Goal: Task Accomplishment & Management: Complete application form

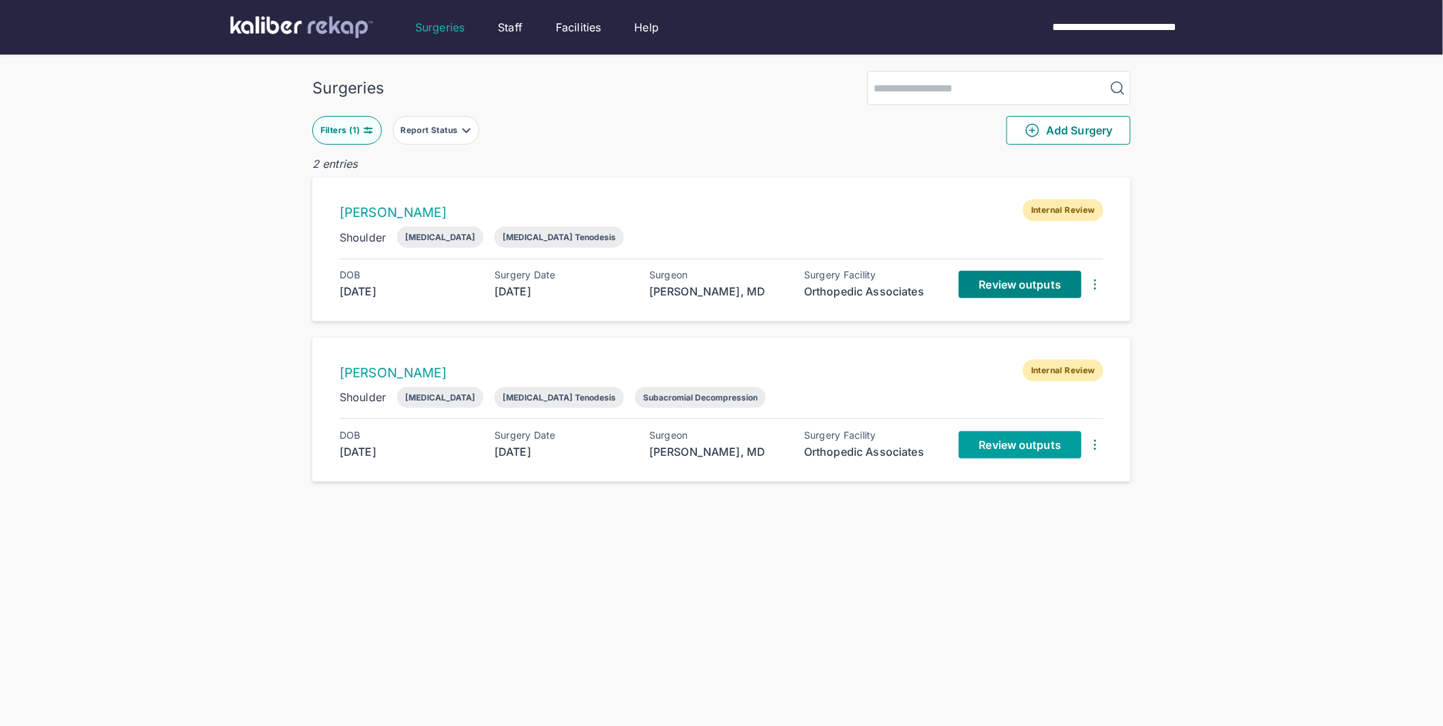
click at [1026, 447] on span "Review outputs" at bounding box center [1020, 445] width 82 height 14
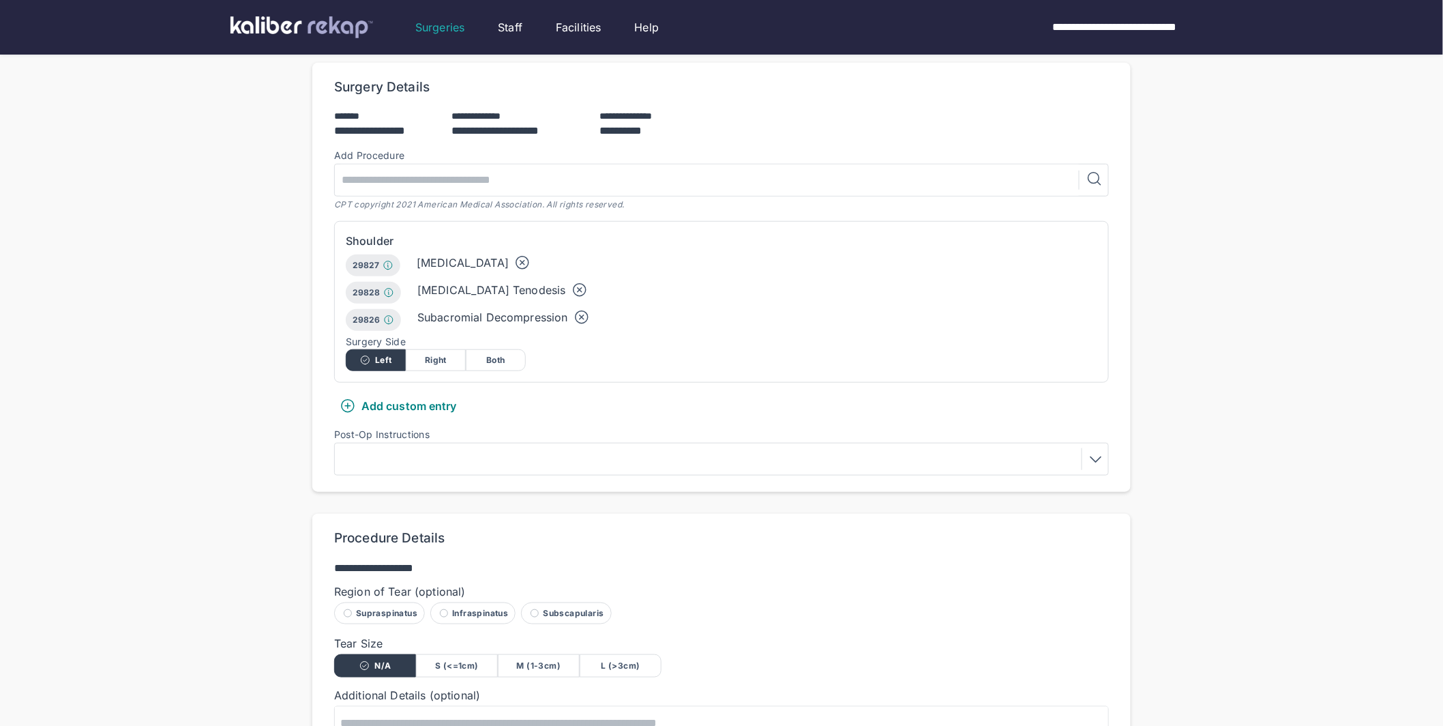
scroll to position [571, 0]
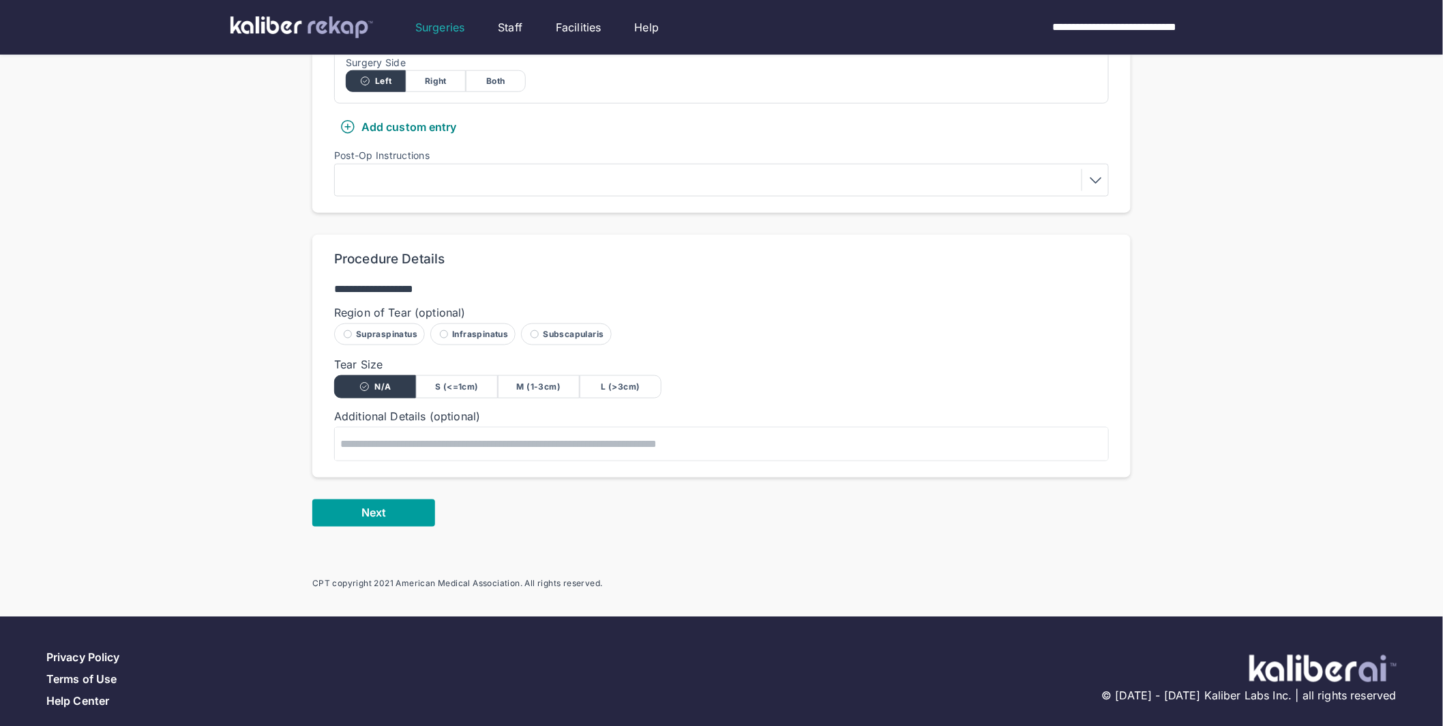
click at [371, 506] on span "Next" at bounding box center [373, 513] width 25 height 14
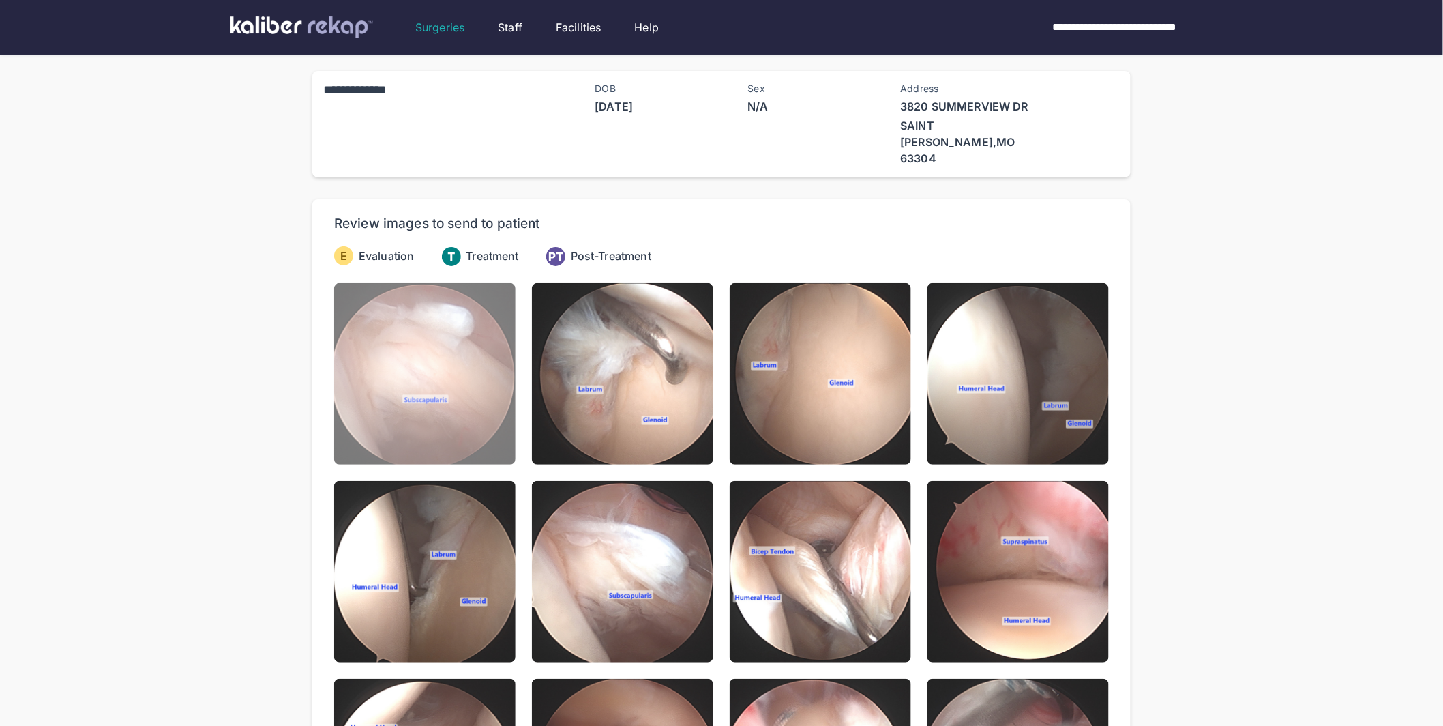
click at [363, 354] on img at bounding box center [424, 373] width 181 height 181
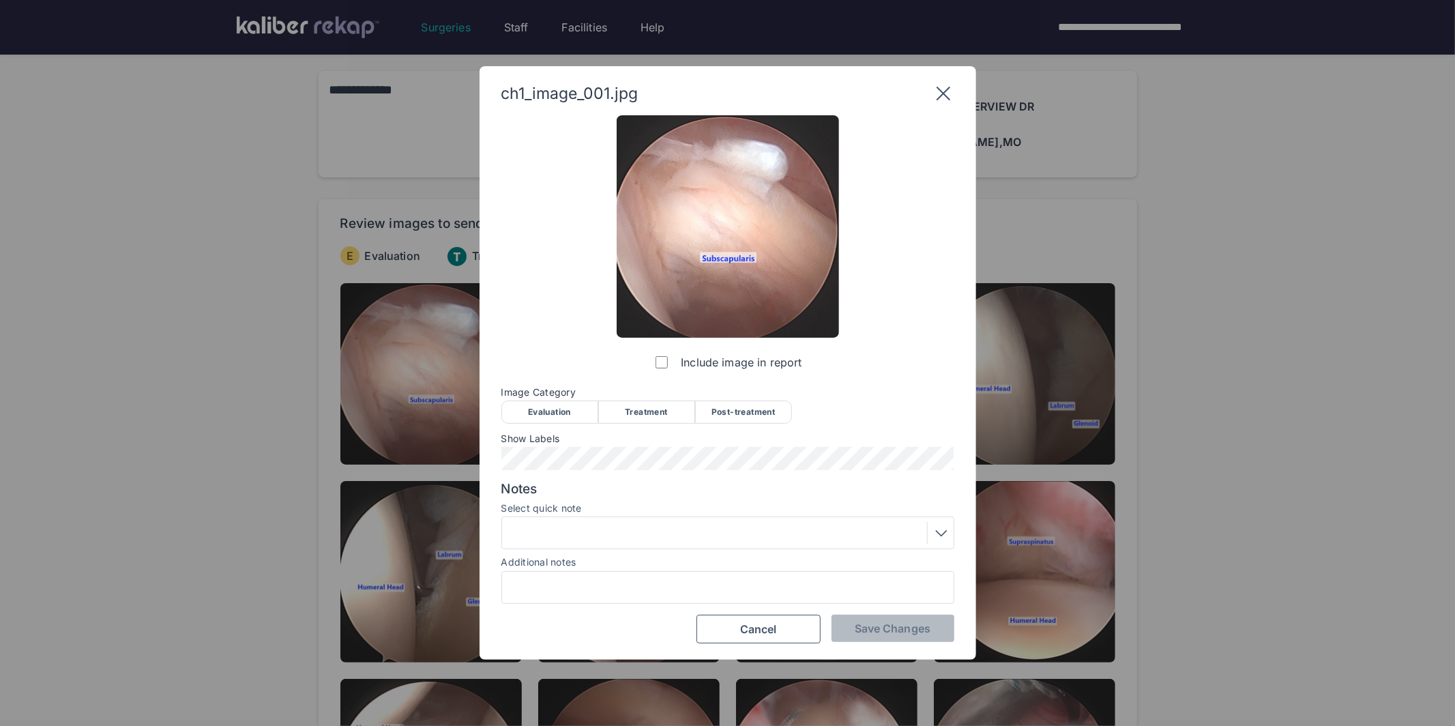
click at [521, 415] on div "Evaluation" at bounding box center [549, 411] width 97 height 23
click at [883, 627] on span "Save Changes" at bounding box center [893, 628] width 76 height 14
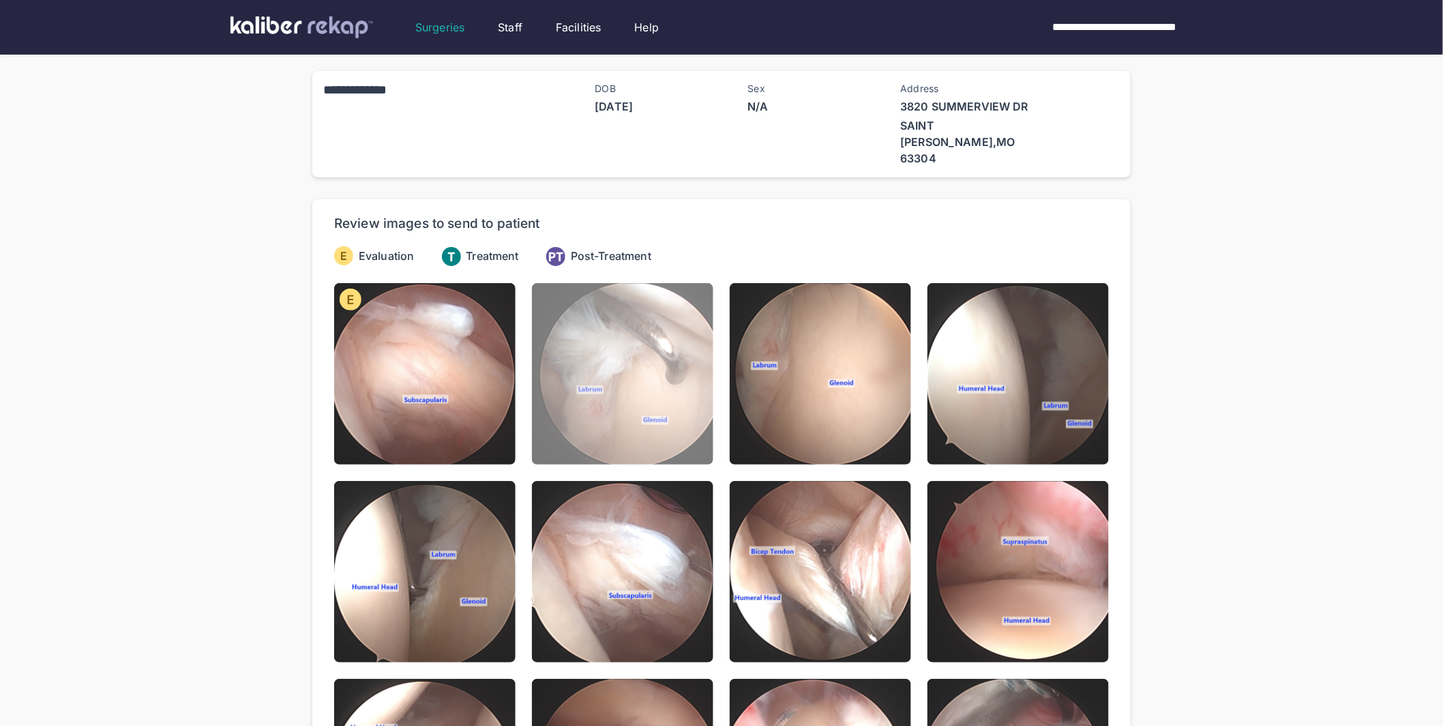
click at [660, 411] on img at bounding box center [622, 373] width 181 height 181
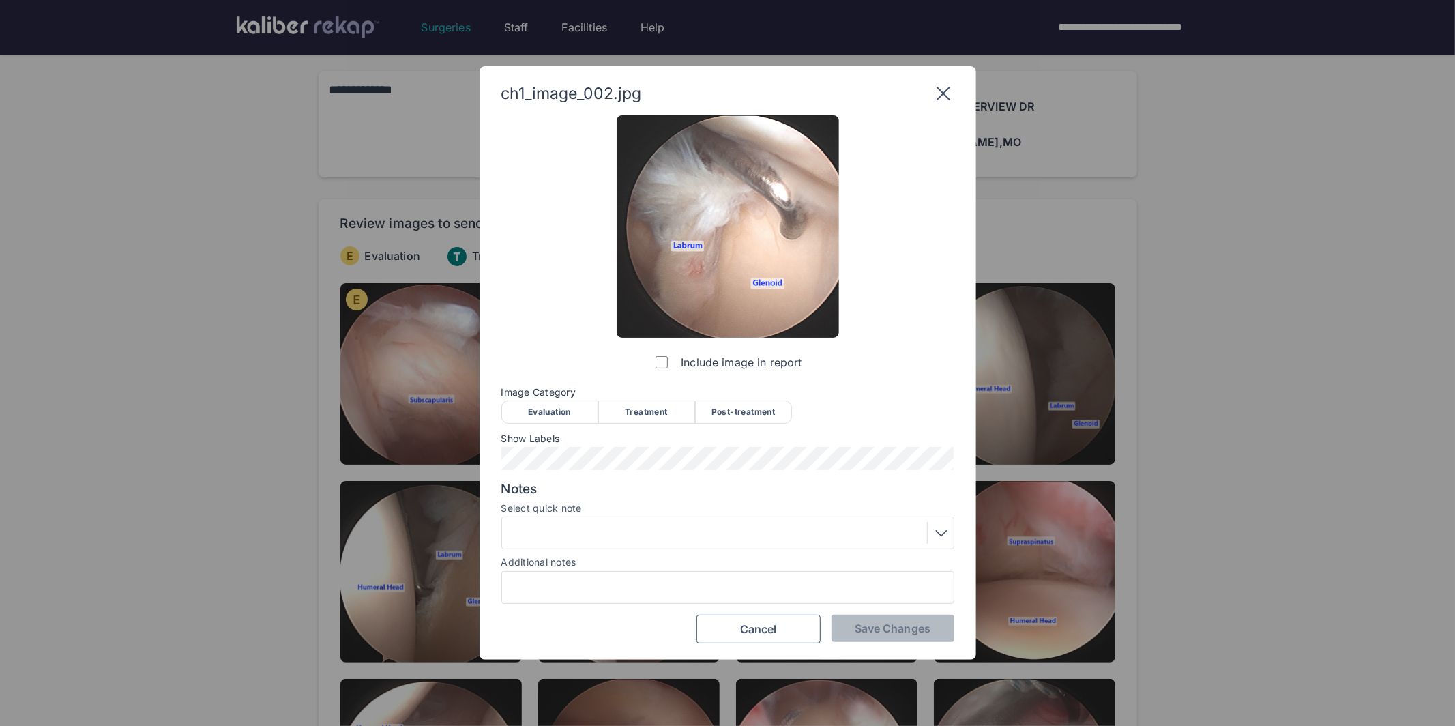
click at [549, 410] on div "Evaluation" at bounding box center [549, 411] width 97 height 23
click at [887, 625] on span "Save Changes" at bounding box center [893, 628] width 76 height 14
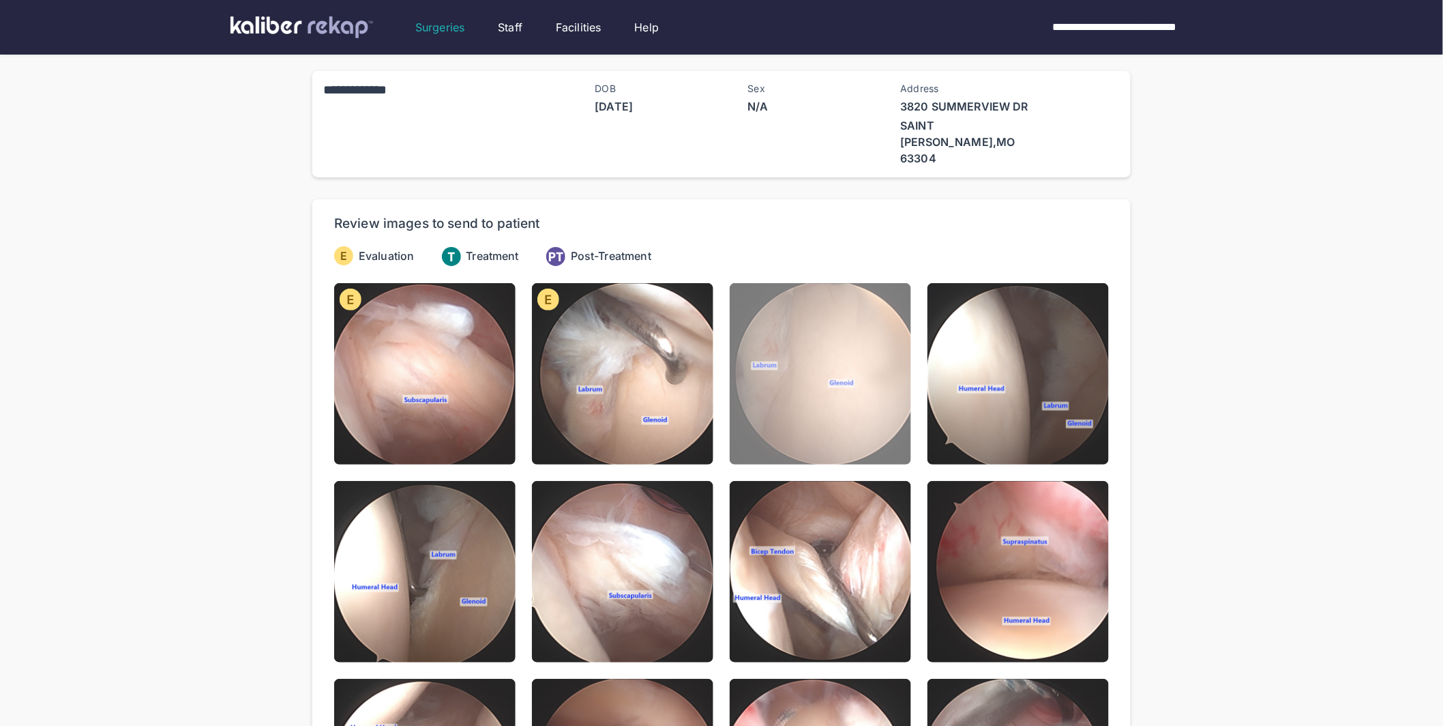
click at [792, 381] on img at bounding box center [820, 373] width 181 height 181
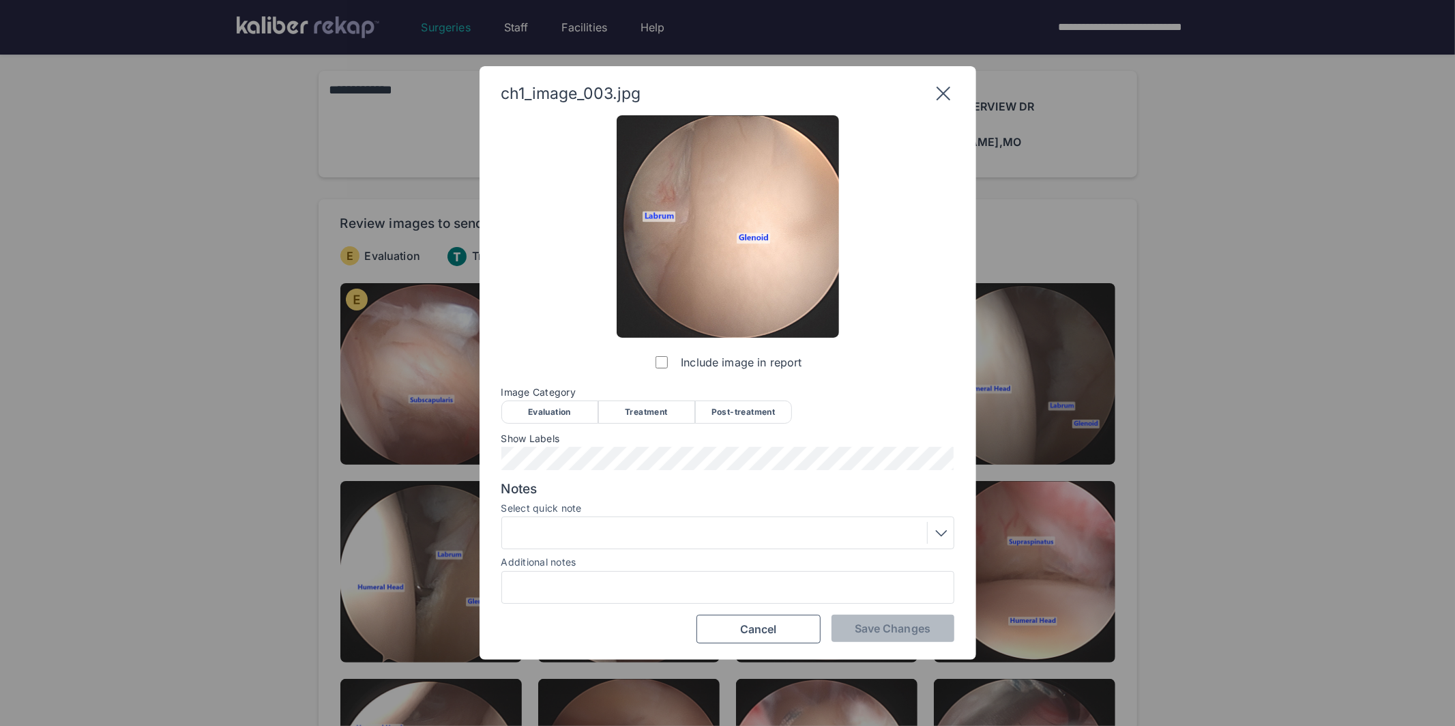
click at [552, 411] on div "Evaluation" at bounding box center [549, 411] width 97 height 23
click at [905, 623] on span "Save Changes" at bounding box center [893, 628] width 76 height 14
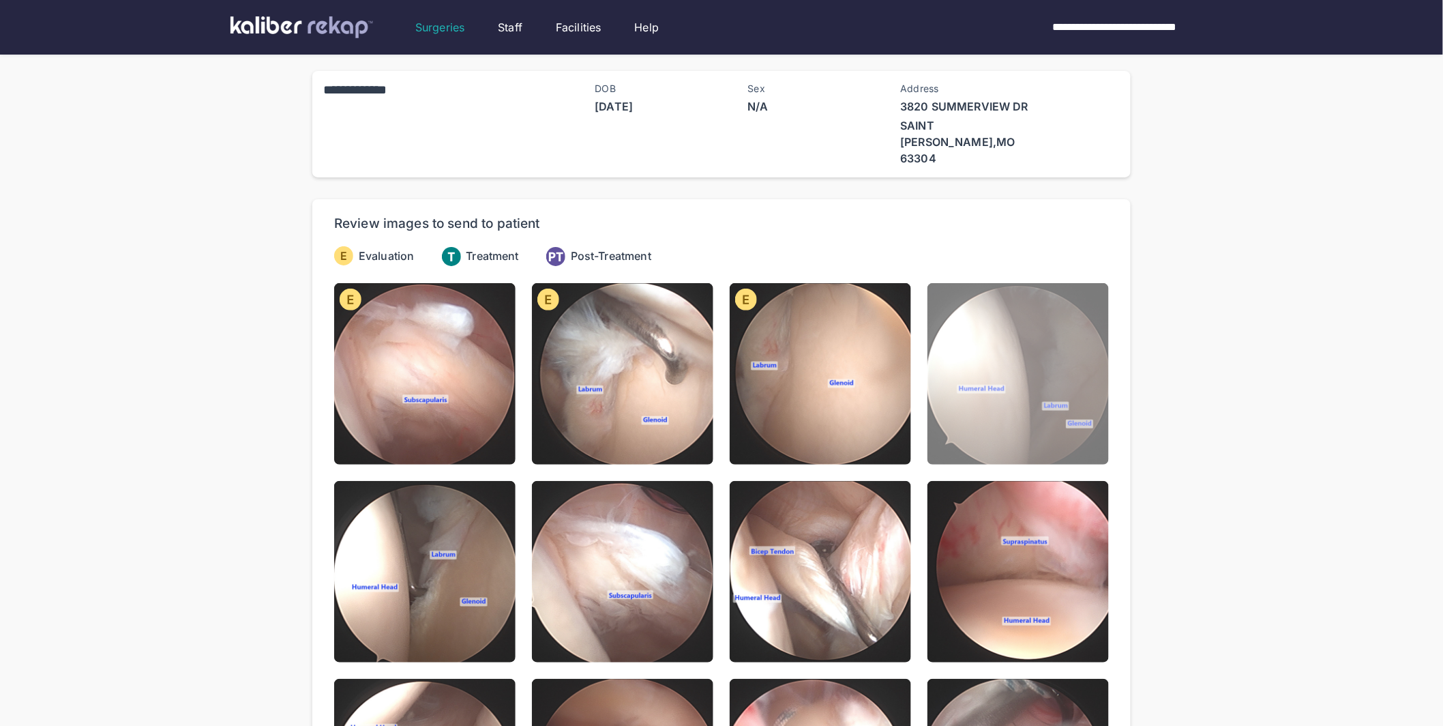
click at [965, 381] on img at bounding box center [1017, 373] width 181 height 181
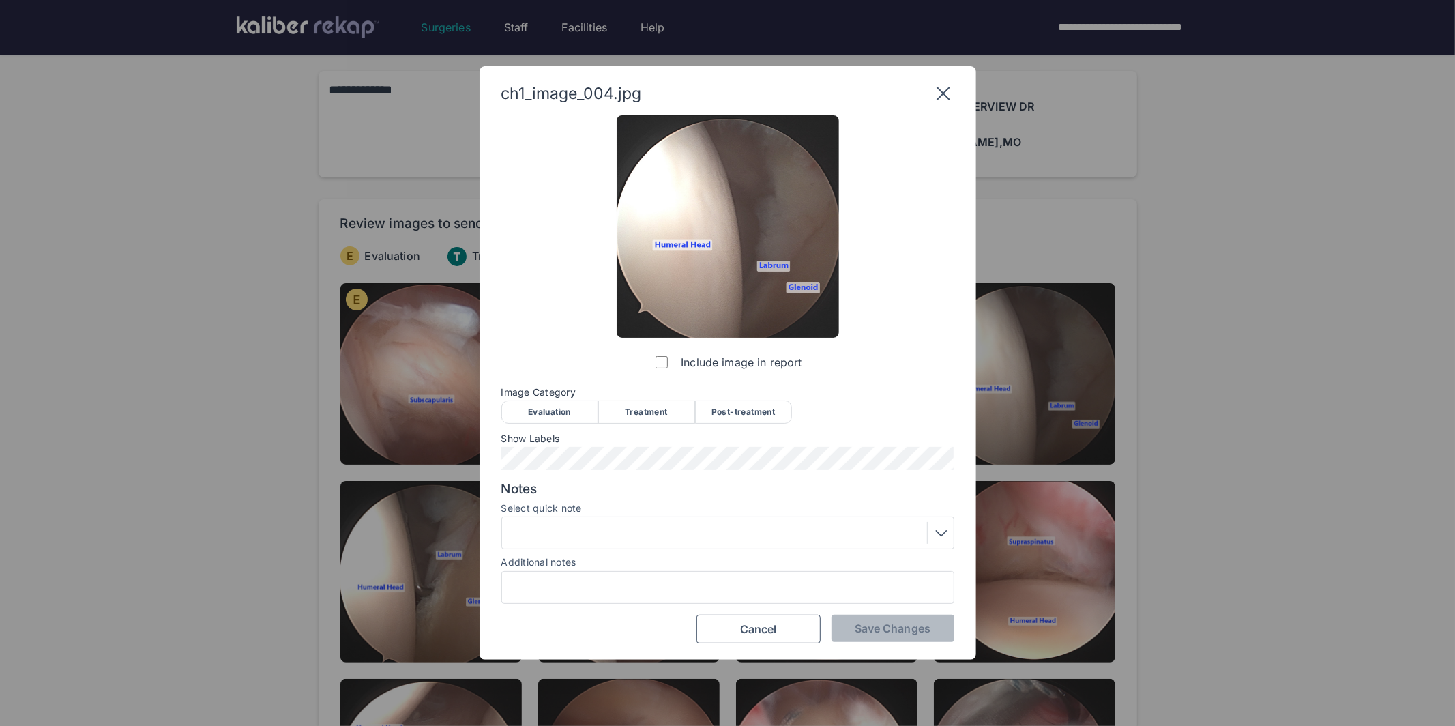
click at [537, 411] on div "Evaluation" at bounding box center [549, 411] width 97 height 23
drag, startPoint x: 873, startPoint y: 632, endPoint x: 816, endPoint y: 596, distance: 66.8
click at [873, 632] on span "Save Changes" at bounding box center [893, 628] width 76 height 14
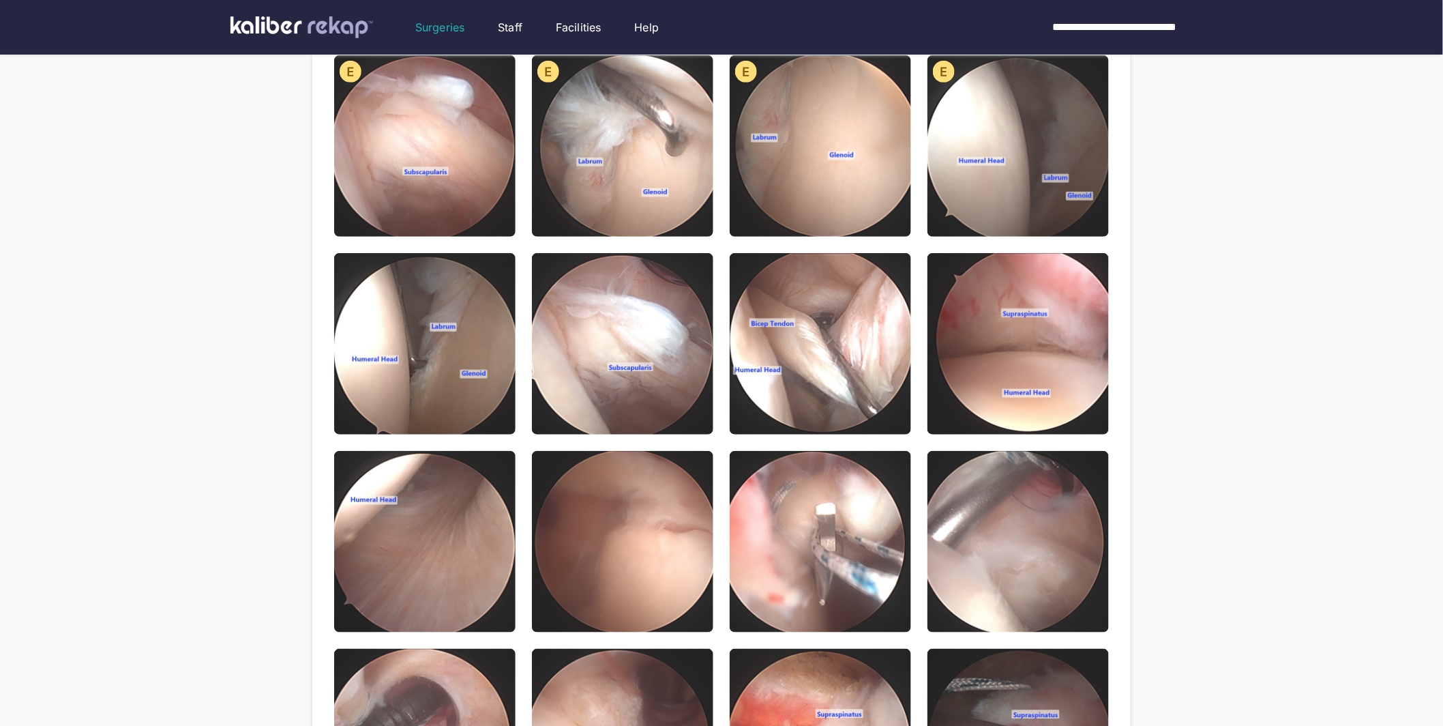
scroll to position [248, 0]
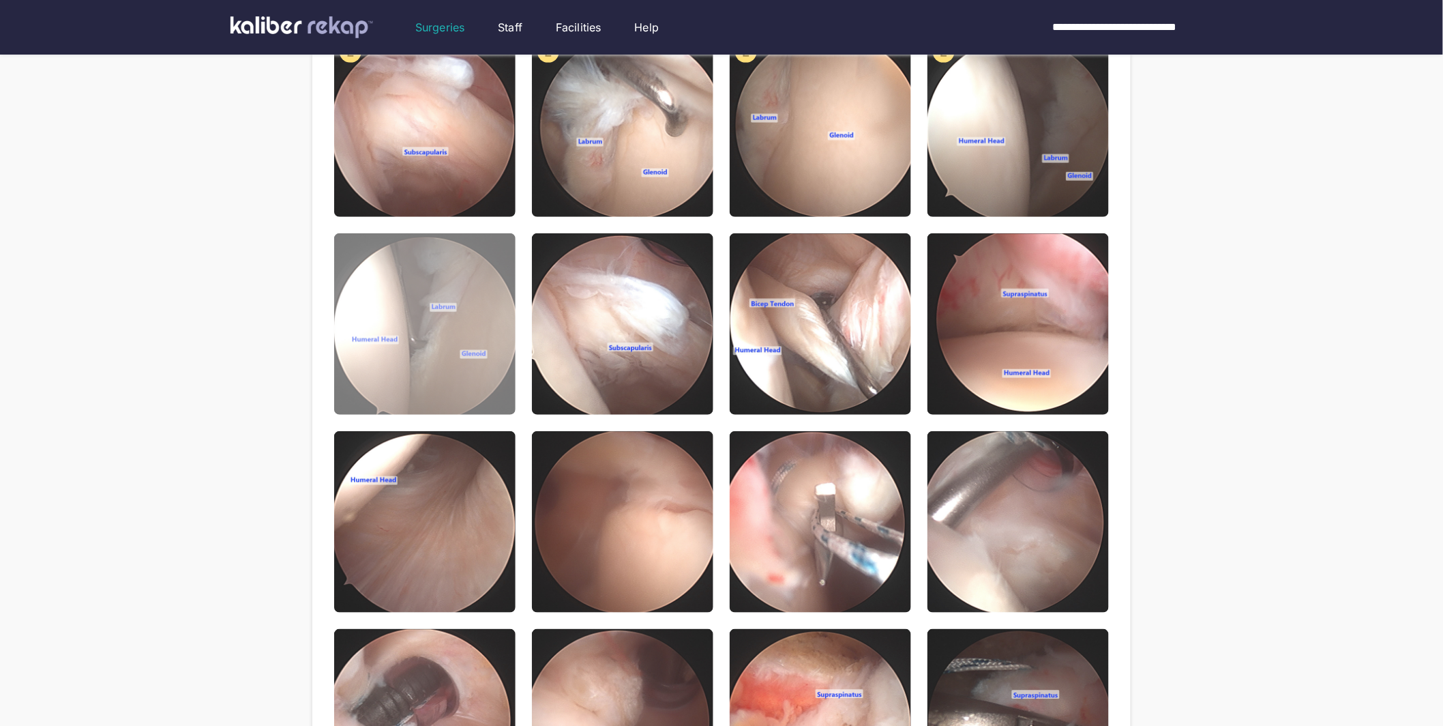
click at [400, 316] on img at bounding box center [424, 323] width 181 height 181
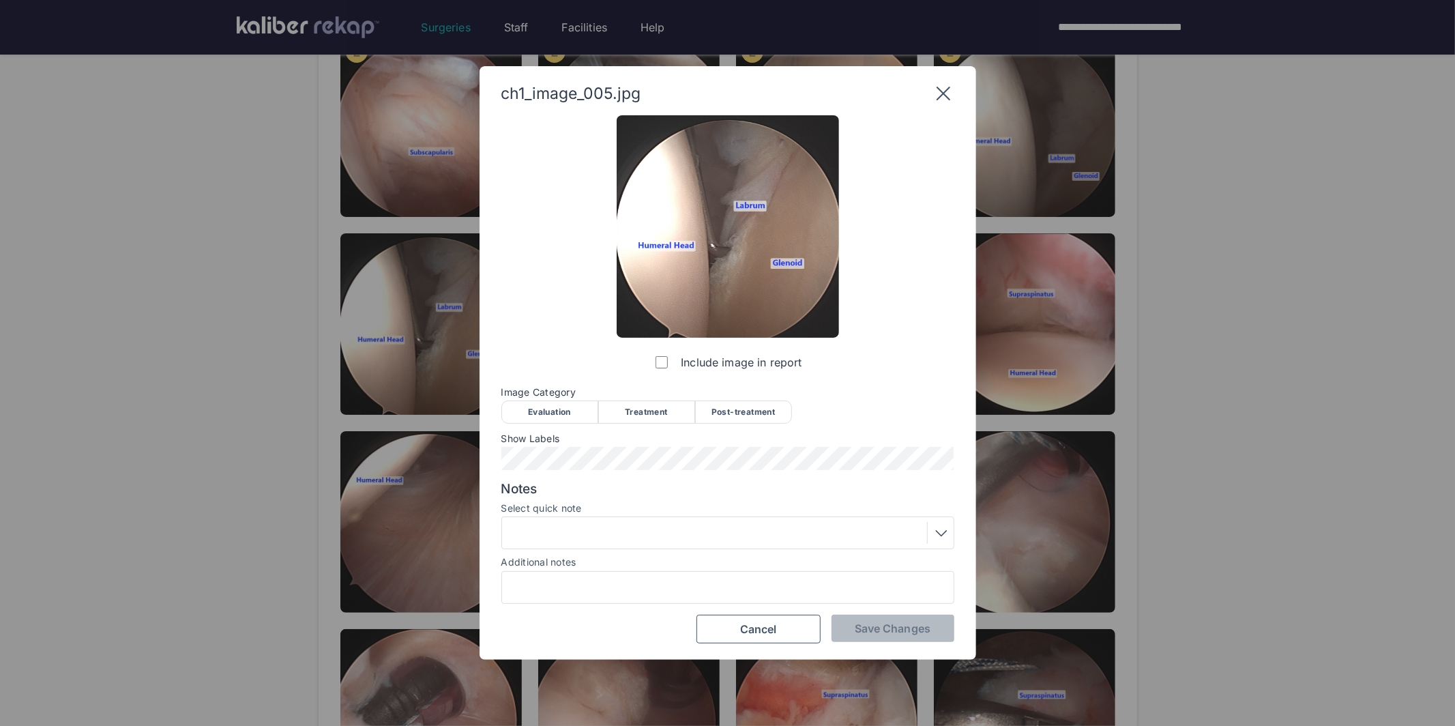
click at [562, 414] on div "Evaluation" at bounding box center [549, 411] width 97 height 23
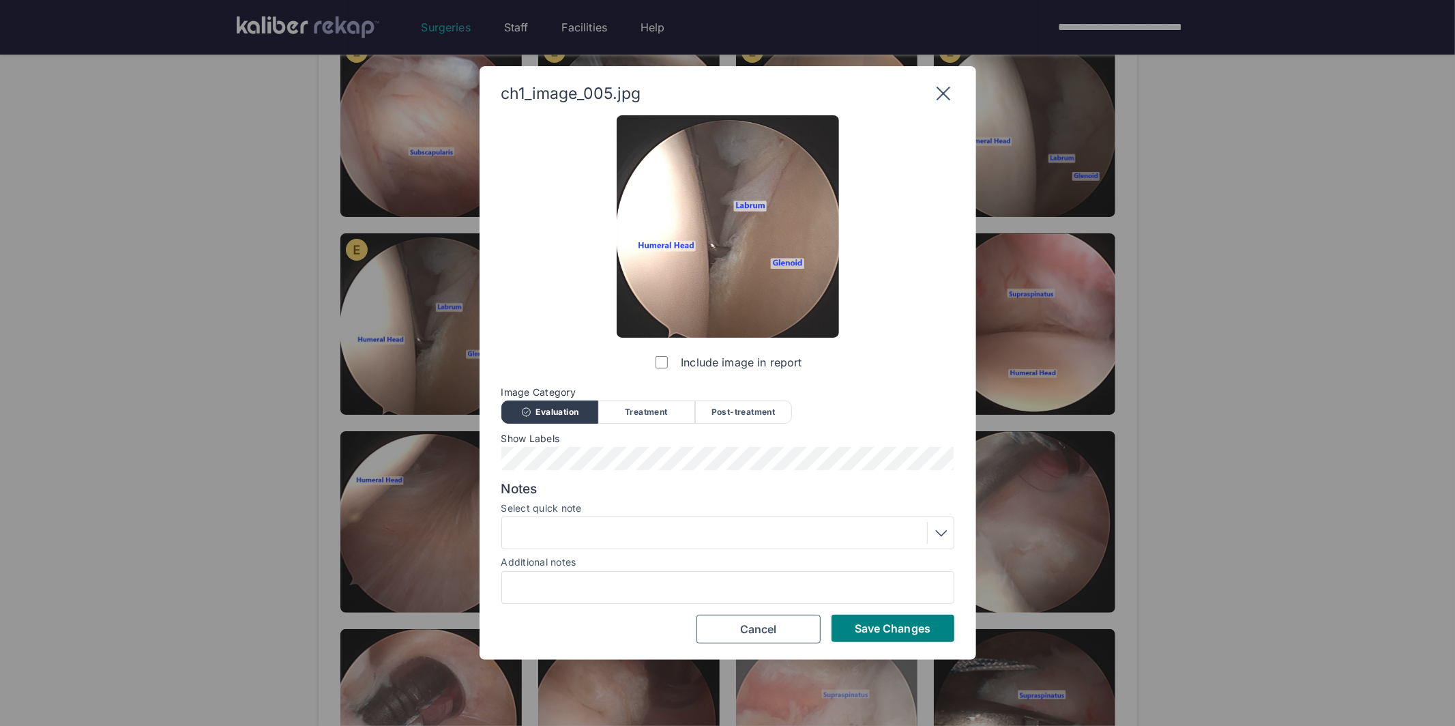
click at [880, 625] on span "Save Changes" at bounding box center [893, 628] width 76 height 14
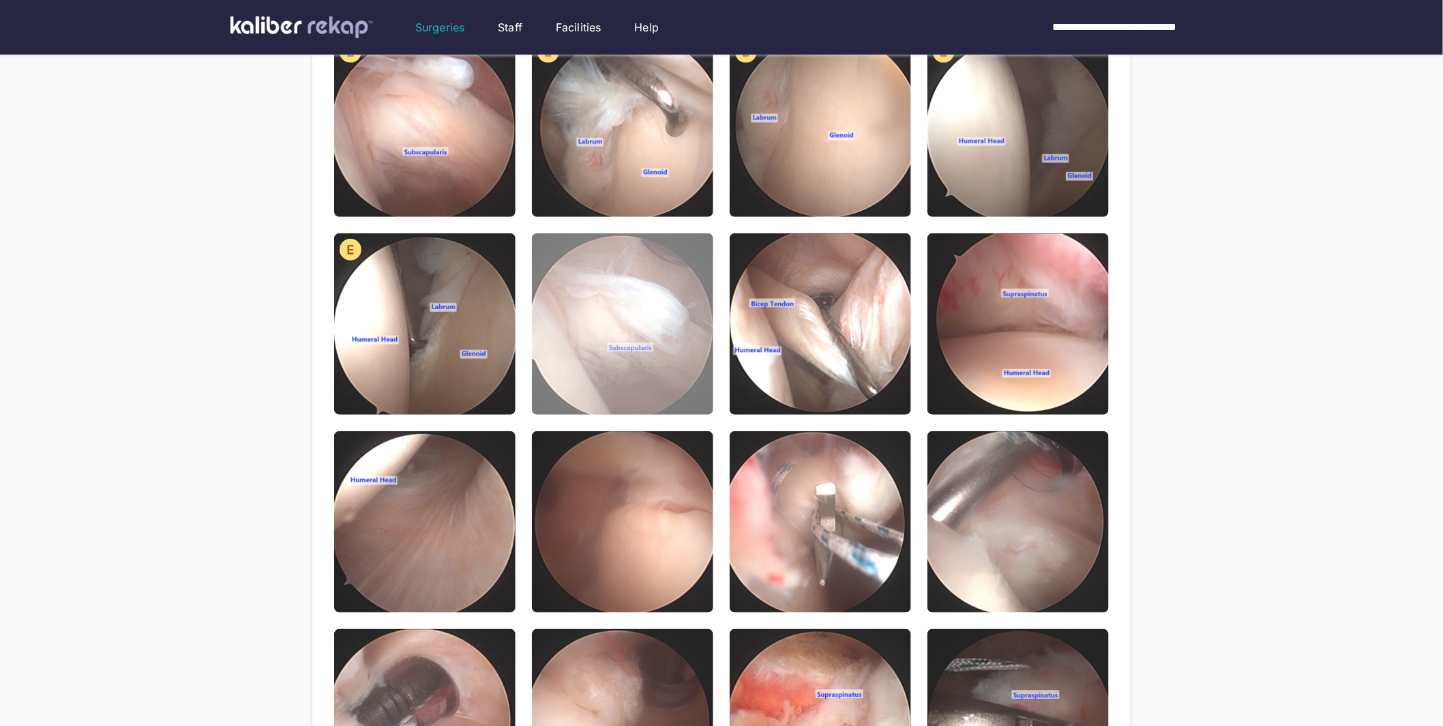
click at [648, 366] on img at bounding box center [622, 323] width 181 height 181
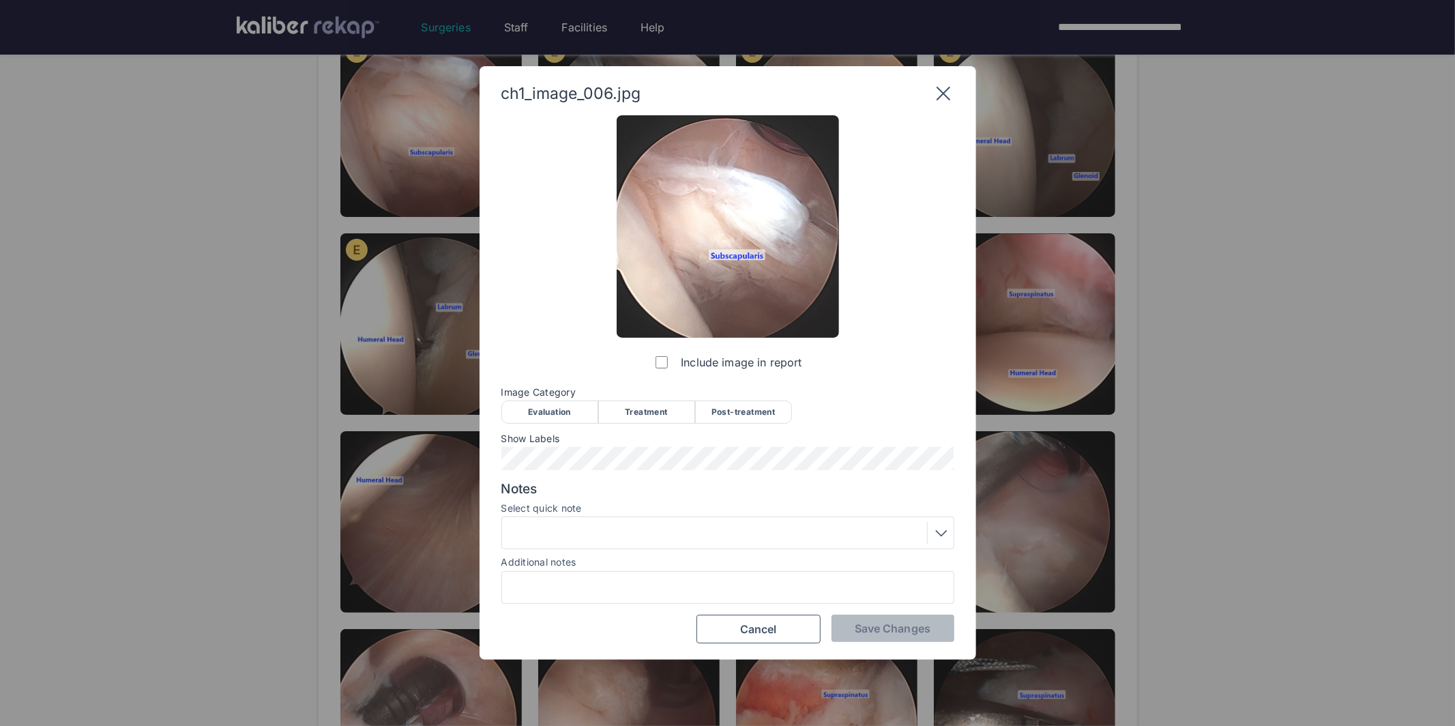
click at [554, 409] on div "Evaluation" at bounding box center [549, 411] width 97 height 23
click at [878, 625] on span "Save Changes" at bounding box center [893, 628] width 76 height 14
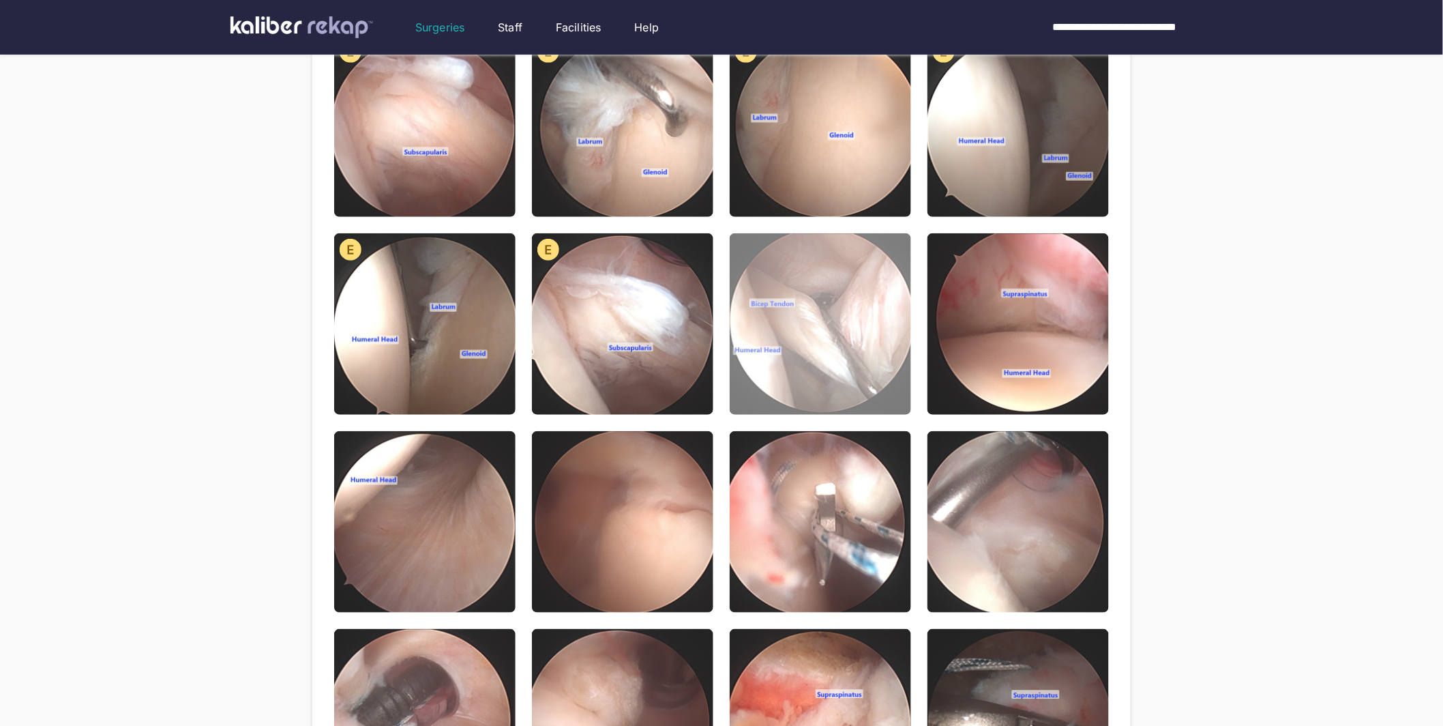
click at [793, 316] on img at bounding box center [820, 323] width 181 height 181
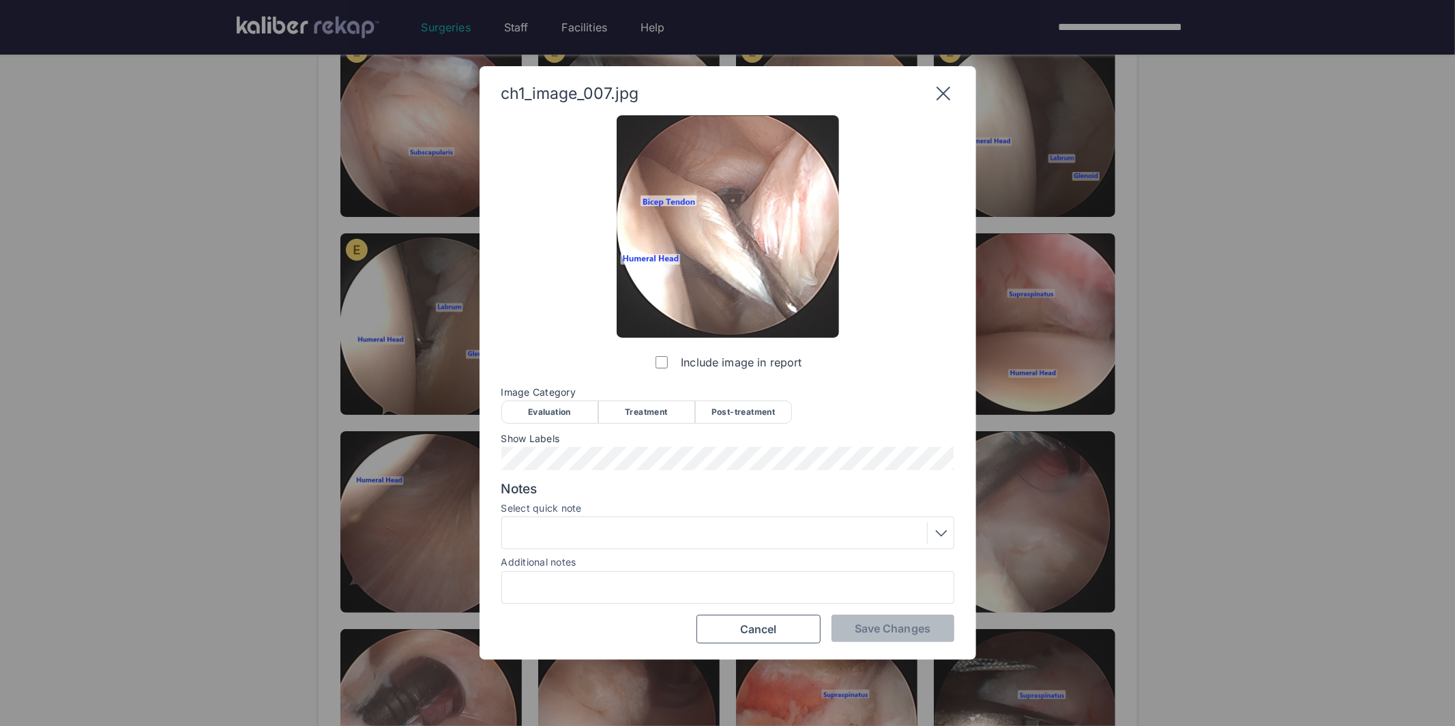
click at [554, 413] on div "Evaluation" at bounding box center [549, 411] width 97 height 23
click at [904, 618] on button "Save Changes" at bounding box center [892, 627] width 123 height 27
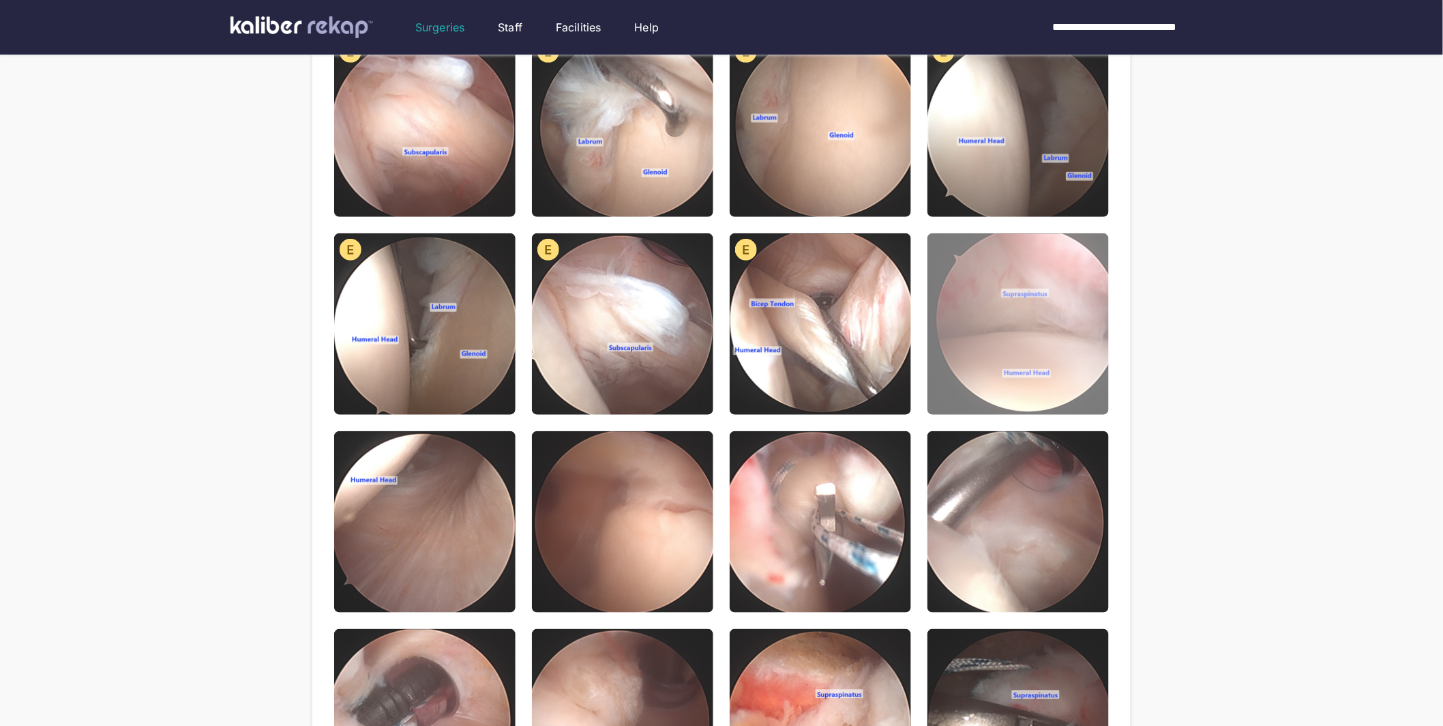
click at [983, 293] on img at bounding box center [1017, 323] width 181 height 181
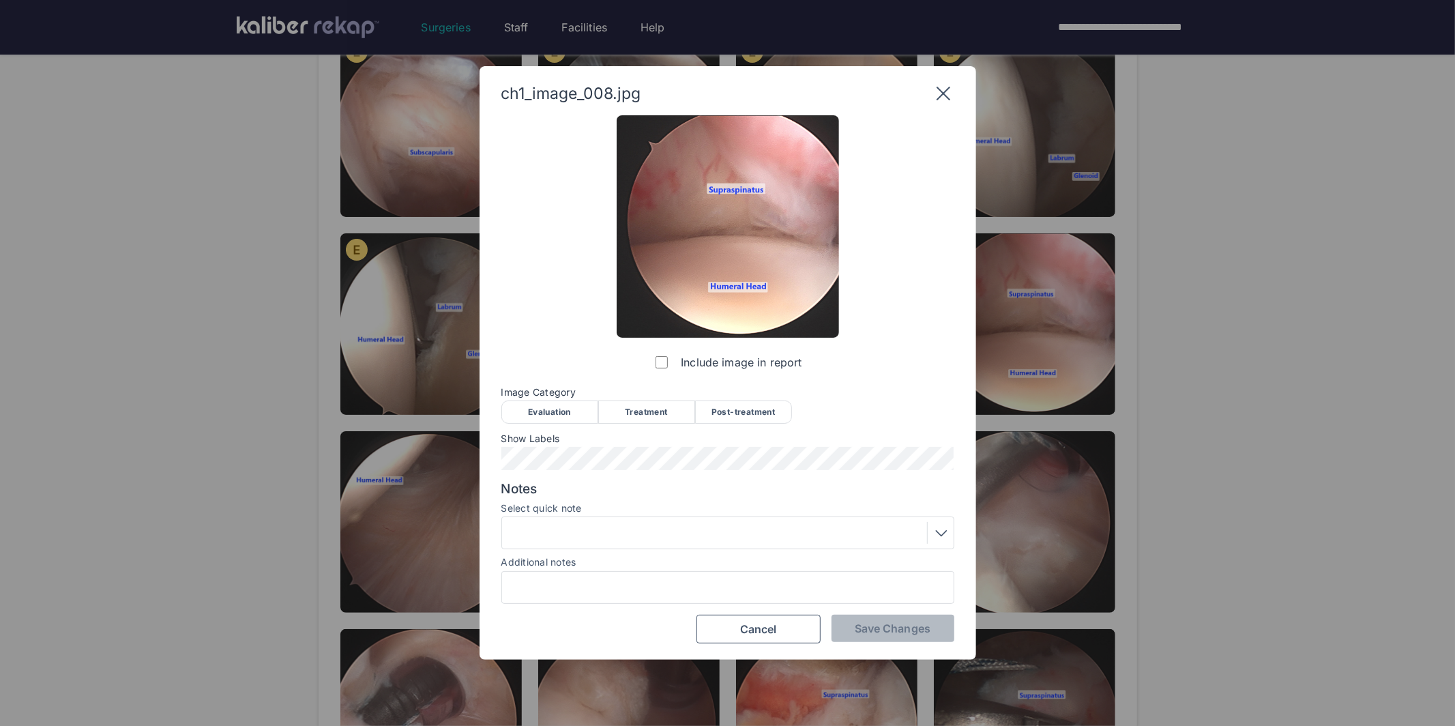
click at [556, 414] on div "Evaluation" at bounding box center [549, 411] width 97 height 23
click at [897, 628] on span "Save Changes" at bounding box center [893, 628] width 76 height 14
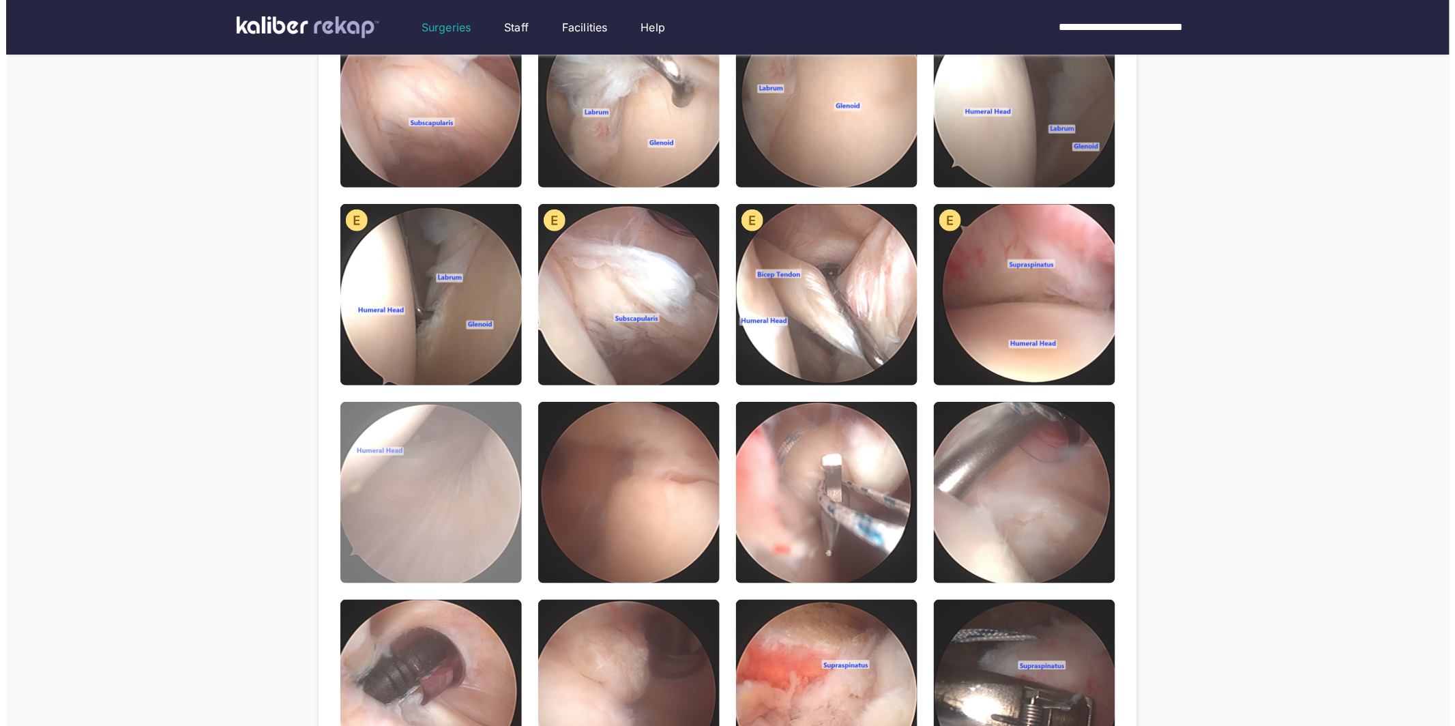
scroll to position [355, 0]
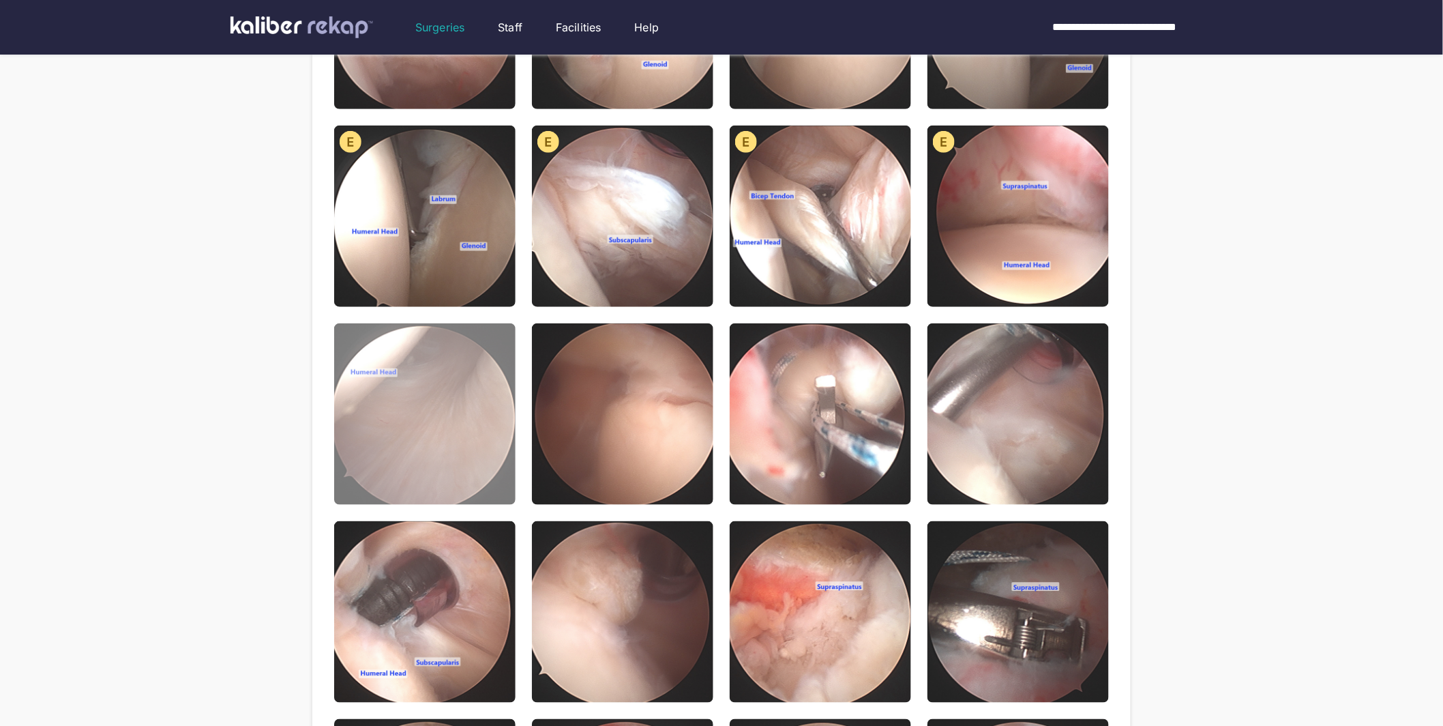
click at [504, 478] on img at bounding box center [424, 413] width 181 height 181
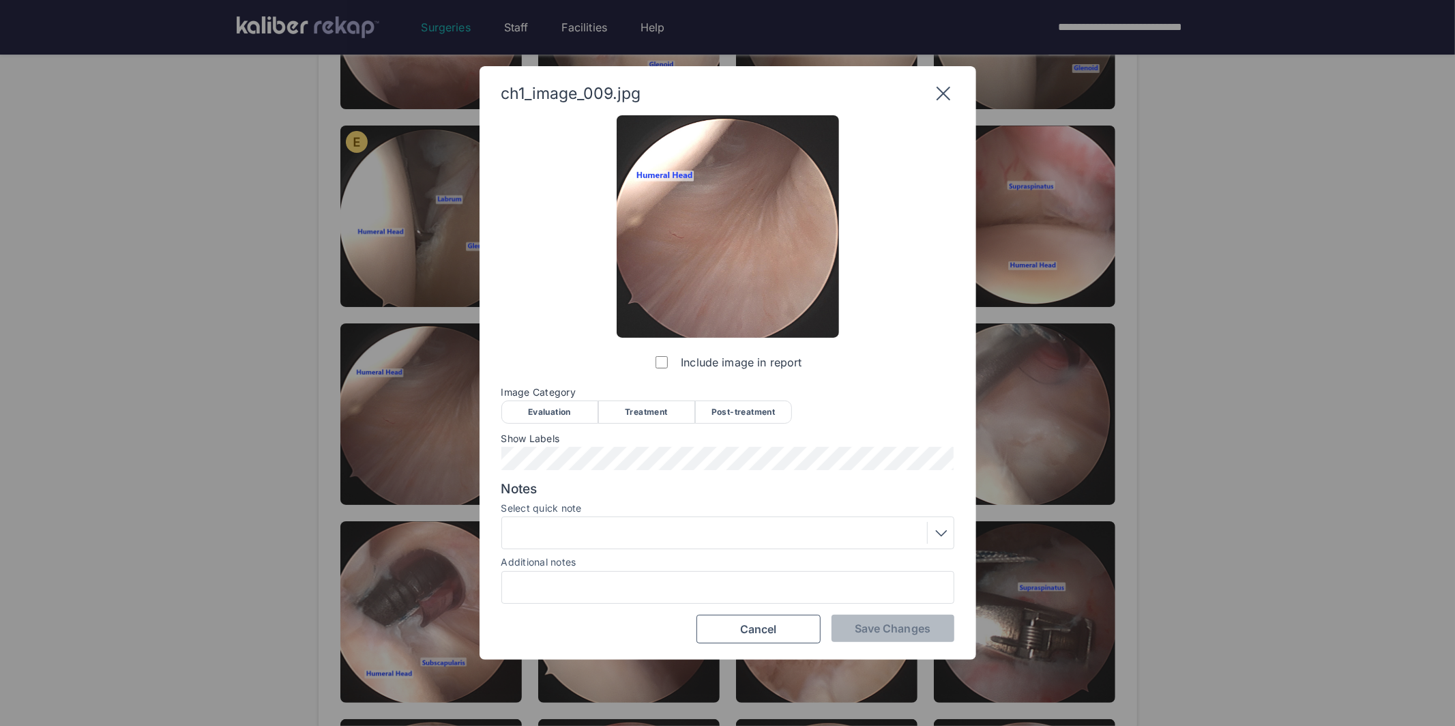
click at [544, 410] on div "Evaluation" at bounding box center [549, 411] width 97 height 23
click at [601, 538] on div at bounding box center [727, 533] width 443 height 22
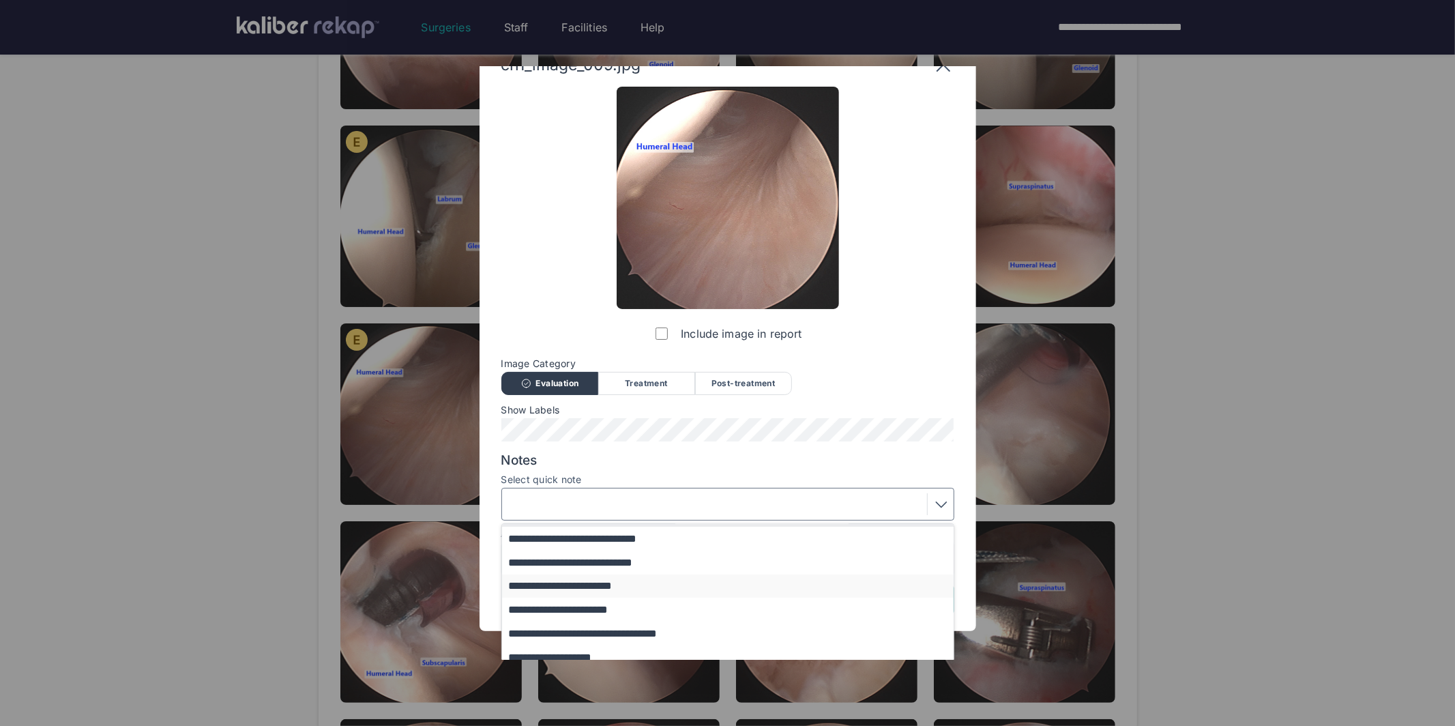
scroll to position [160, 0]
click at [584, 652] on button "**********" at bounding box center [734, 659] width 464 height 24
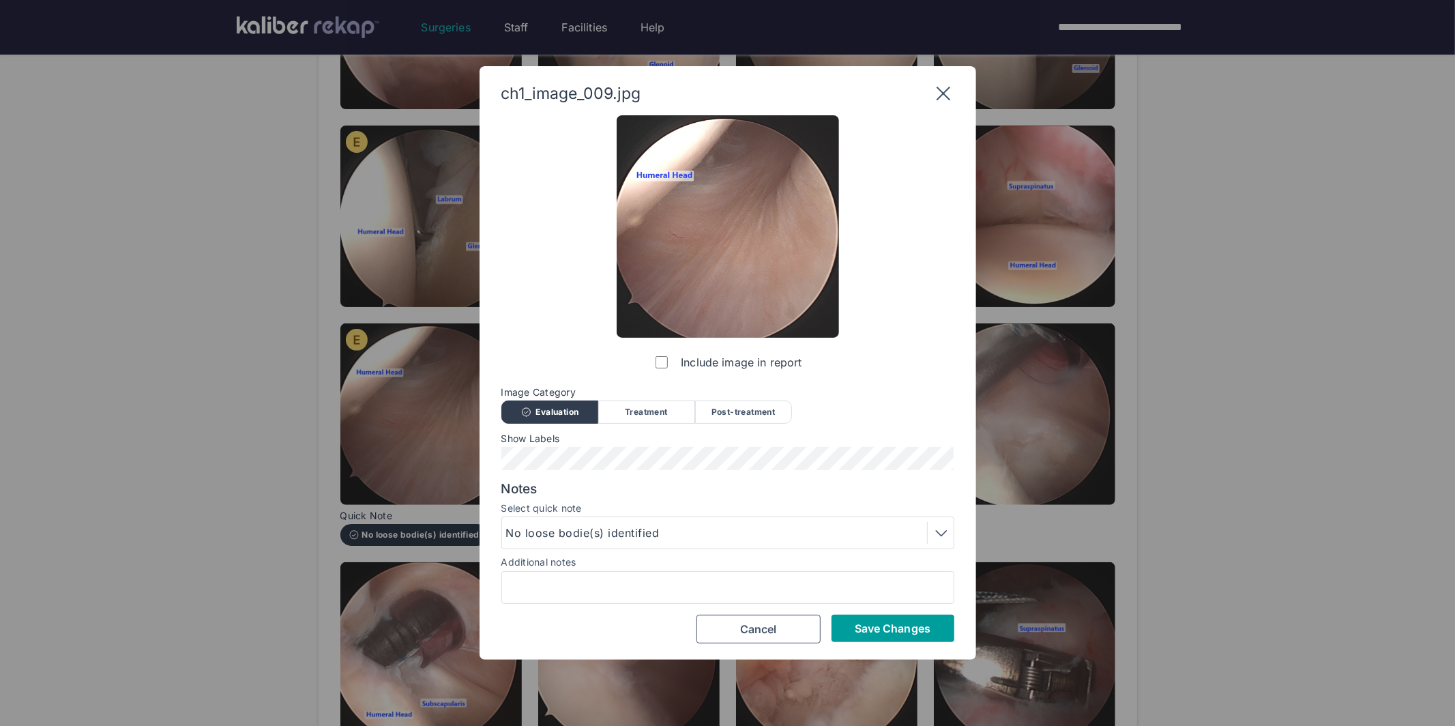
click at [873, 622] on span "Save Changes" at bounding box center [893, 628] width 76 height 14
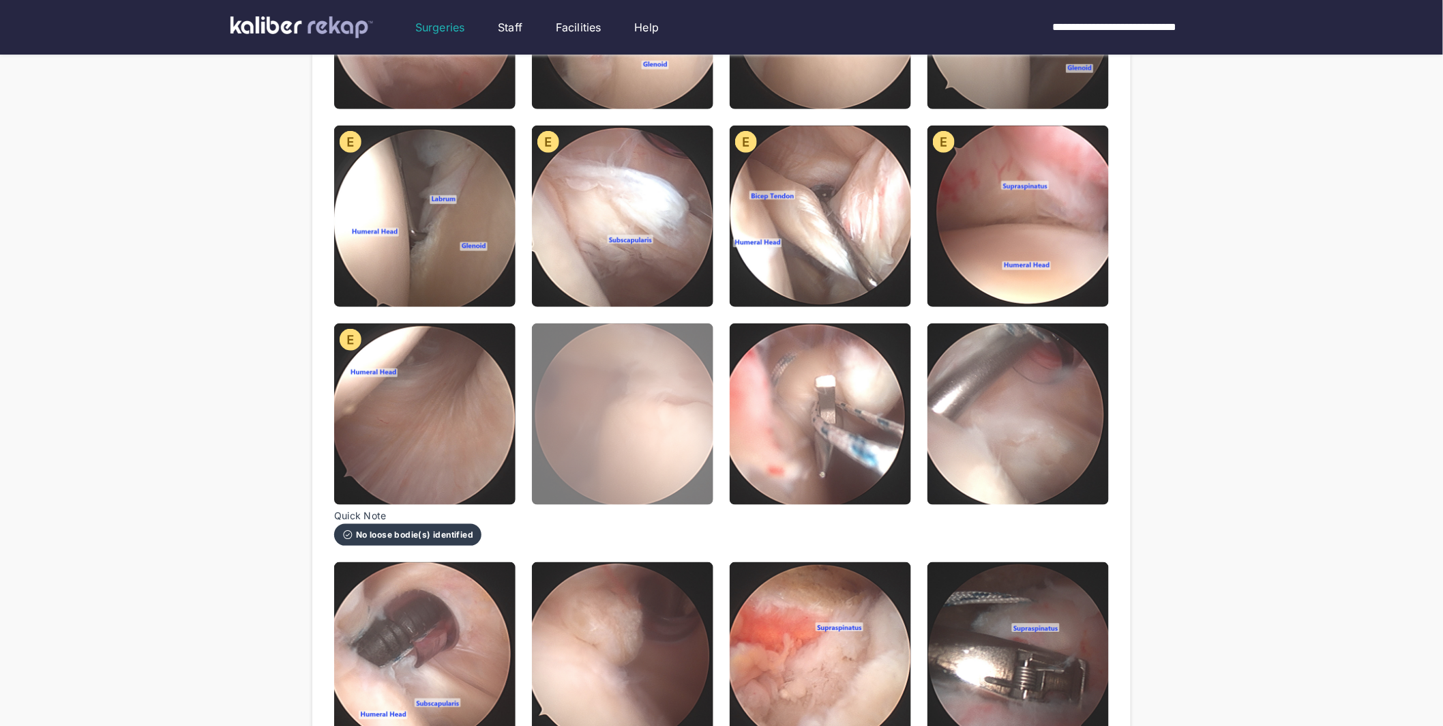
click at [616, 458] on img at bounding box center [622, 413] width 181 height 181
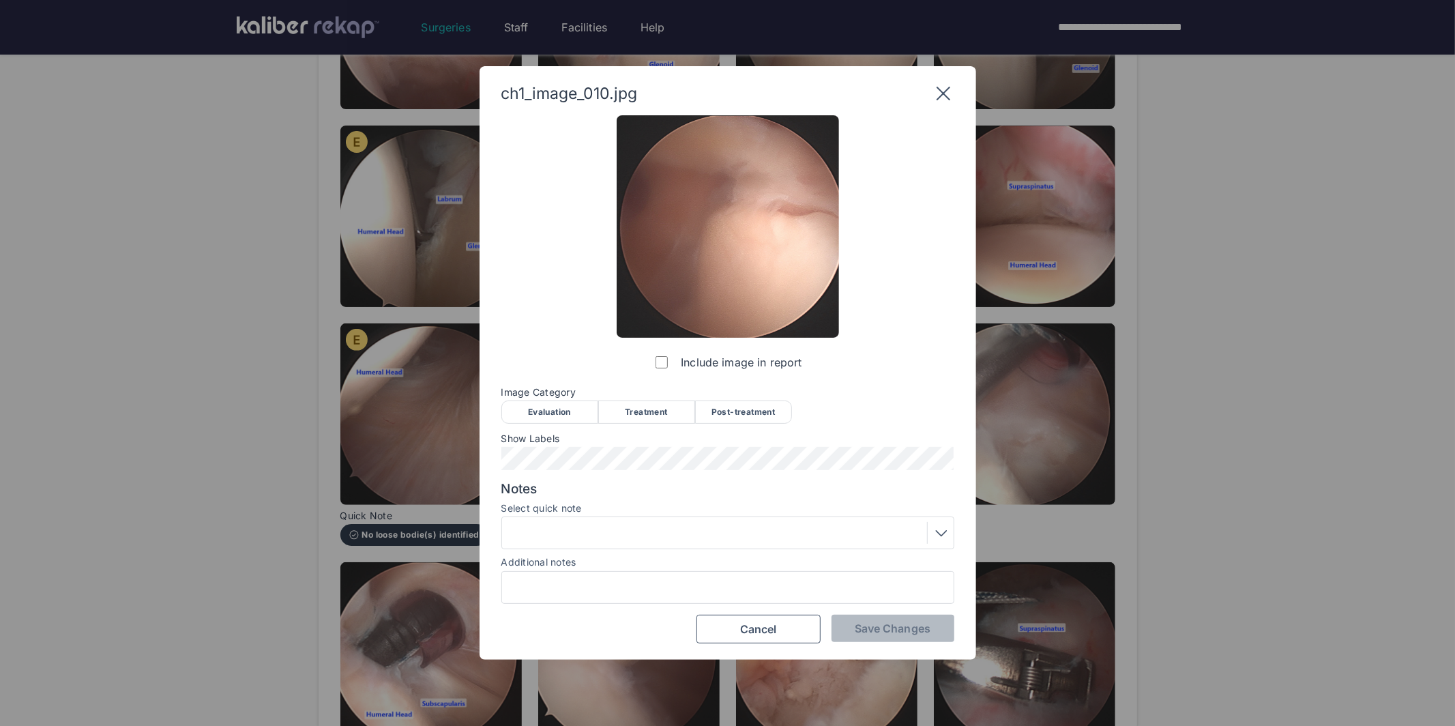
click at [548, 407] on div "Evaluation" at bounding box center [549, 411] width 97 height 23
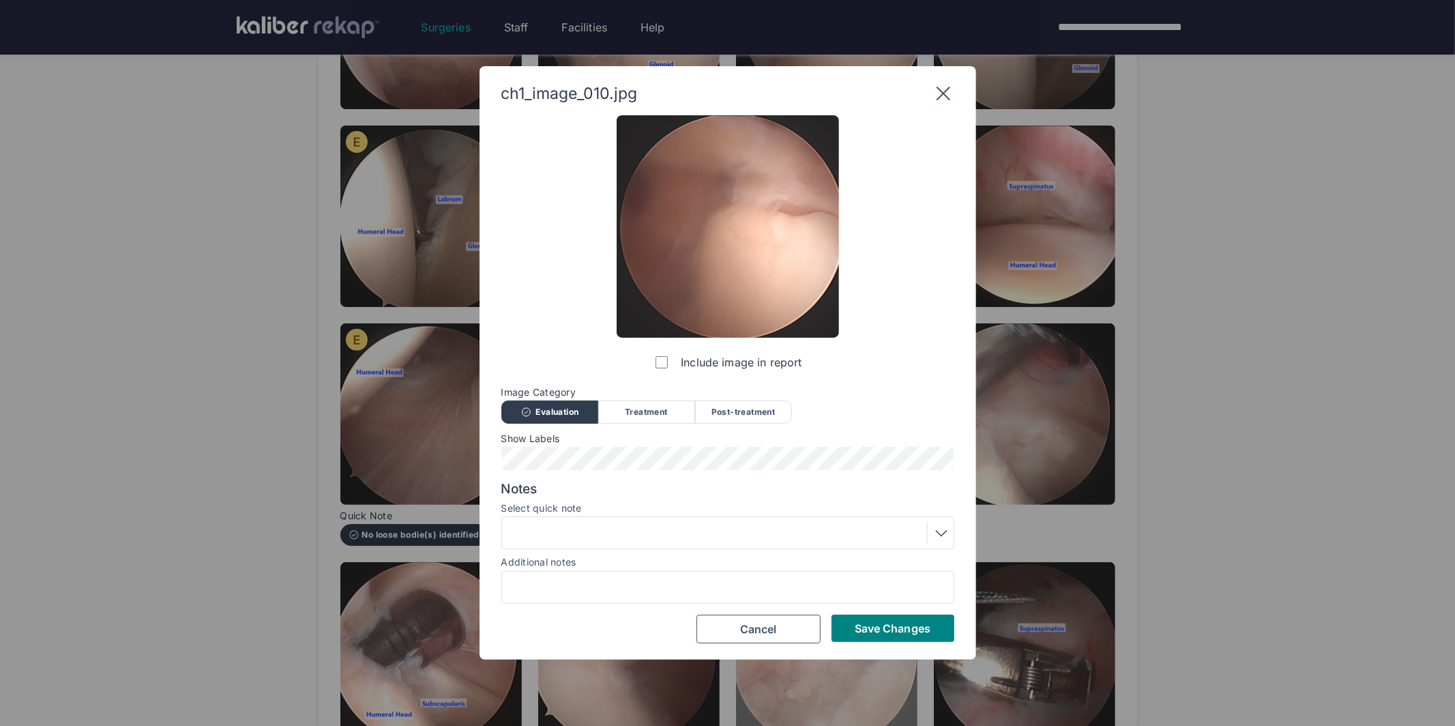
click at [893, 634] on span "Save Changes" at bounding box center [893, 628] width 76 height 14
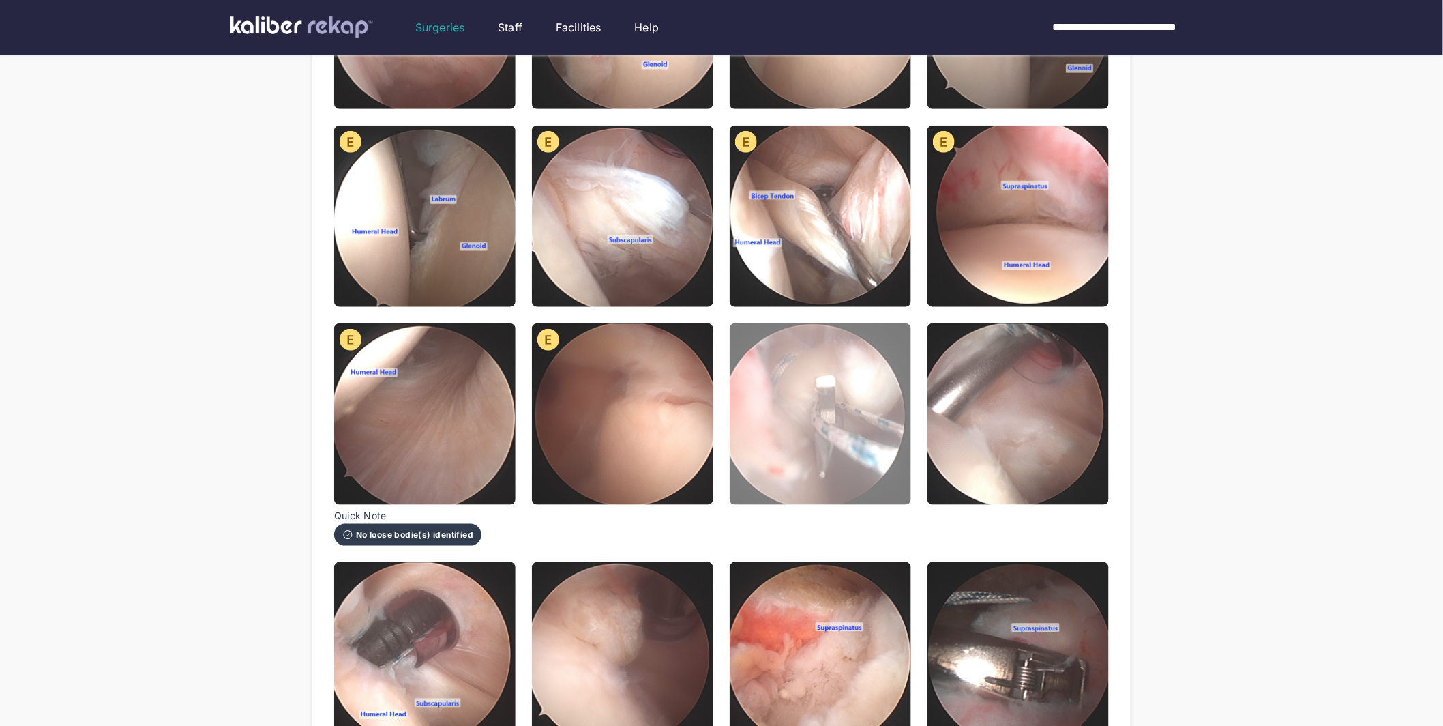
click at [803, 436] on img at bounding box center [820, 413] width 181 height 181
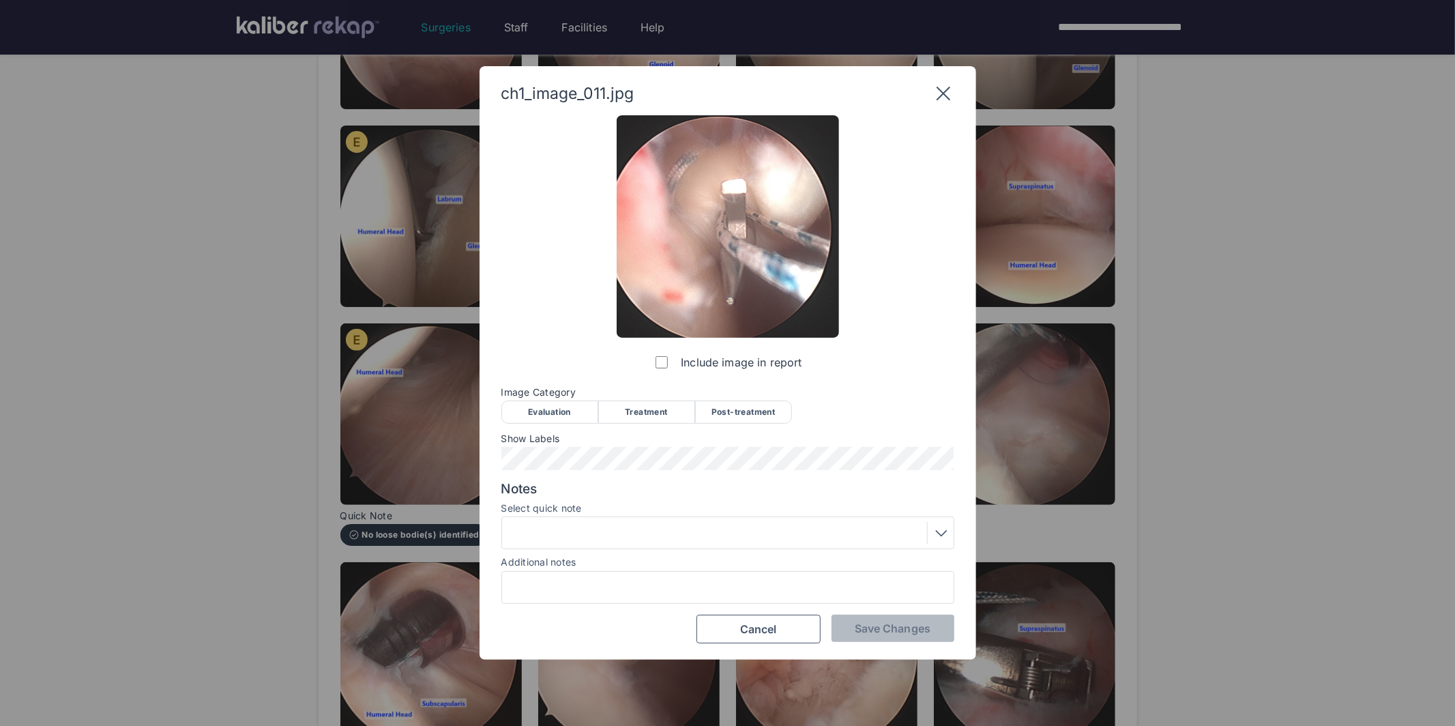
click at [558, 410] on div "Evaluation" at bounding box center [549, 411] width 97 height 23
click at [621, 409] on div "Treatment" at bounding box center [646, 411] width 97 height 23
click at [599, 538] on div at bounding box center [727, 533] width 443 height 22
click at [595, 532] on div at bounding box center [727, 533] width 443 height 22
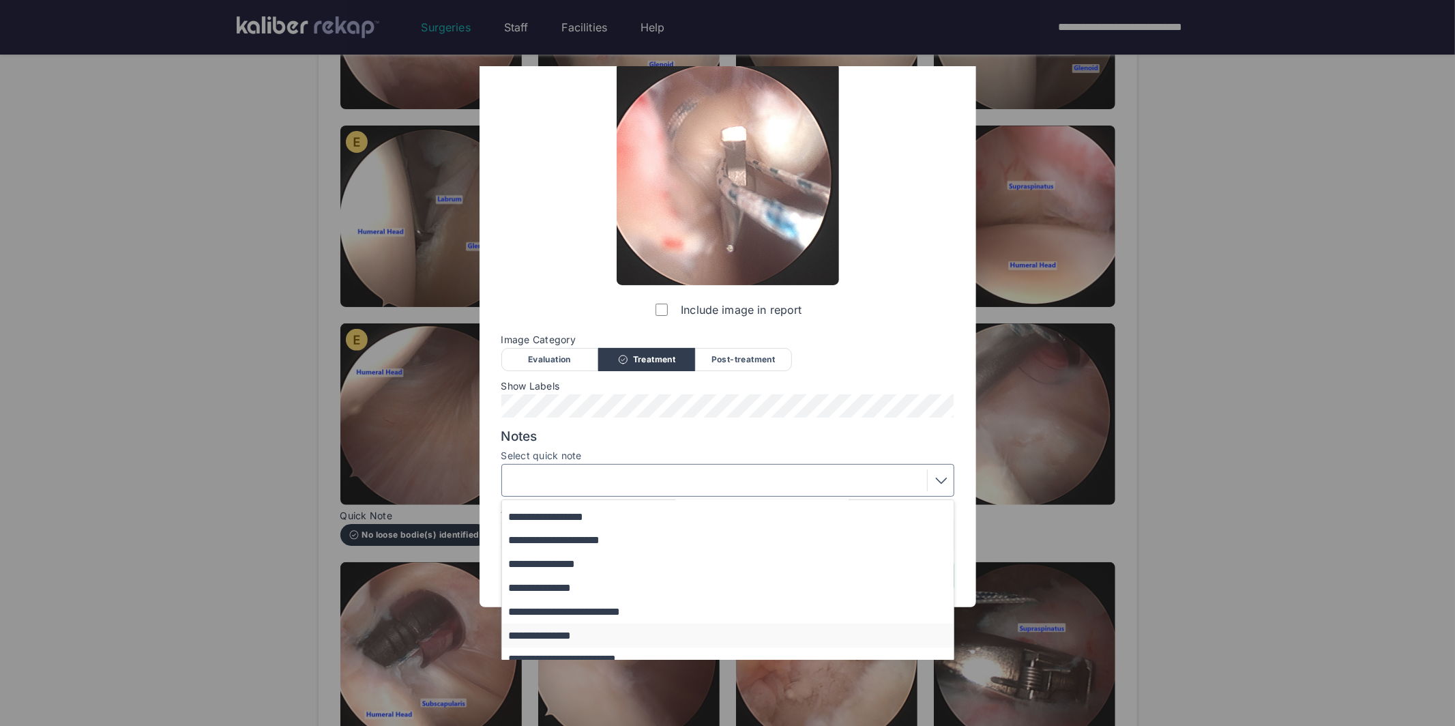
scroll to position [63, 0]
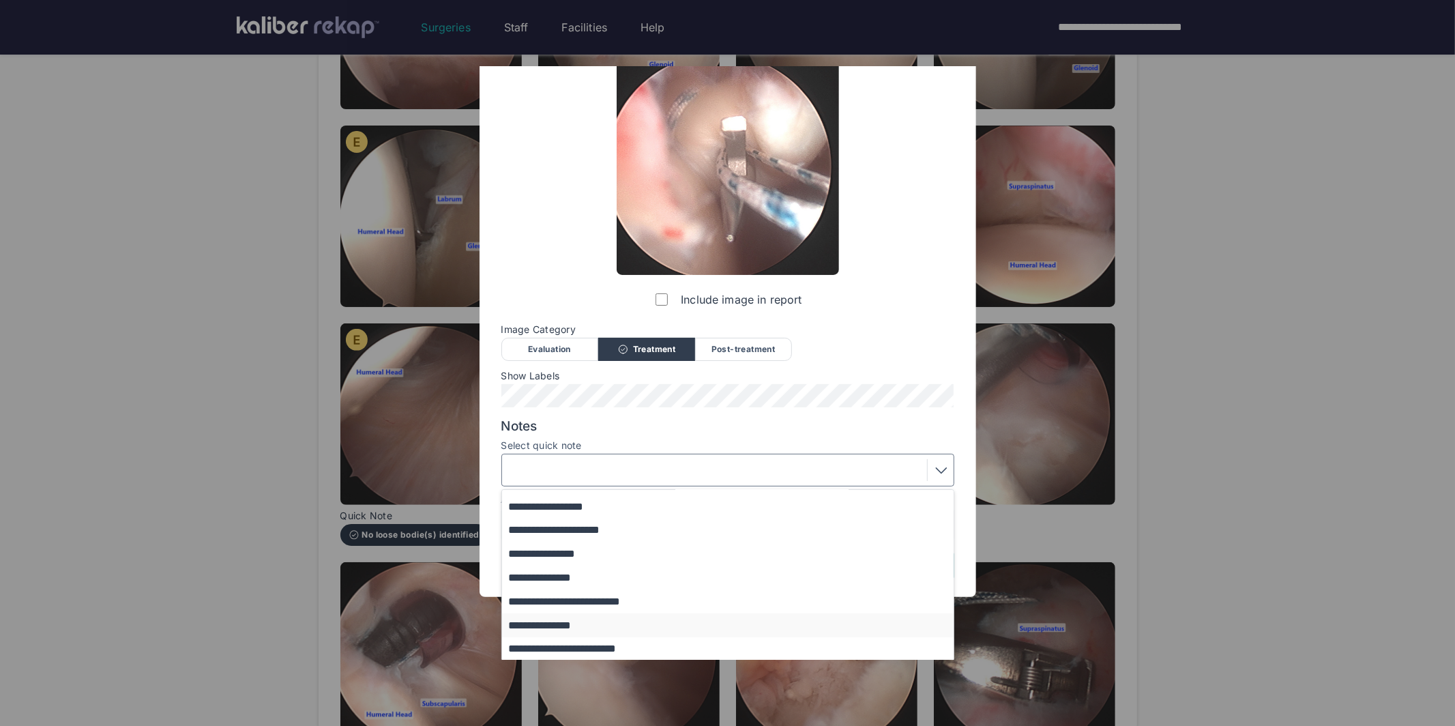
click at [530, 623] on button "**********" at bounding box center [734, 625] width 464 height 24
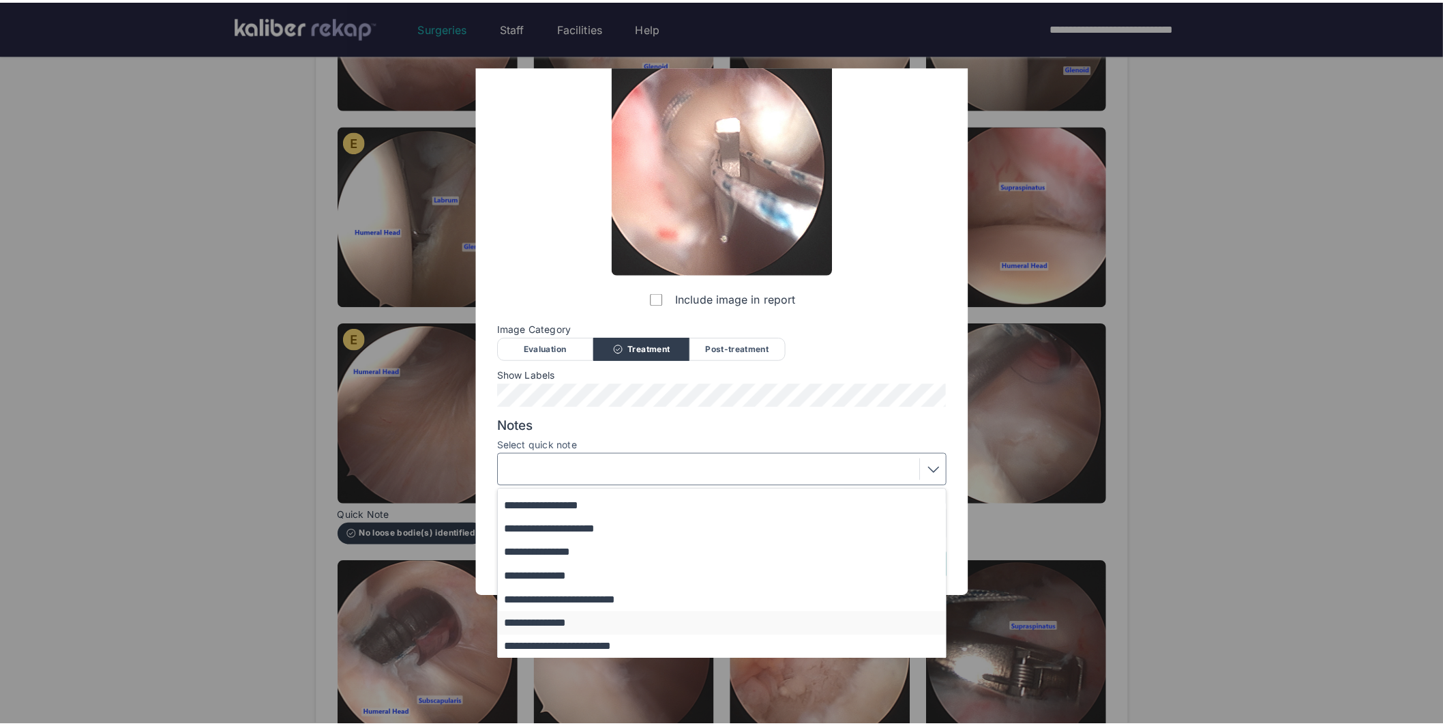
scroll to position [0, 0]
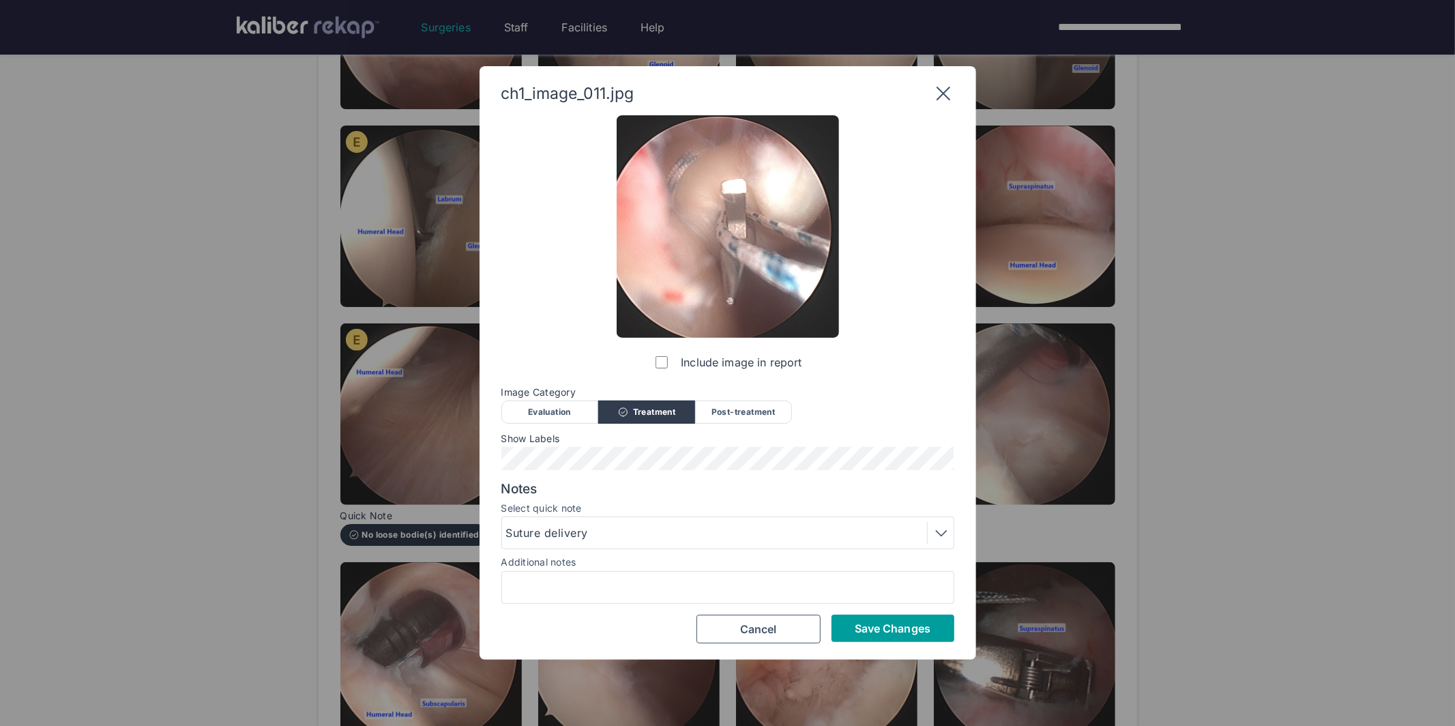
click at [879, 625] on span "Save Changes" at bounding box center [893, 628] width 76 height 14
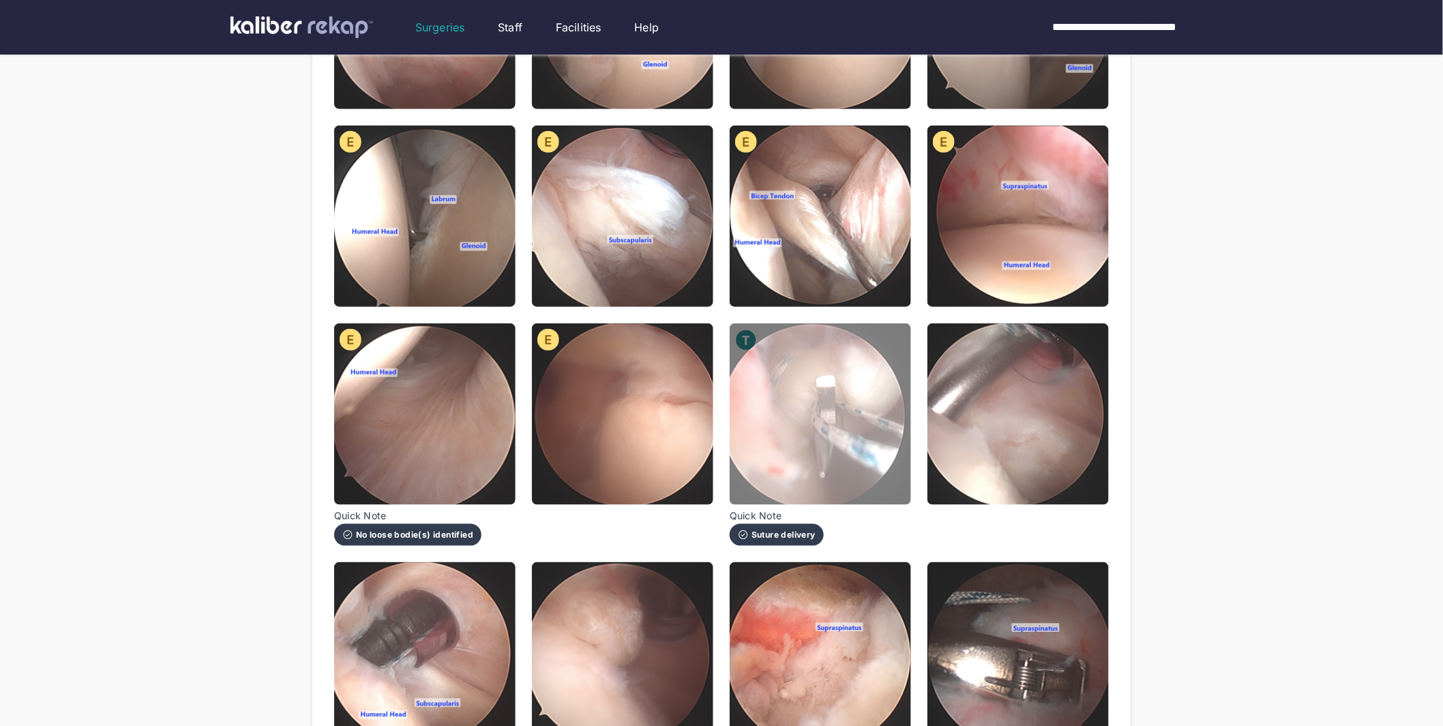
click at [792, 443] on img at bounding box center [820, 413] width 181 height 181
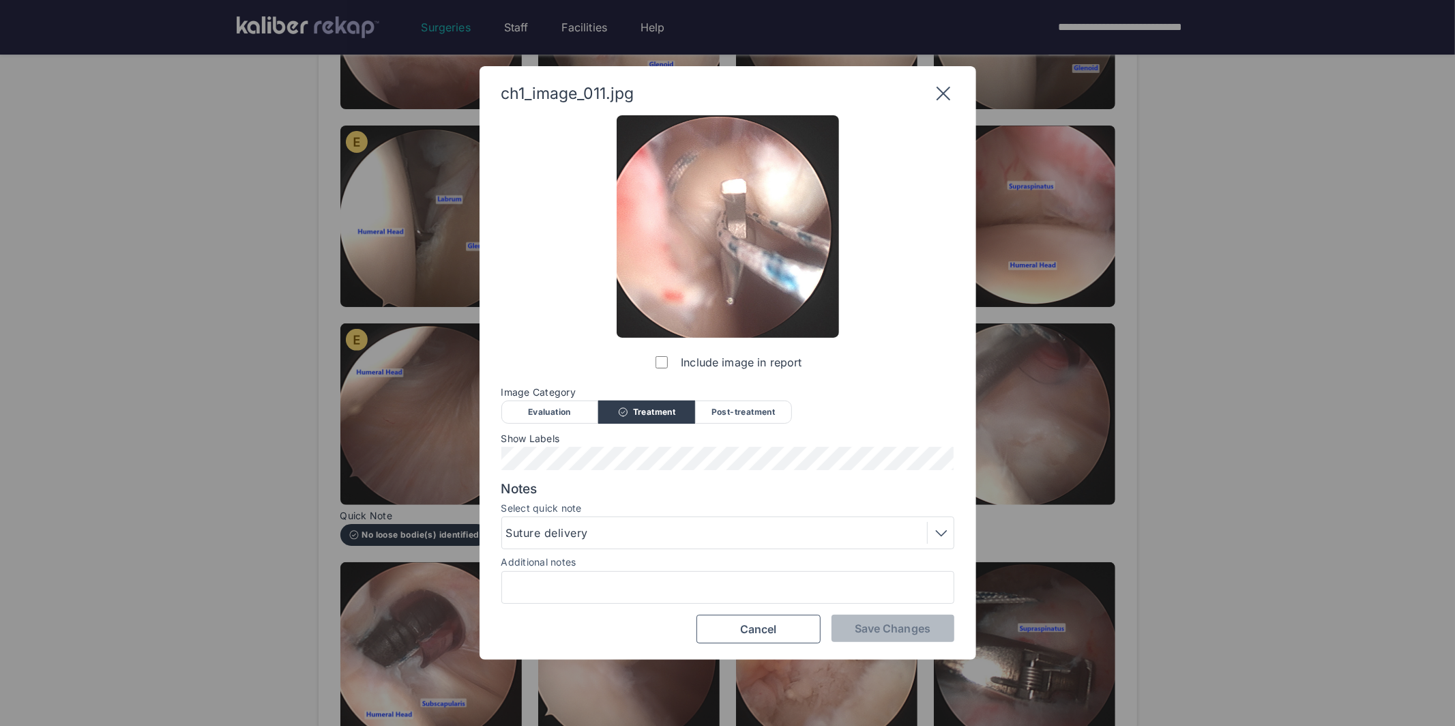
click at [1168, 408] on div "ch1_image_011.jpg Include image in report Image Category Evaluation Treatment P…" at bounding box center [727, 363] width 1455 height 726
click at [979, 417] on div "ch1_image_011.jpg Include image in report Image Category Evaluation Treatment P…" at bounding box center [727, 363] width 1455 height 726
click at [786, 632] on button "Cancel" at bounding box center [758, 628] width 124 height 29
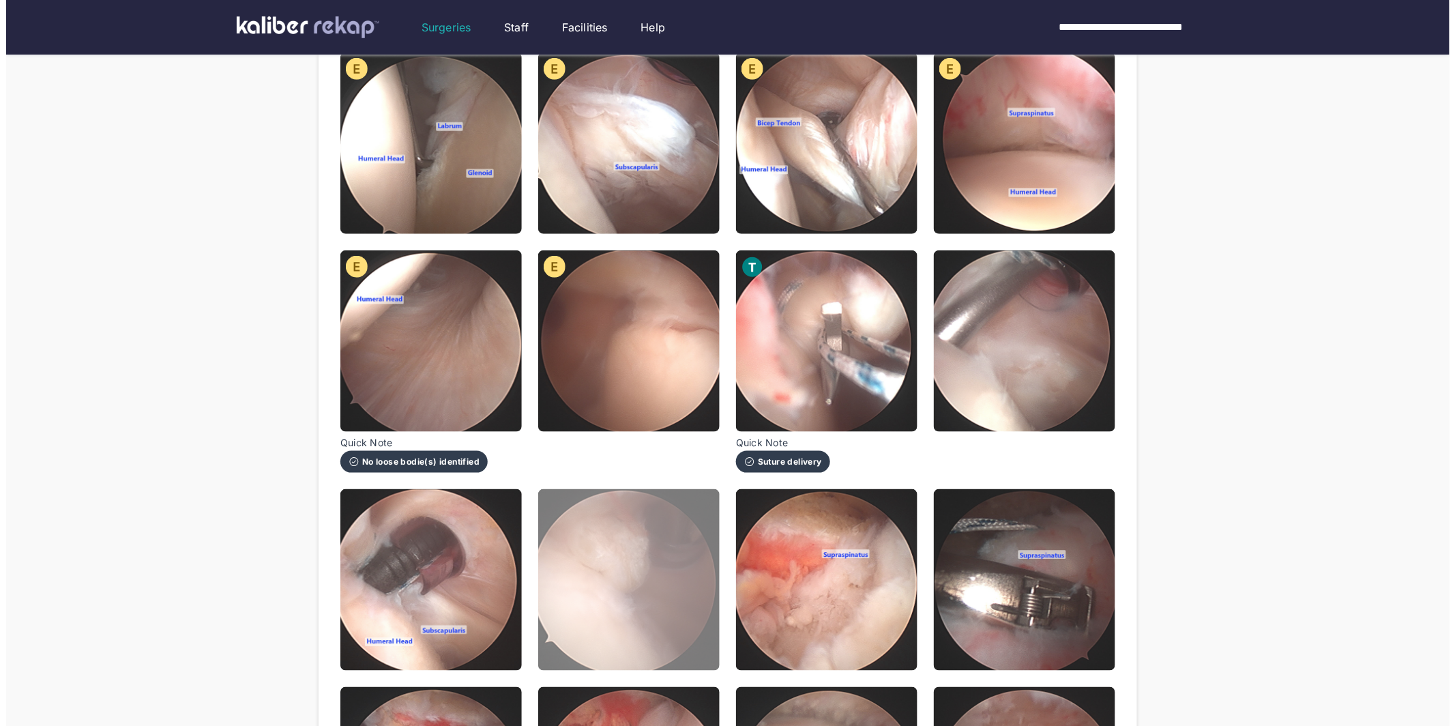
scroll to position [468, 0]
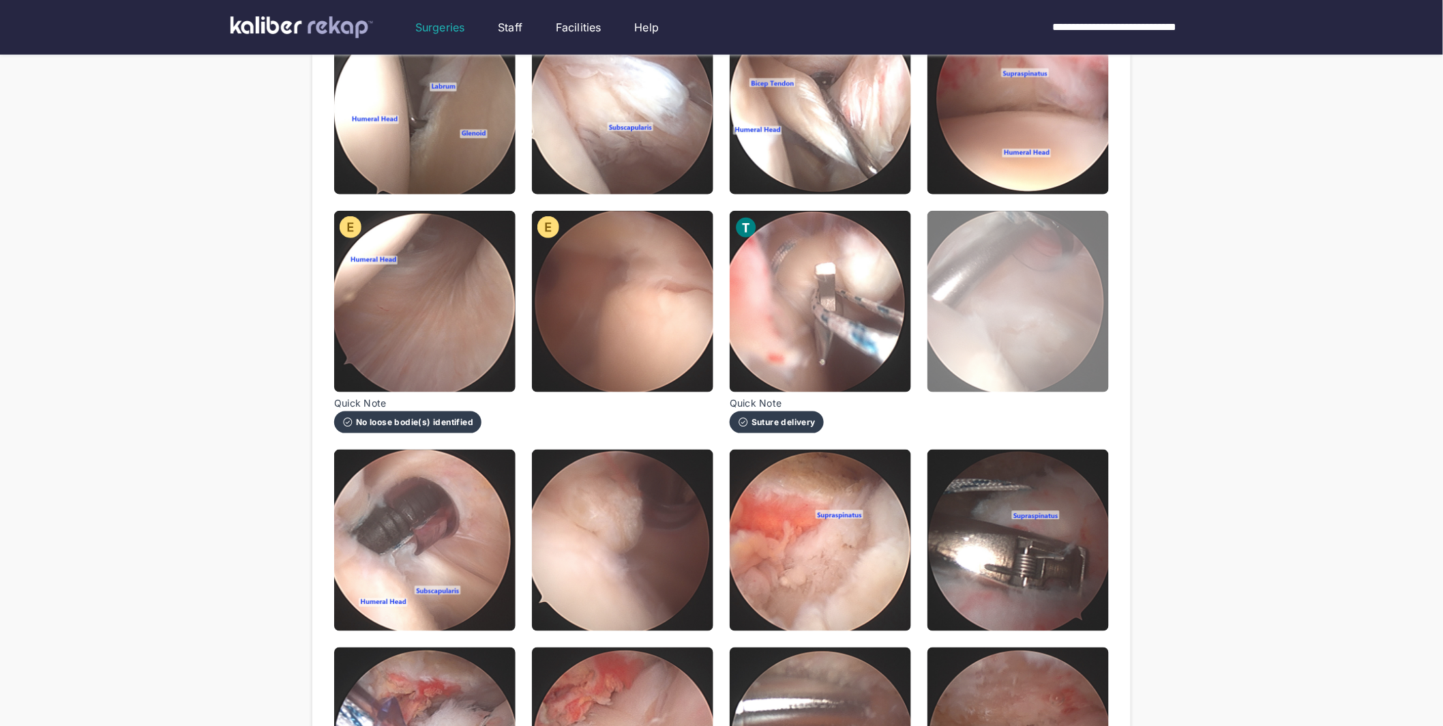
click at [953, 262] on img at bounding box center [1017, 301] width 181 height 181
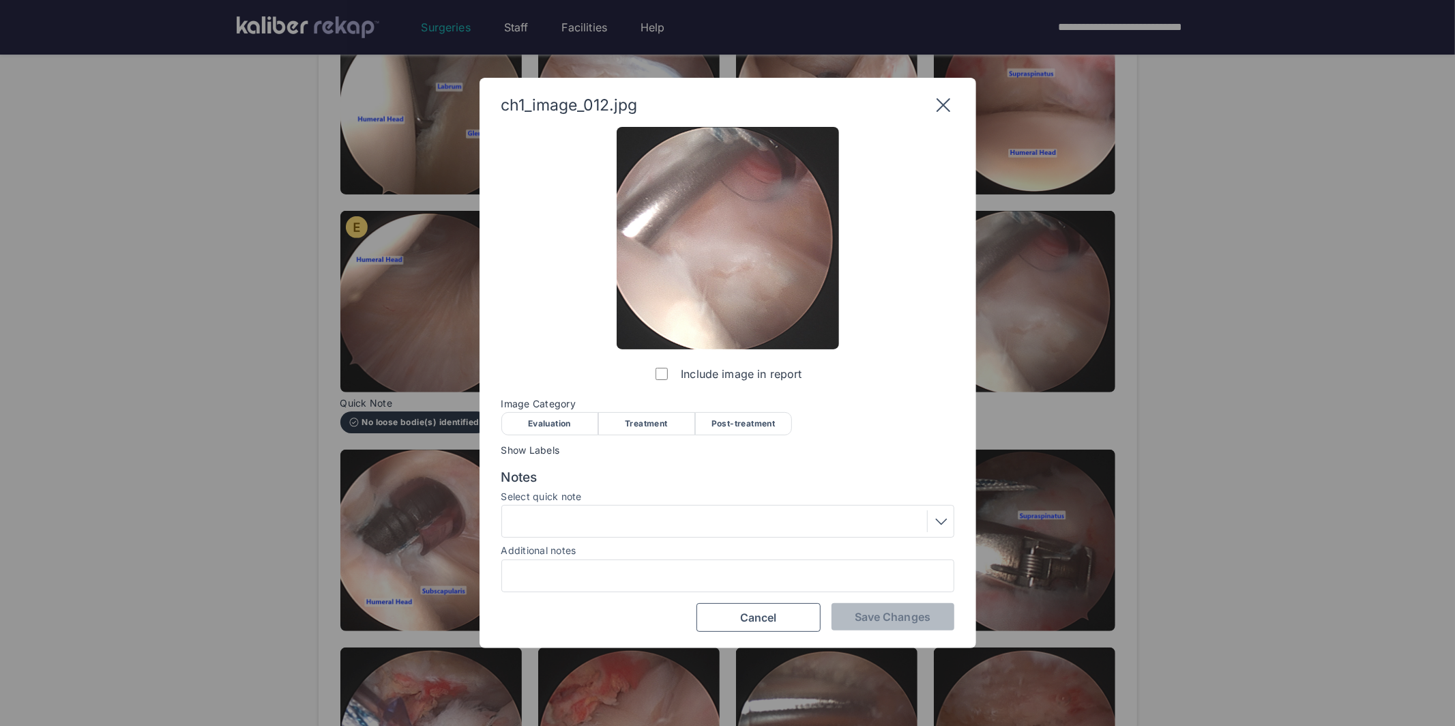
click at [653, 430] on div "Treatment" at bounding box center [646, 423] width 97 height 23
click at [615, 518] on div at bounding box center [727, 521] width 443 height 22
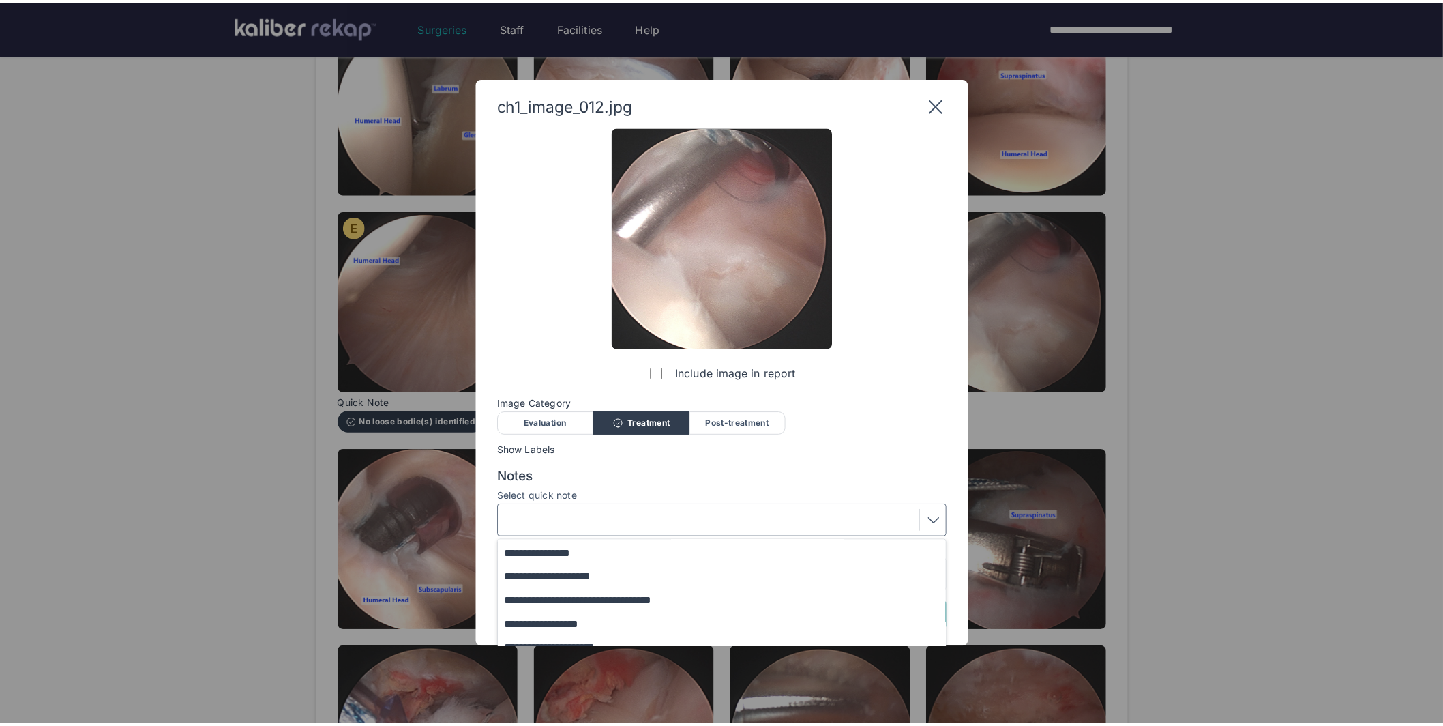
scroll to position [111, 0]
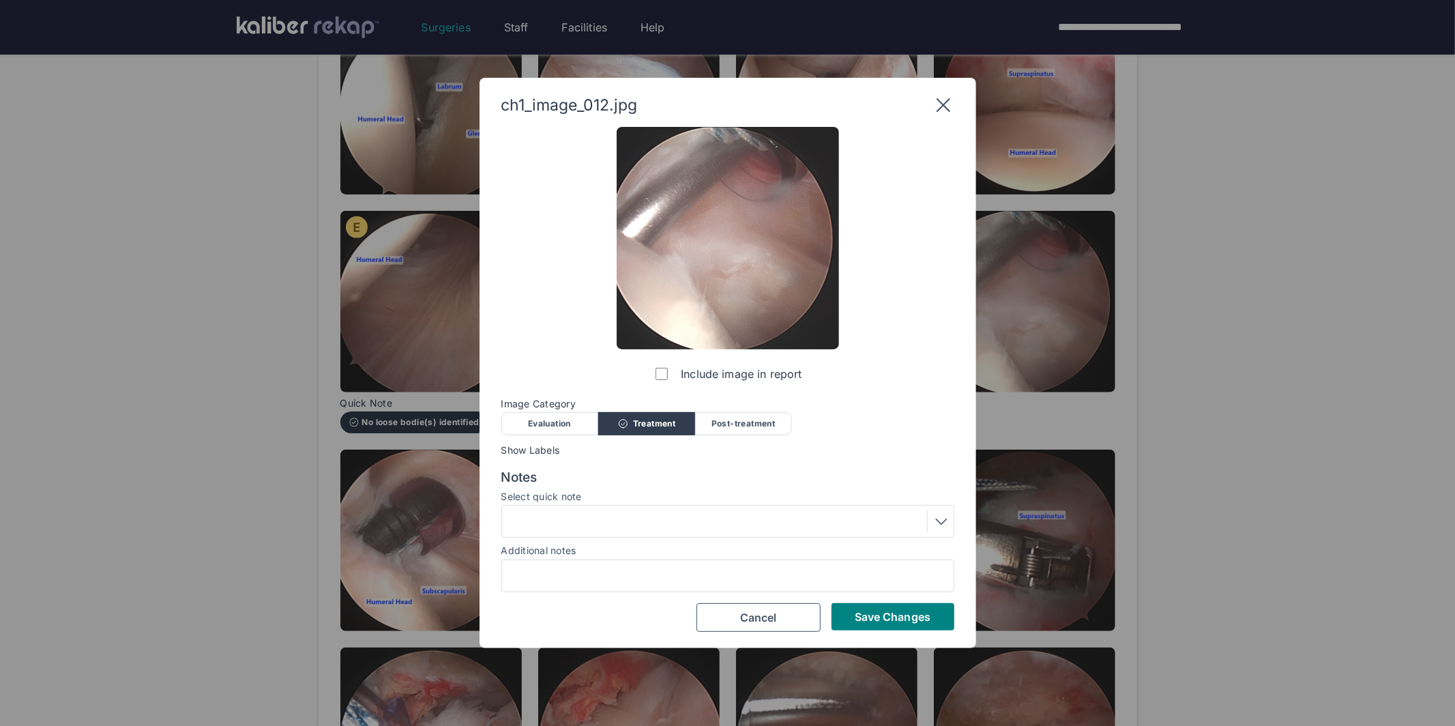
click at [835, 461] on div "Include image in report Image Category Evaluation Treatment Post-treatment Eval…" at bounding box center [727, 379] width 453 height 505
click at [901, 612] on span "Save Changes" at bounding box center [893, 617] width 76 height 14
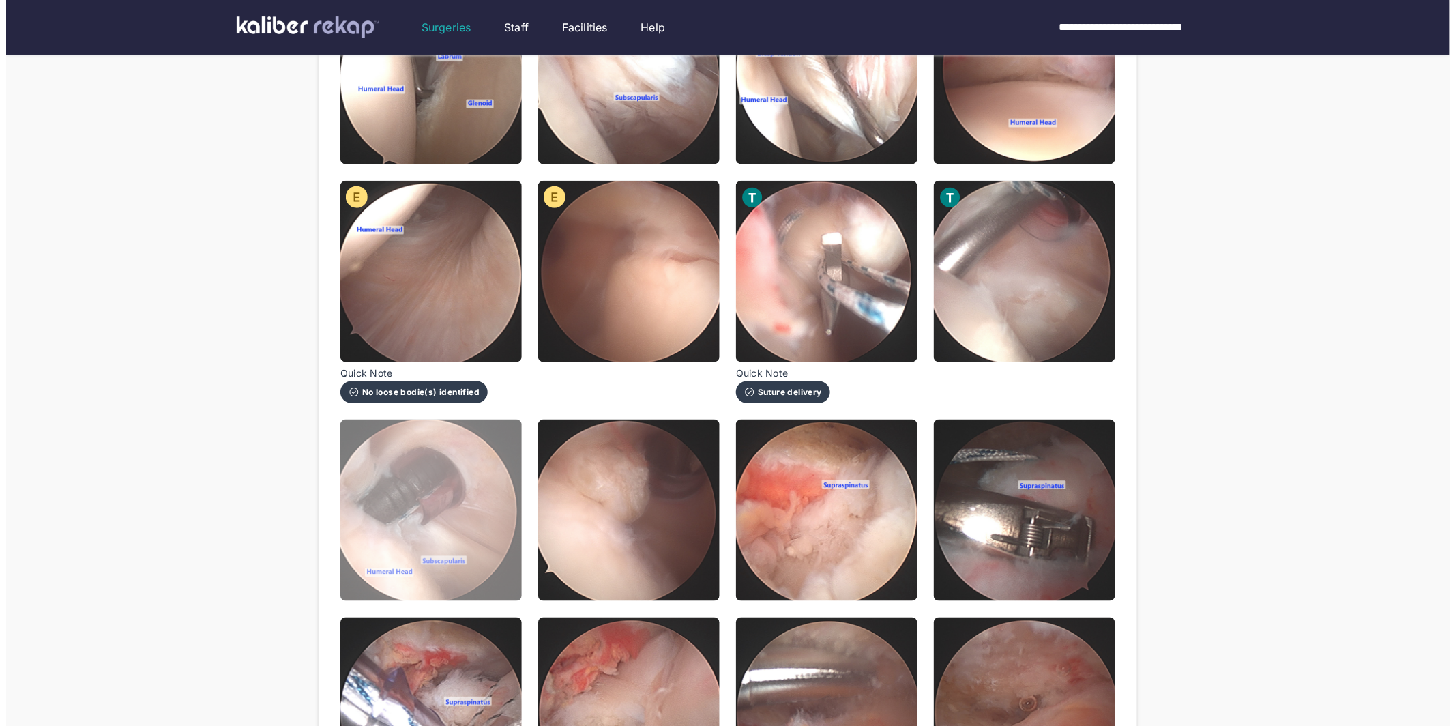
scroll to position [507, 0]
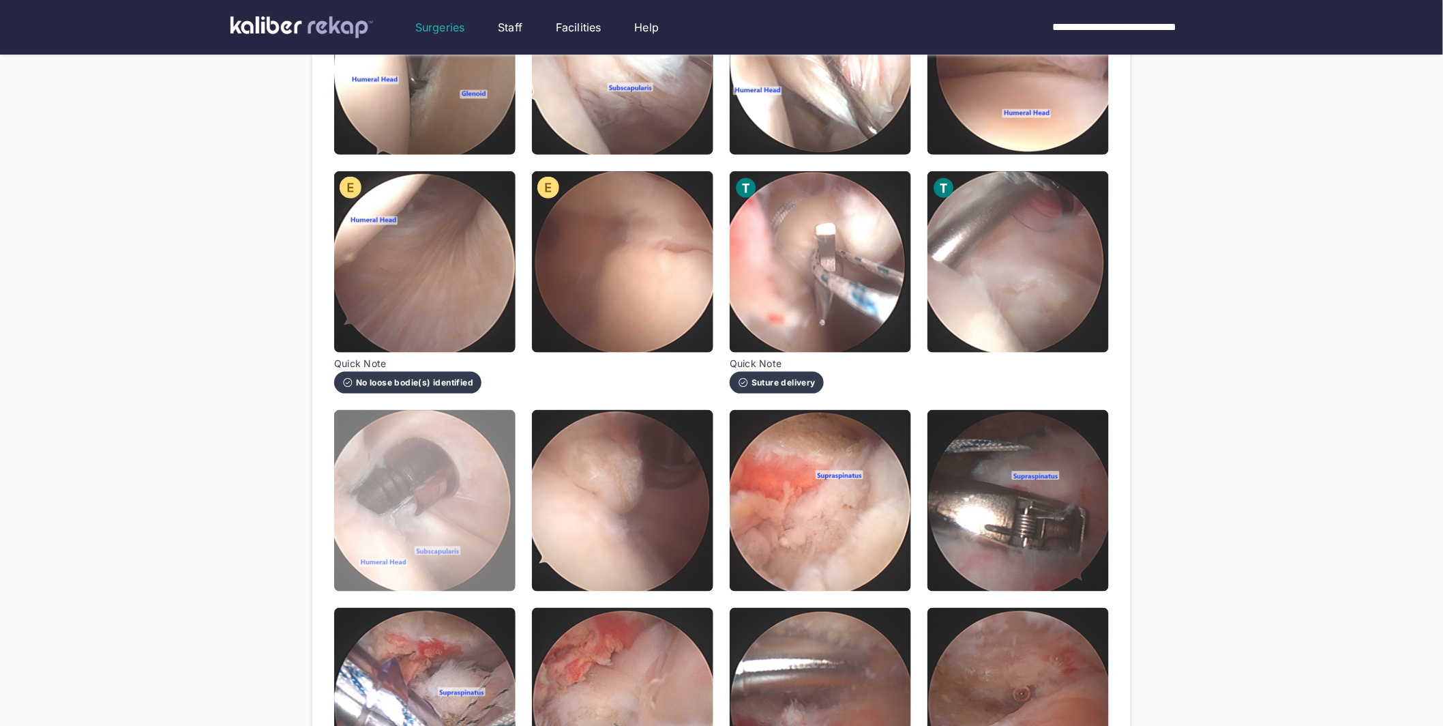
click at [436, 497] on img at bounding box center [424, 500] width 181 height 181
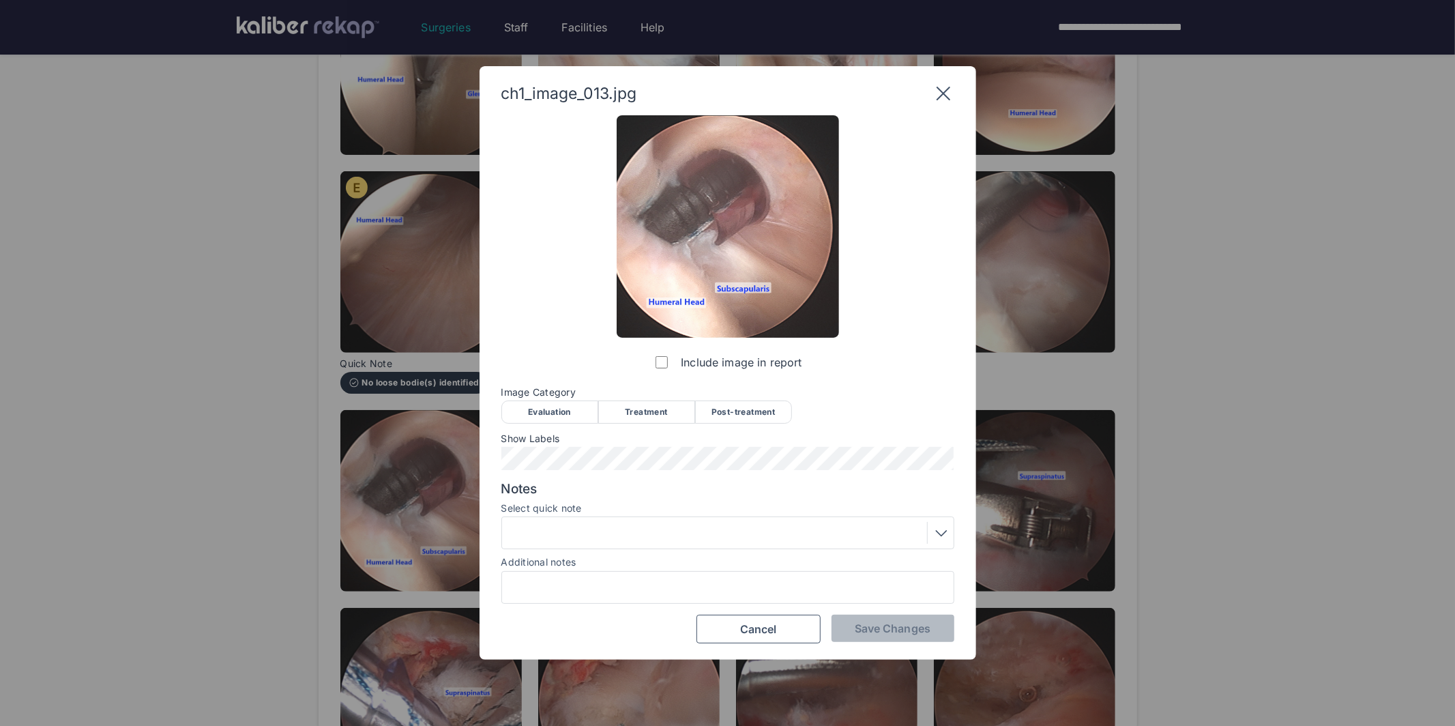
click at [644, 413] on div "Treatment" at bounding box center [646, 411] width 97 height 23
click at [621, 534] on div at bounding box center [727, 533] width 443 height 22
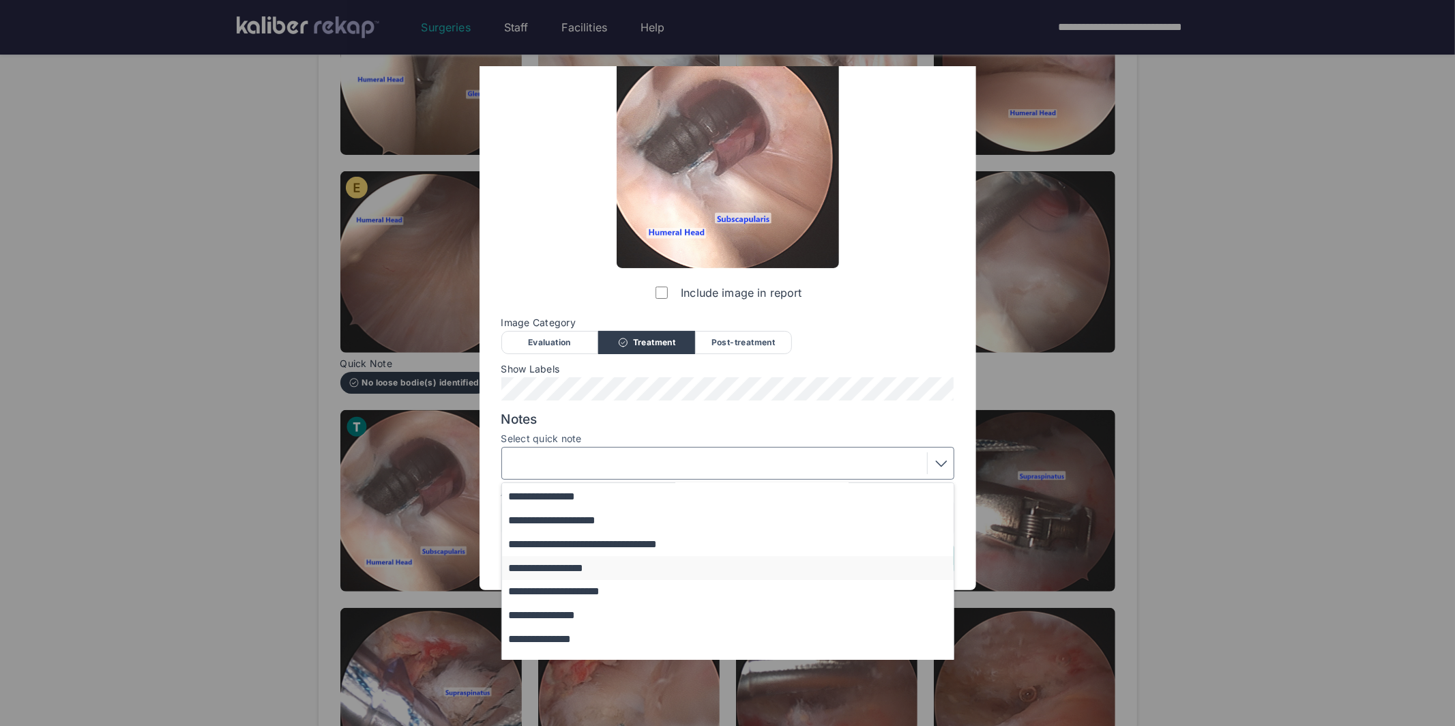
scroll to position [72, 0]
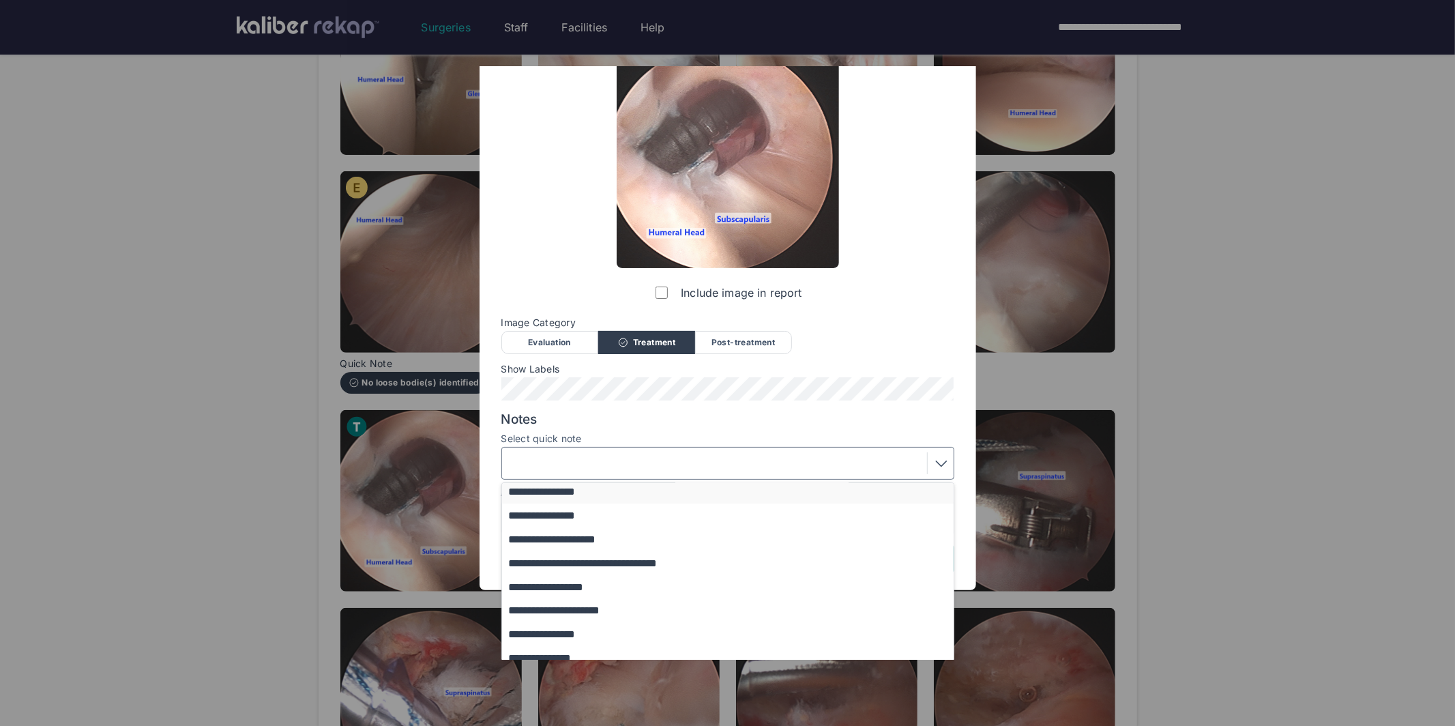
click at [556, 488] on button "**********" at bounding box center [734, 492] width 464 height 24
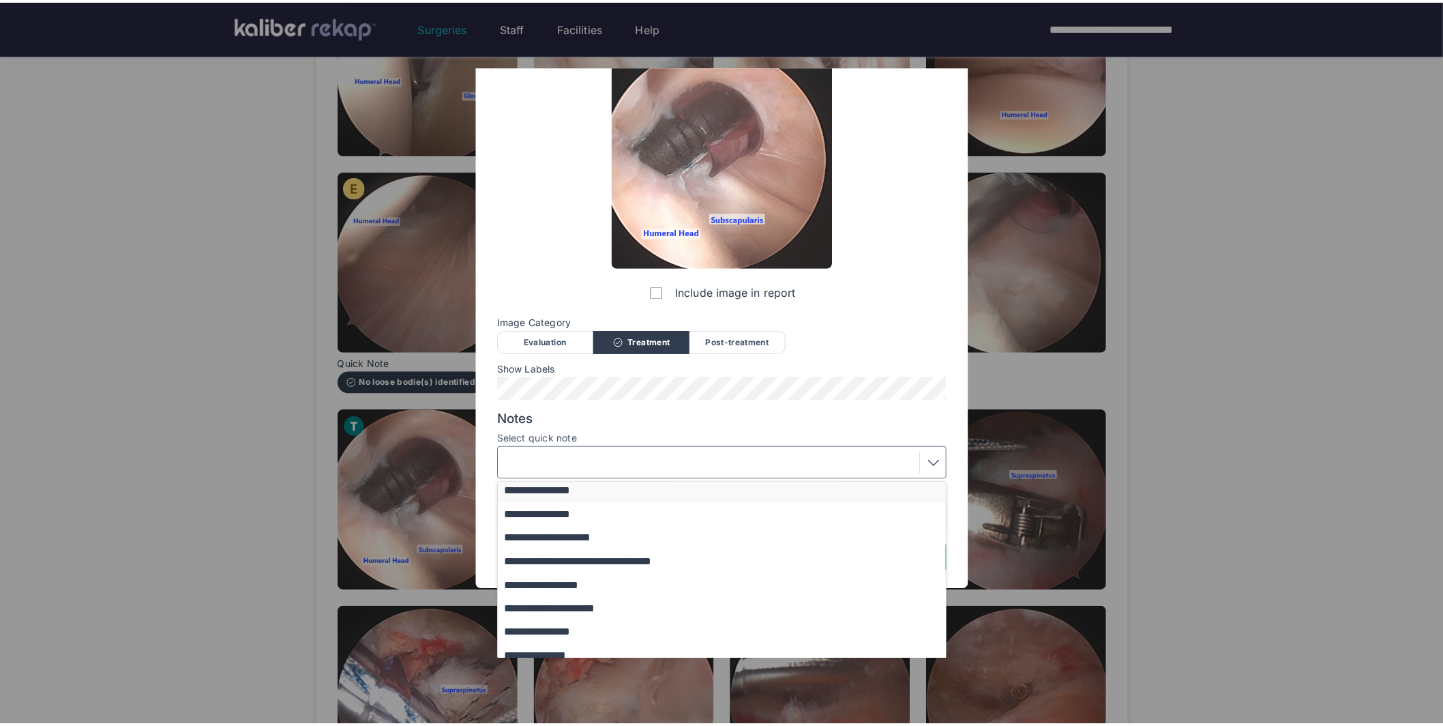
scroll to position [0, 0]
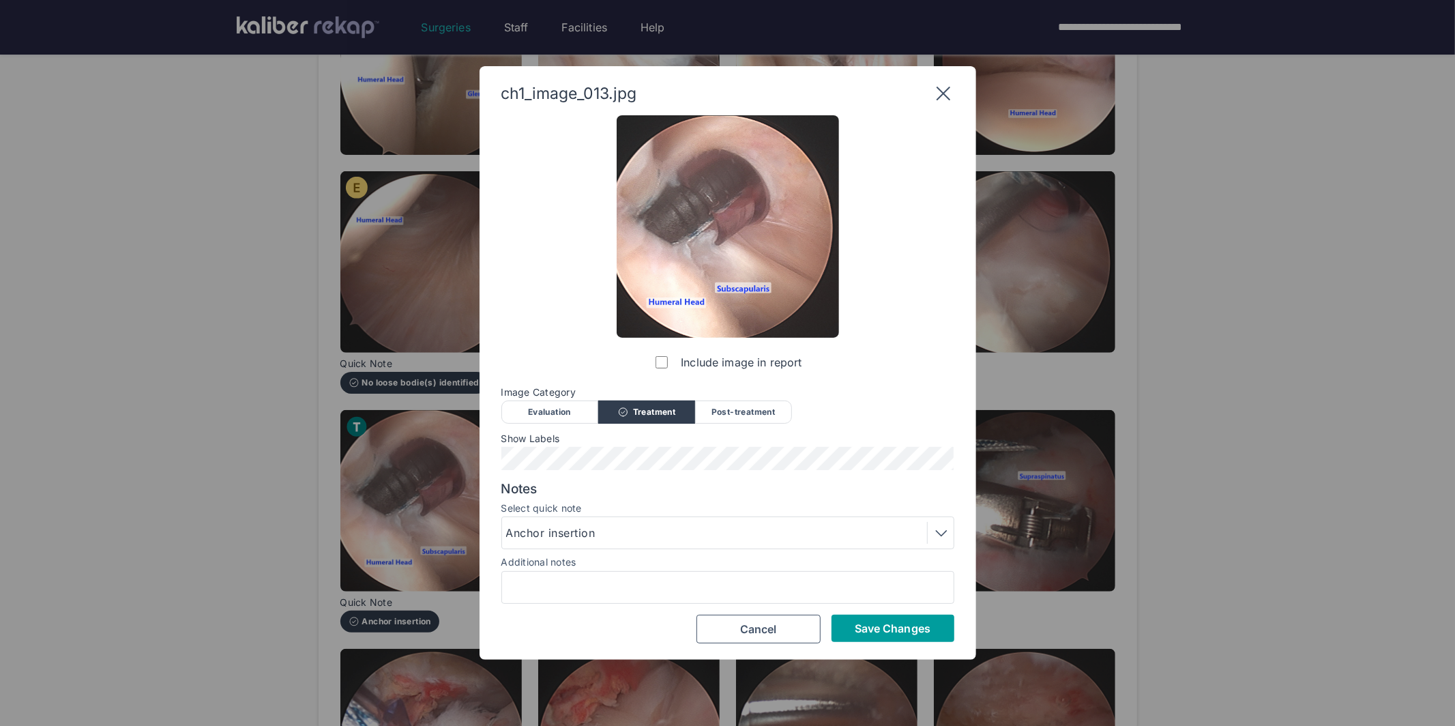
click at [883, 627] on span "Save Changes" at bounding box center [893, 628] width 76 height 14
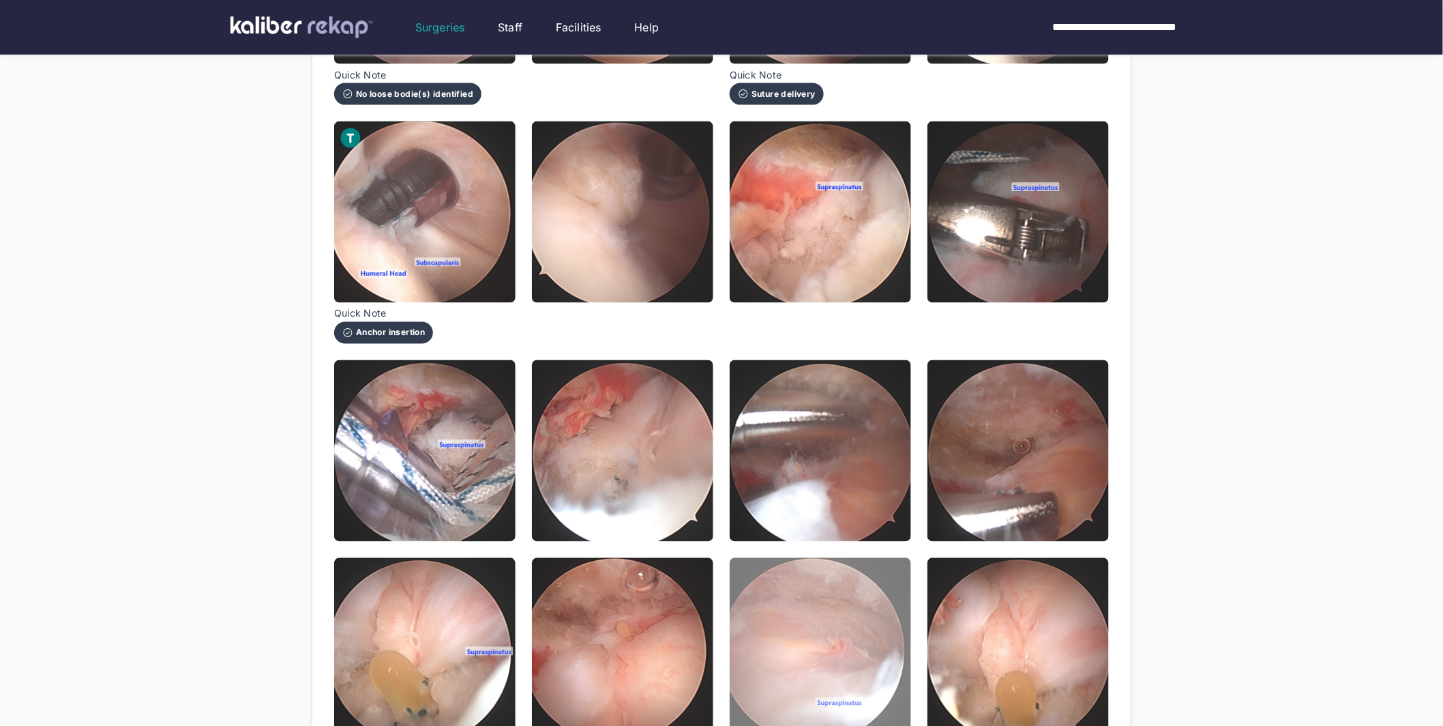
scroll to position [776, 0]
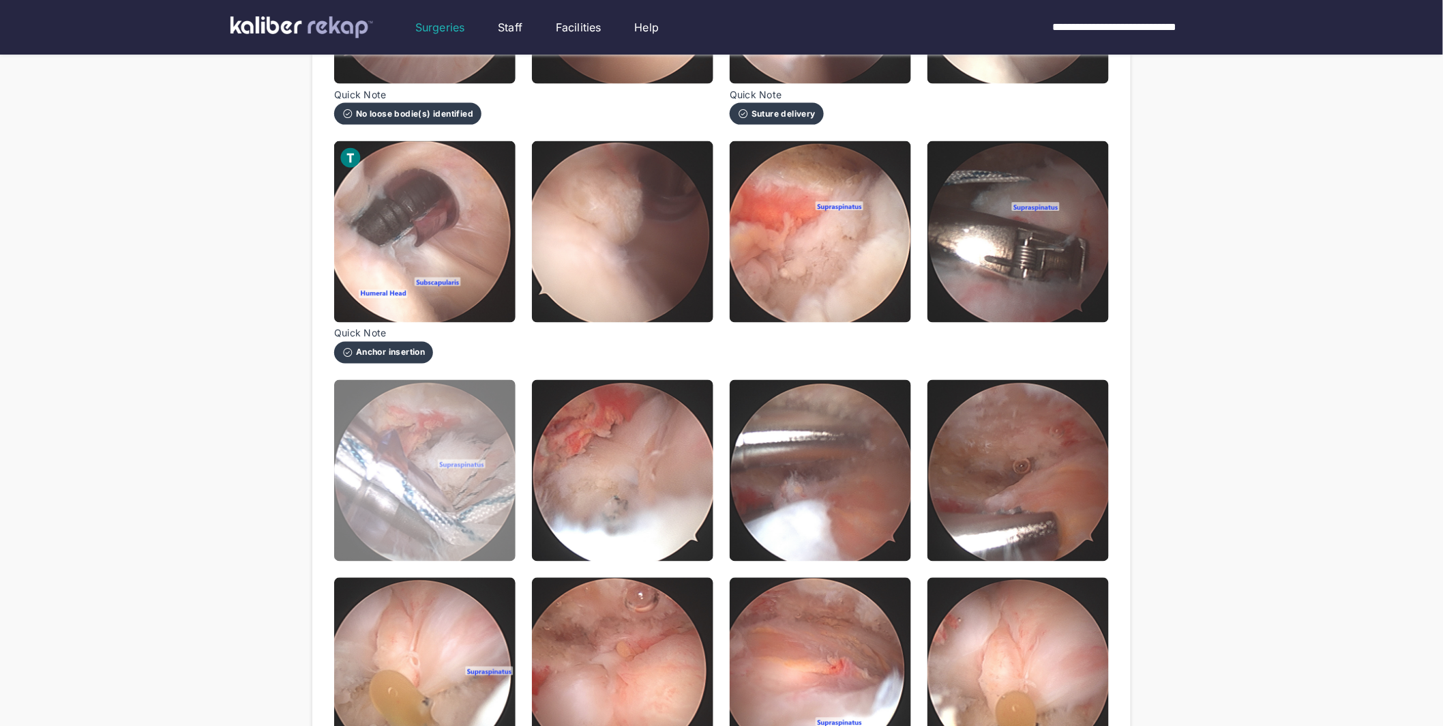
click at [432, 514] on img at bounding box center [424, 470] width 181 height 181
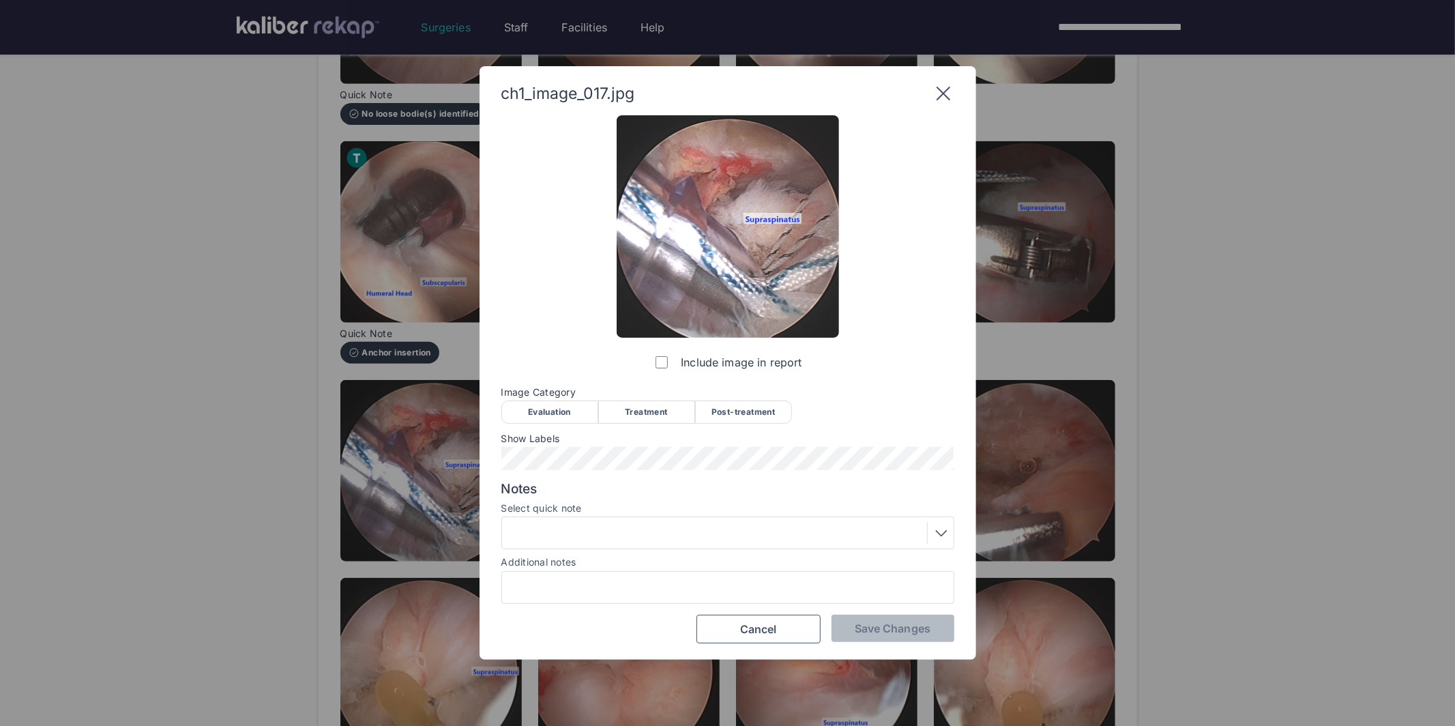
click at [656, 411] on div "Treatment" at bounding box center [646, 411] width 97 height 23
click at [648, 535] on div at bounding box center [727, 533] width 443 height 22
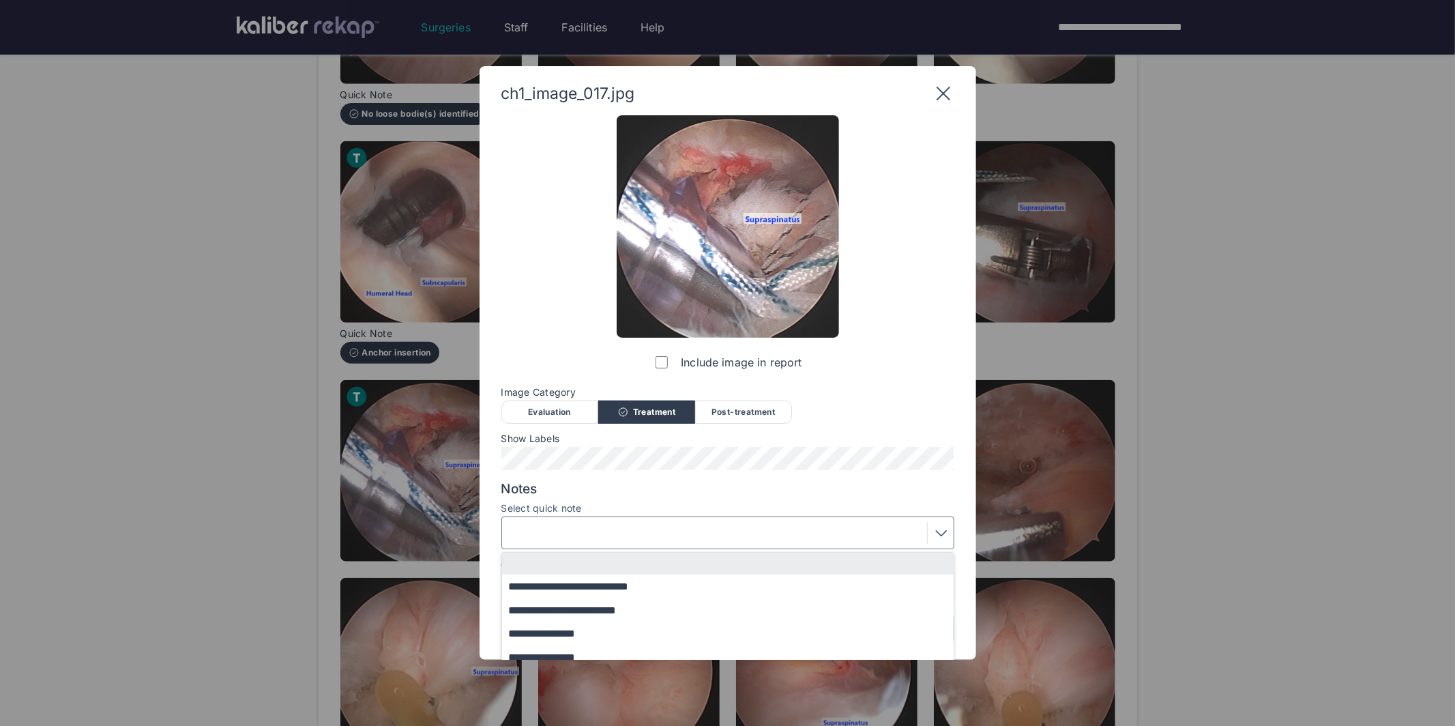
click at [575, 651] on button "**********" at bounding box center [734, 657] width 464 height 24
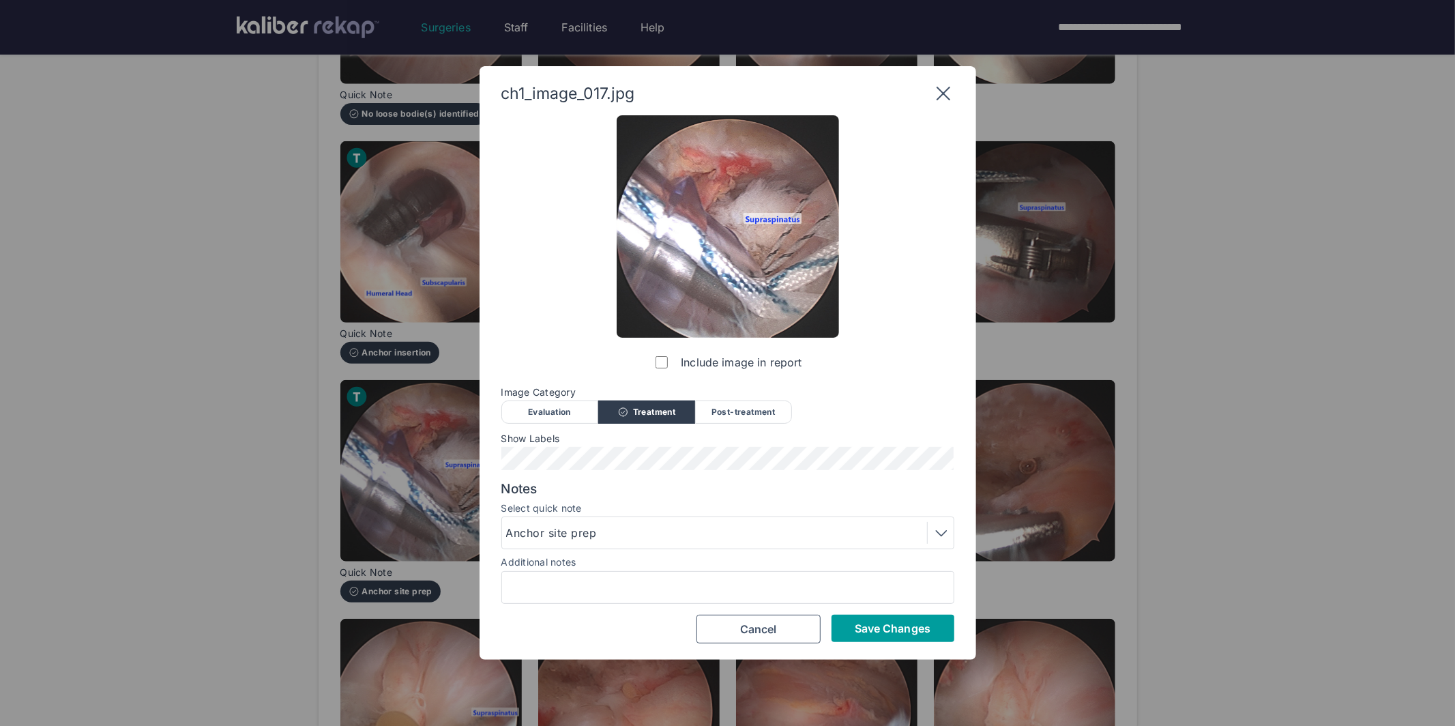
click at [873, 622] on span "Save Changes" at bounding box center [893, 628] width 76 height 14
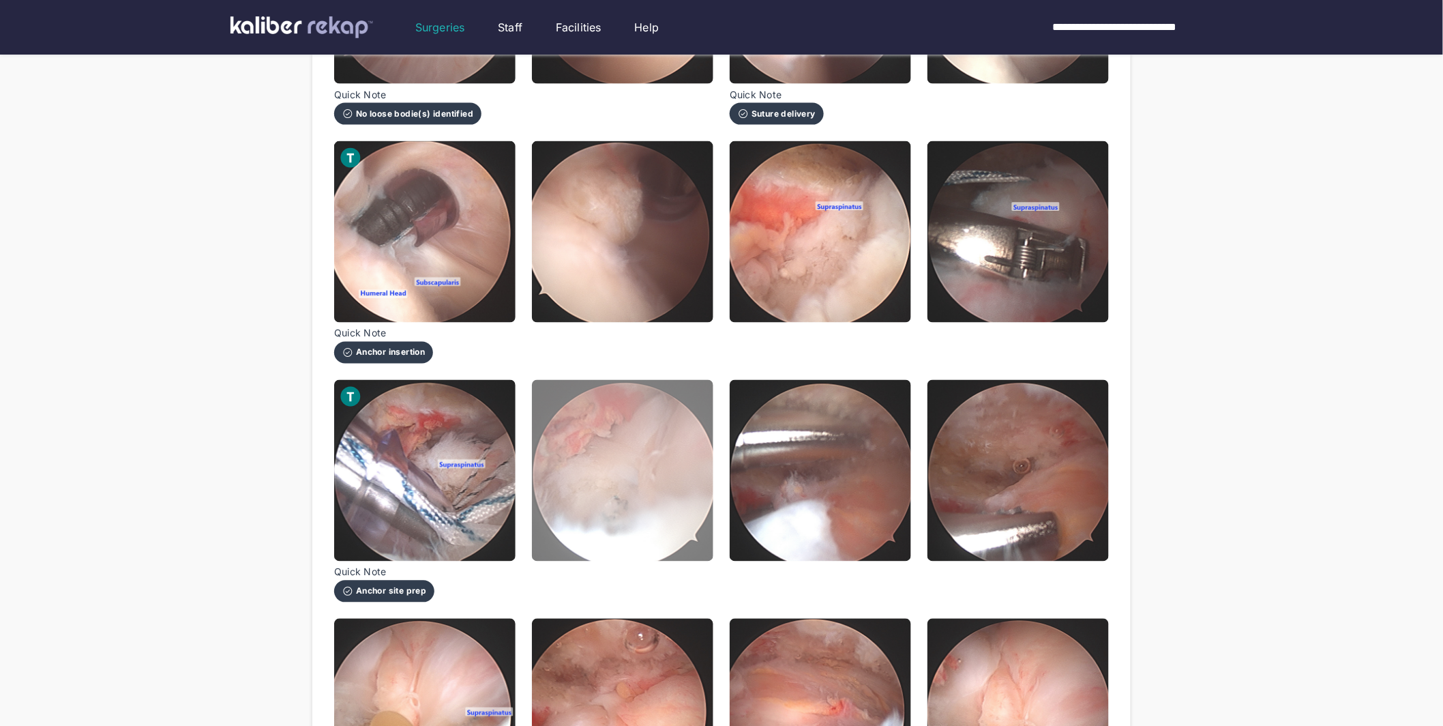
click at [649, 470] on img at bounding box center [622, 470] width 181 height 181
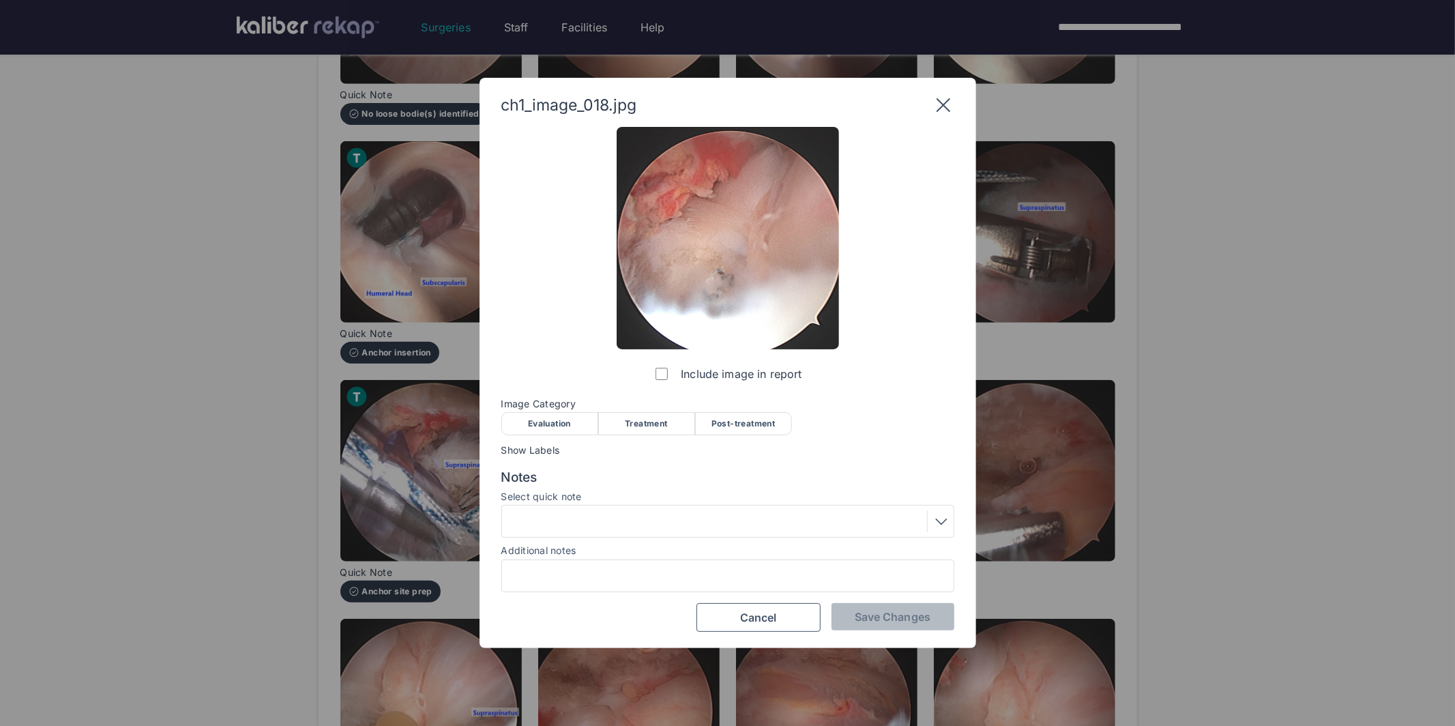
click at [647, 417] on div "Treatment" at bounding box center [646, 423] width 97 height 23
click at [913, 622] on span "Save Changes" at bounding box center [893, 617] width 76 height 14
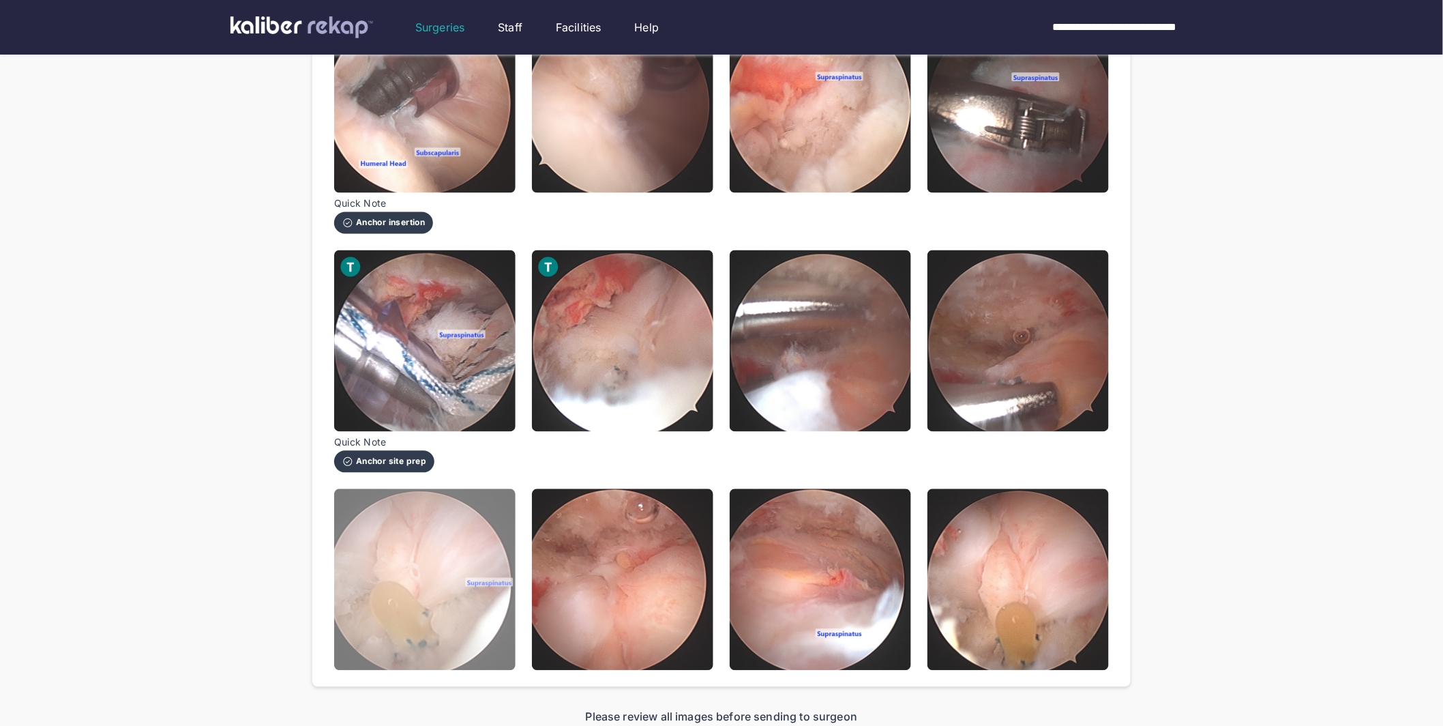
scroll to position [916, 0]
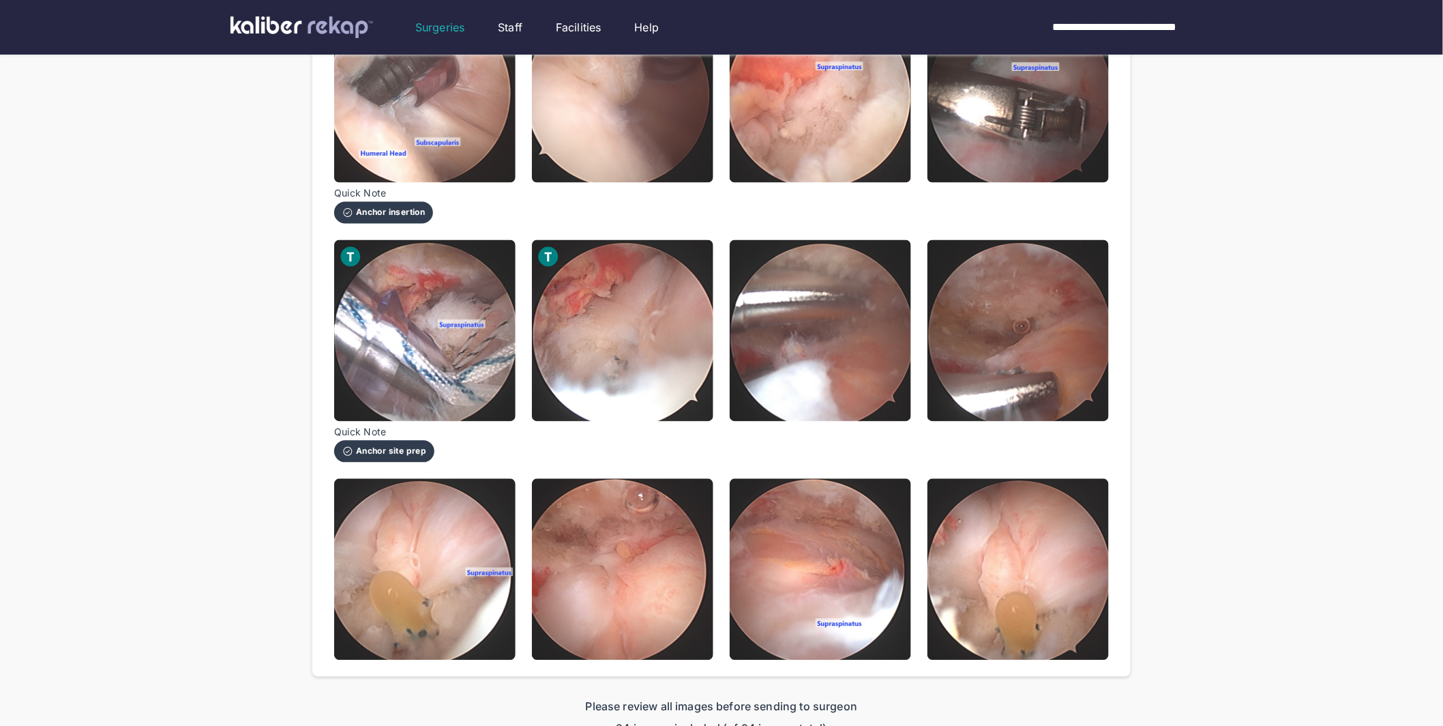
click at [814, 310] on img at bounding box center [820, 330] width 181 height 181
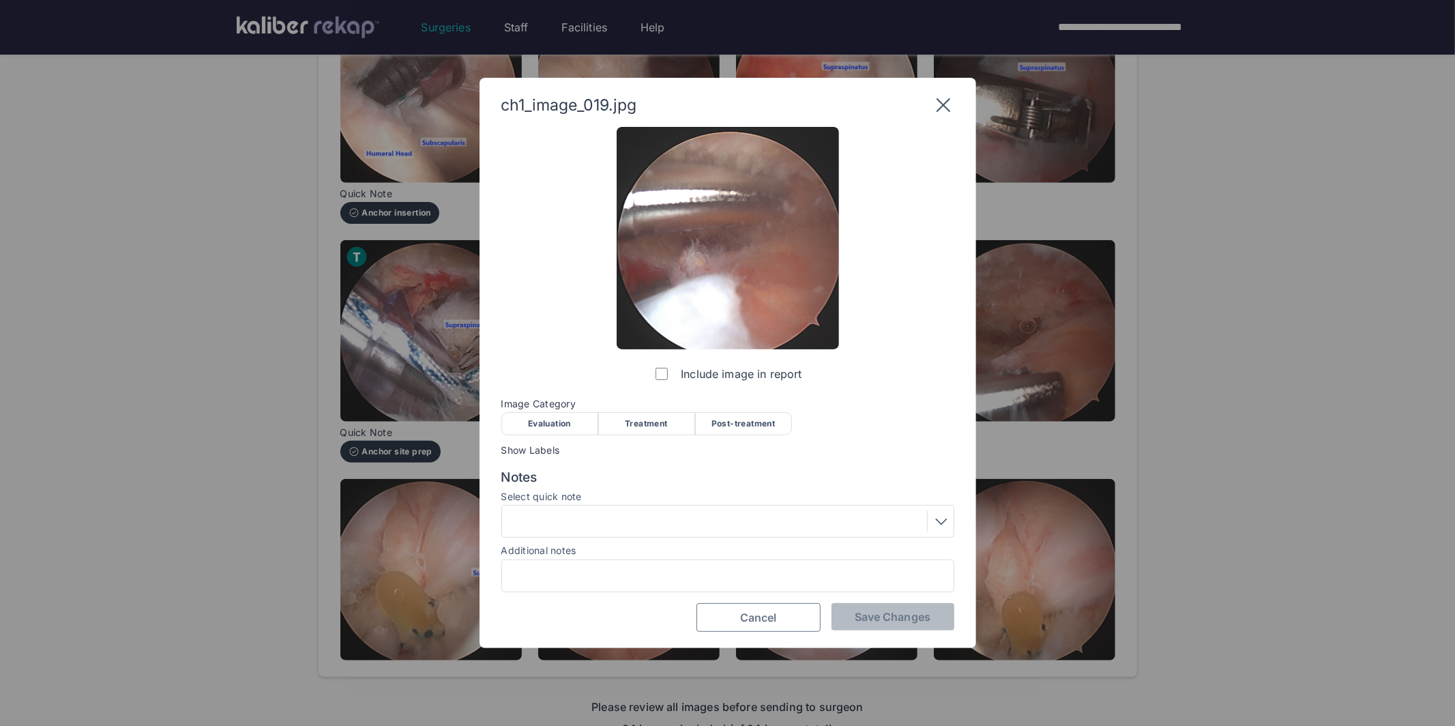
click at [762, 620] on span "Cancel" at bounding box center [758, 617] width 37 height 14
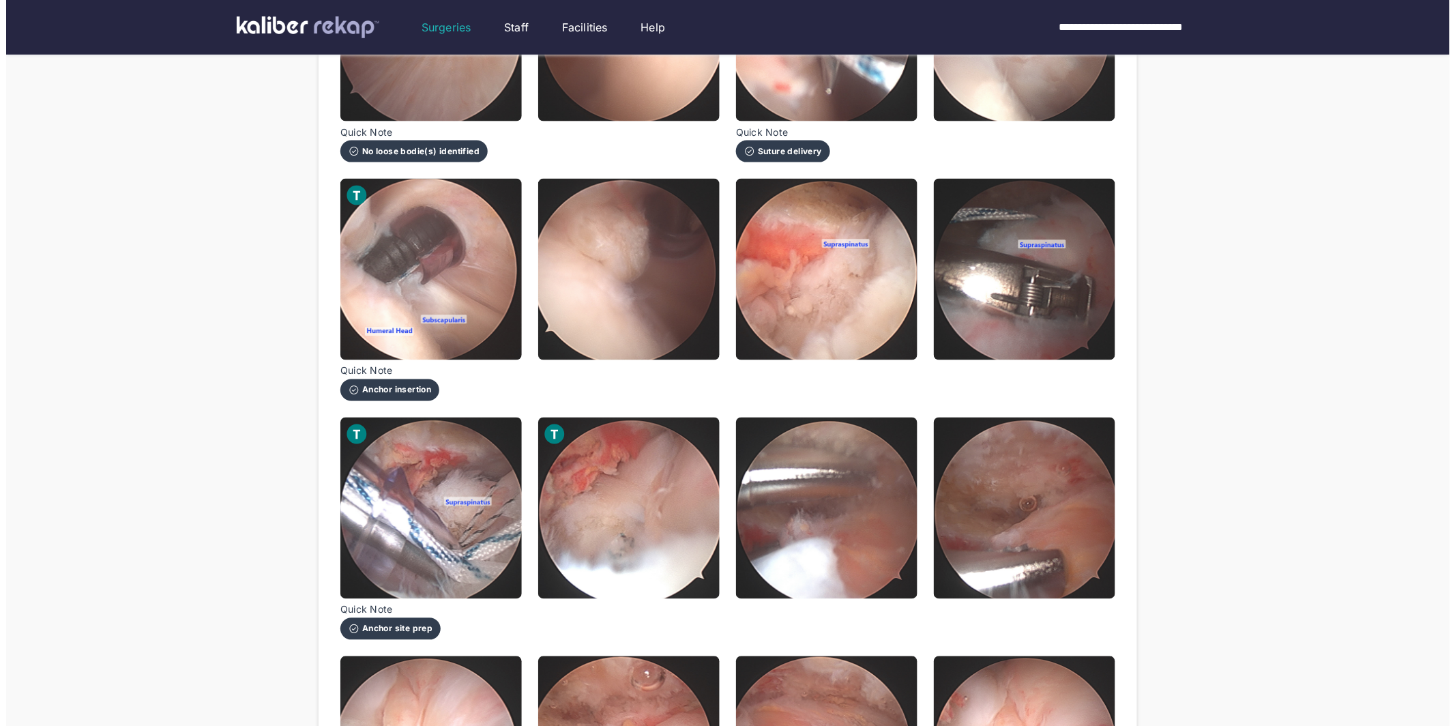
scroll to position [677, 0]
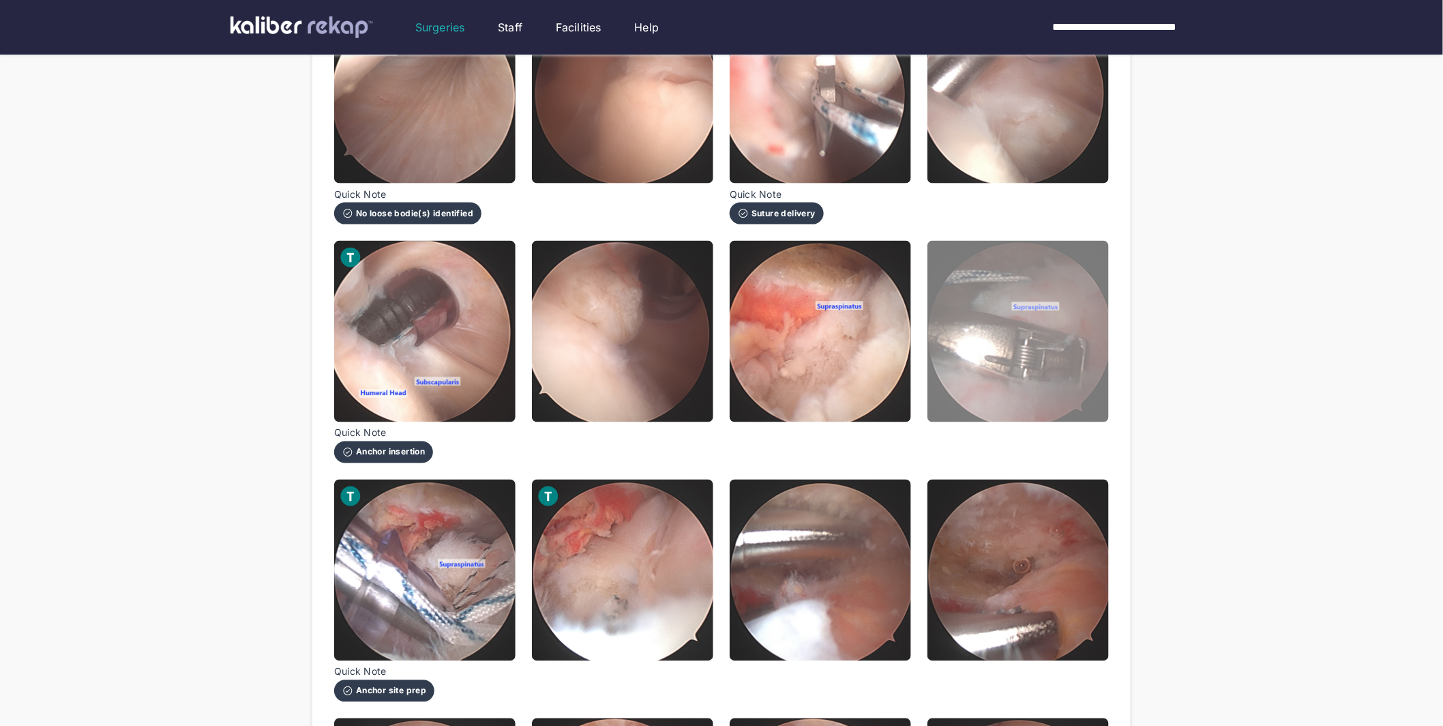
click at [1066, 350] on img at bounding box center [1017, 331] width 181 height 181
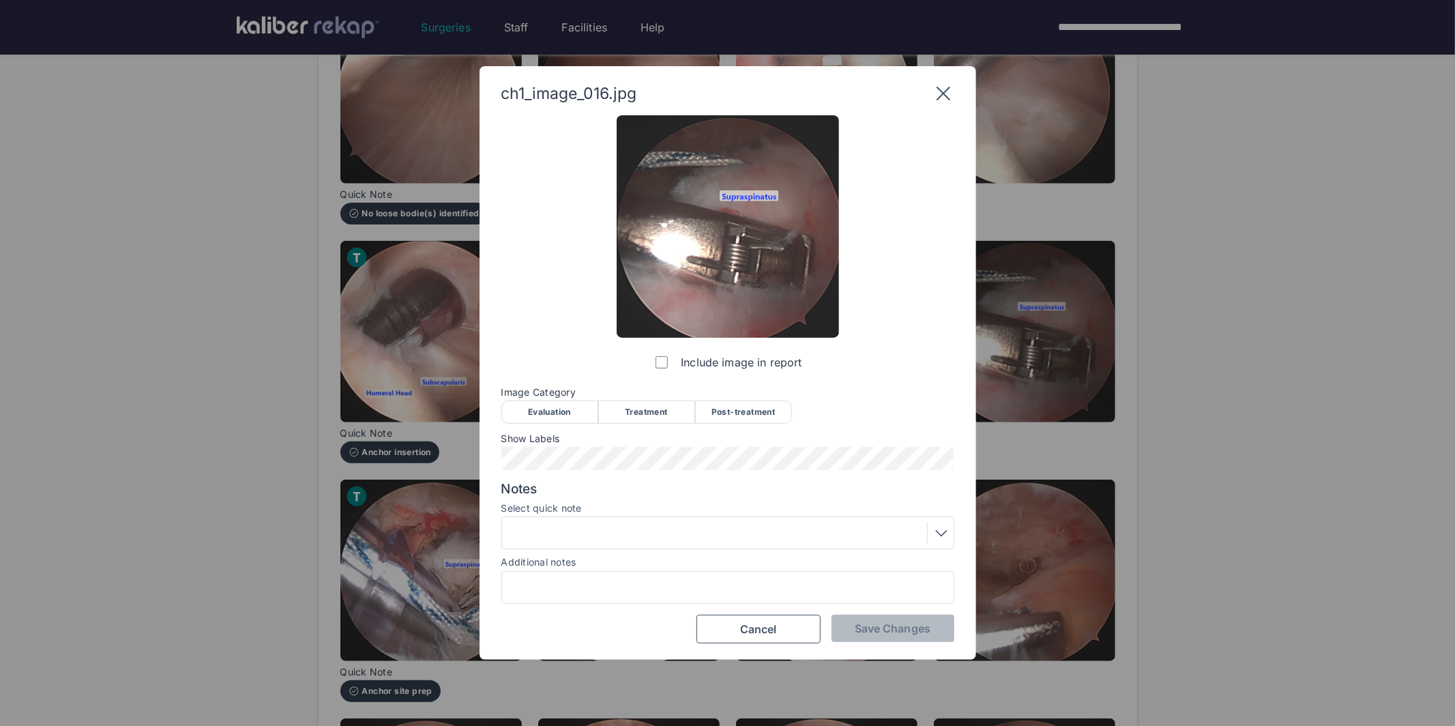
click at [662, 410] on div "Treatment" at bounding box center [646, 411] width 97 height 23
click at [614, 541] on div at bounding box center [727, 533] width 443 height 22
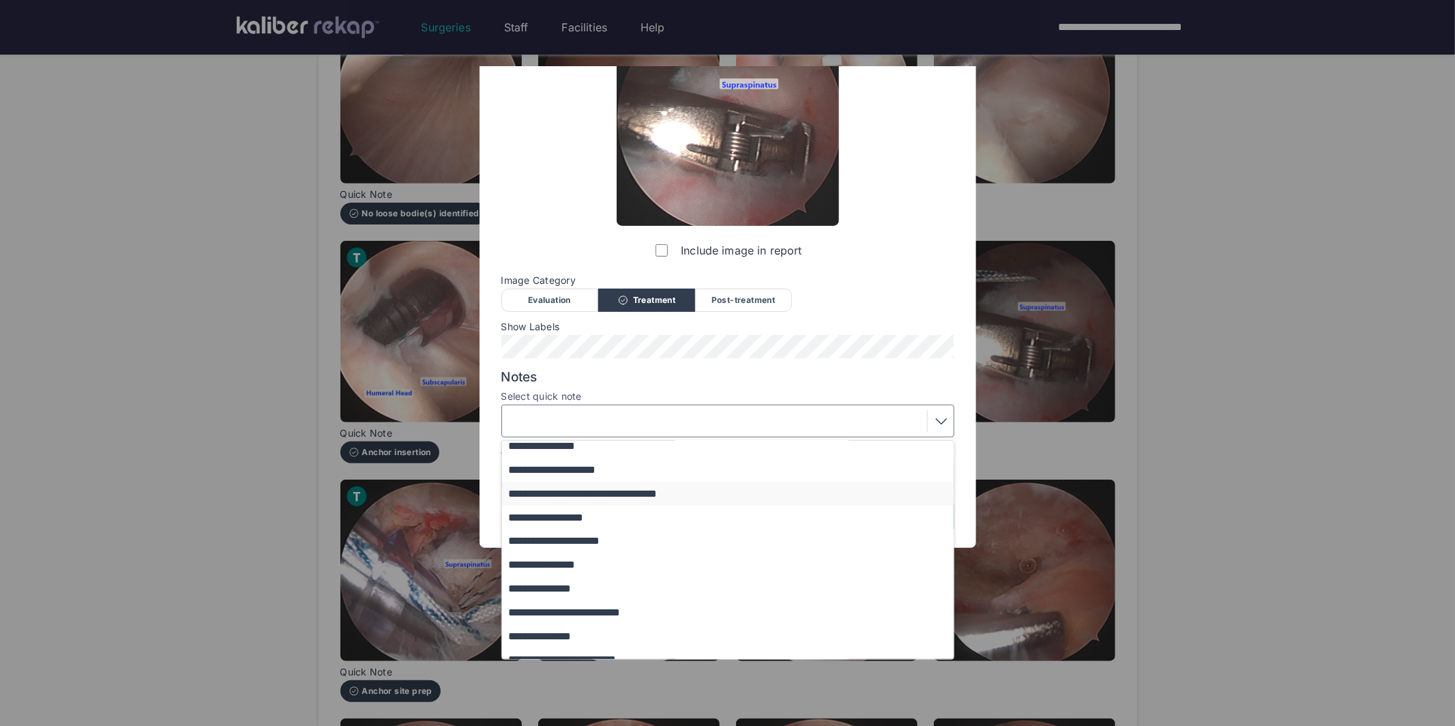
scroll to position [160, 0]
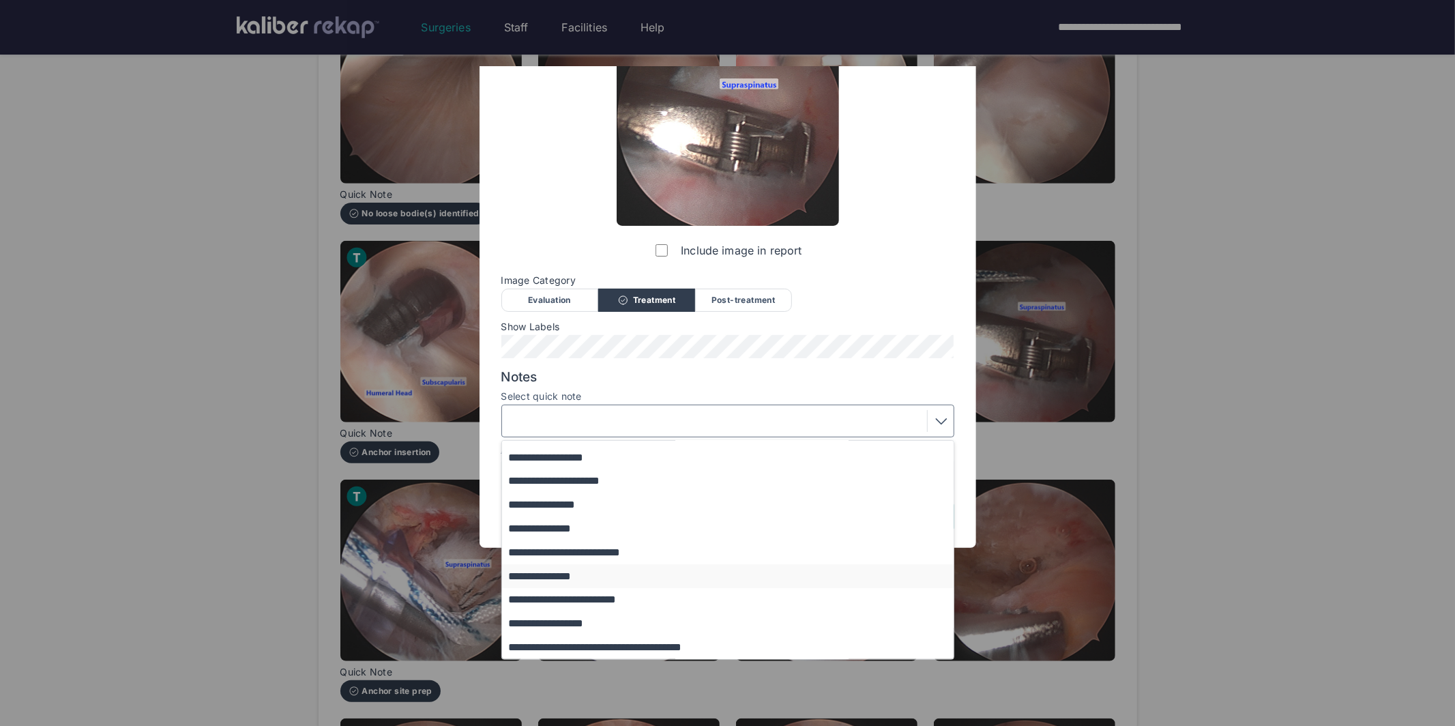
click at [560, 578] on button "**********" at bounding box center [734, 576] width 464 height 24
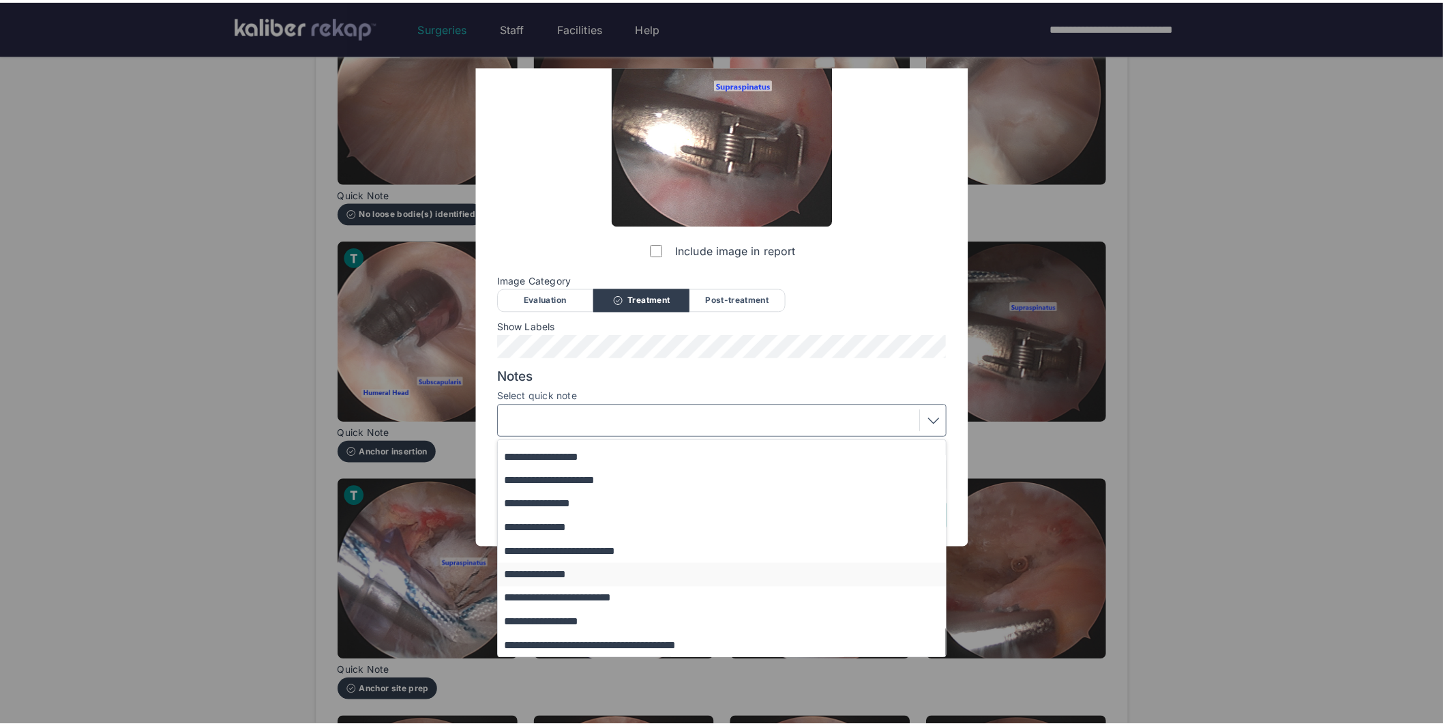
scroll to position [0, 0]
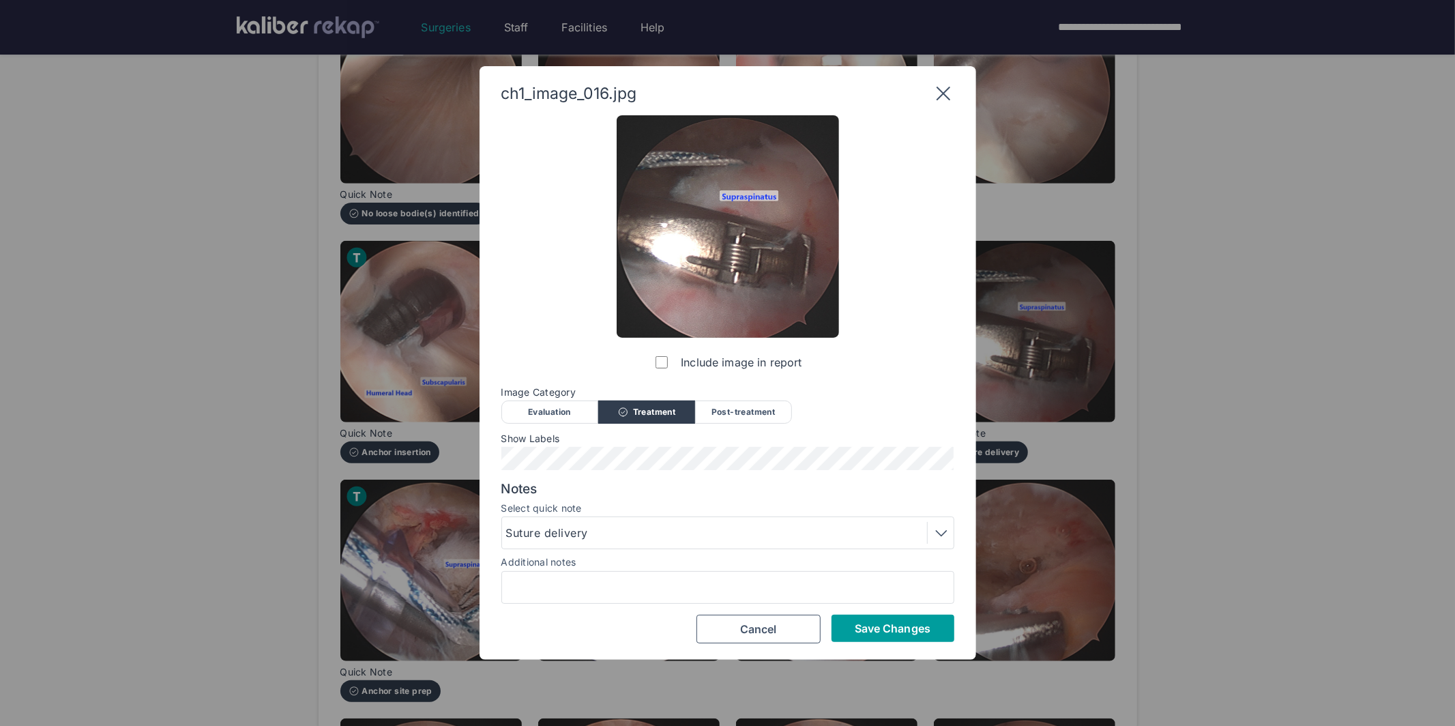
click at [915, 627] on span "Save Changes" at bounding box center [893, 628] width 76 height 14
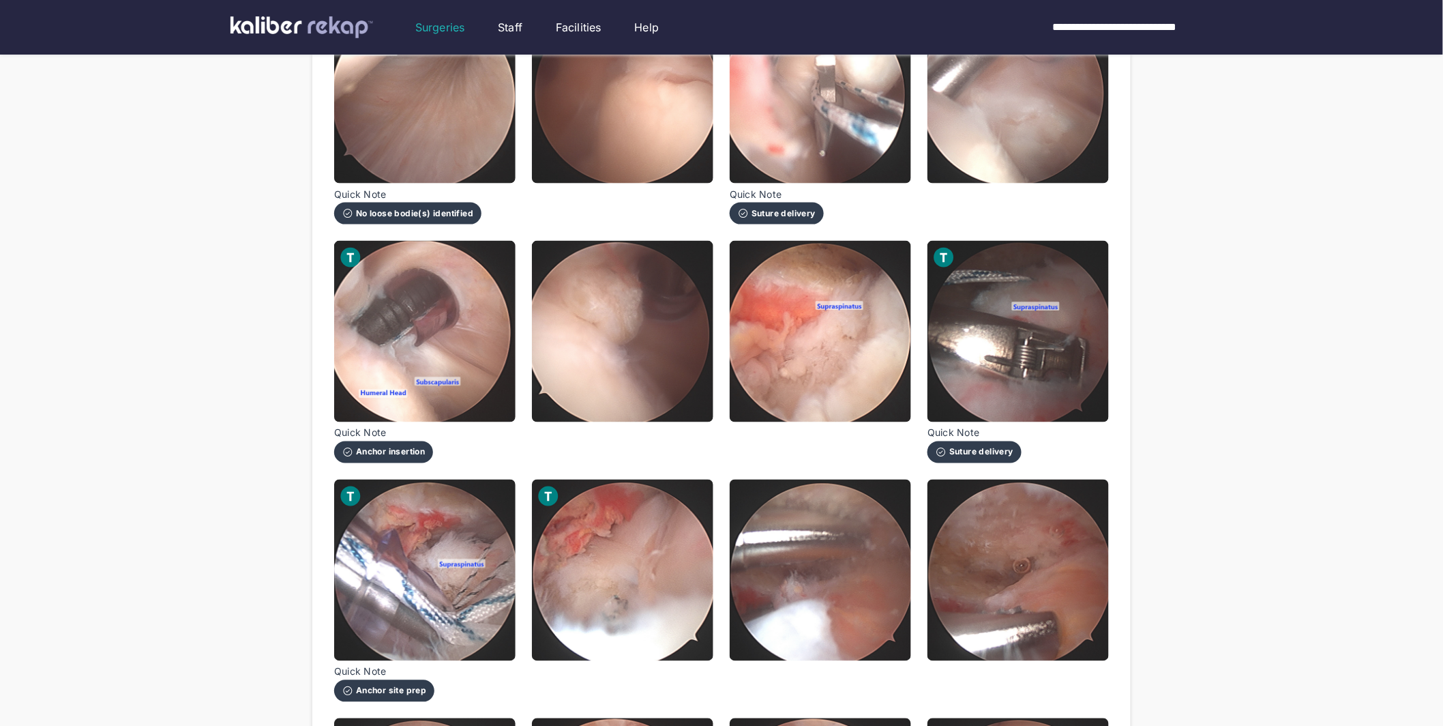
click at [851, 354] on img at bounding box center [820, 331] width 181 height 181
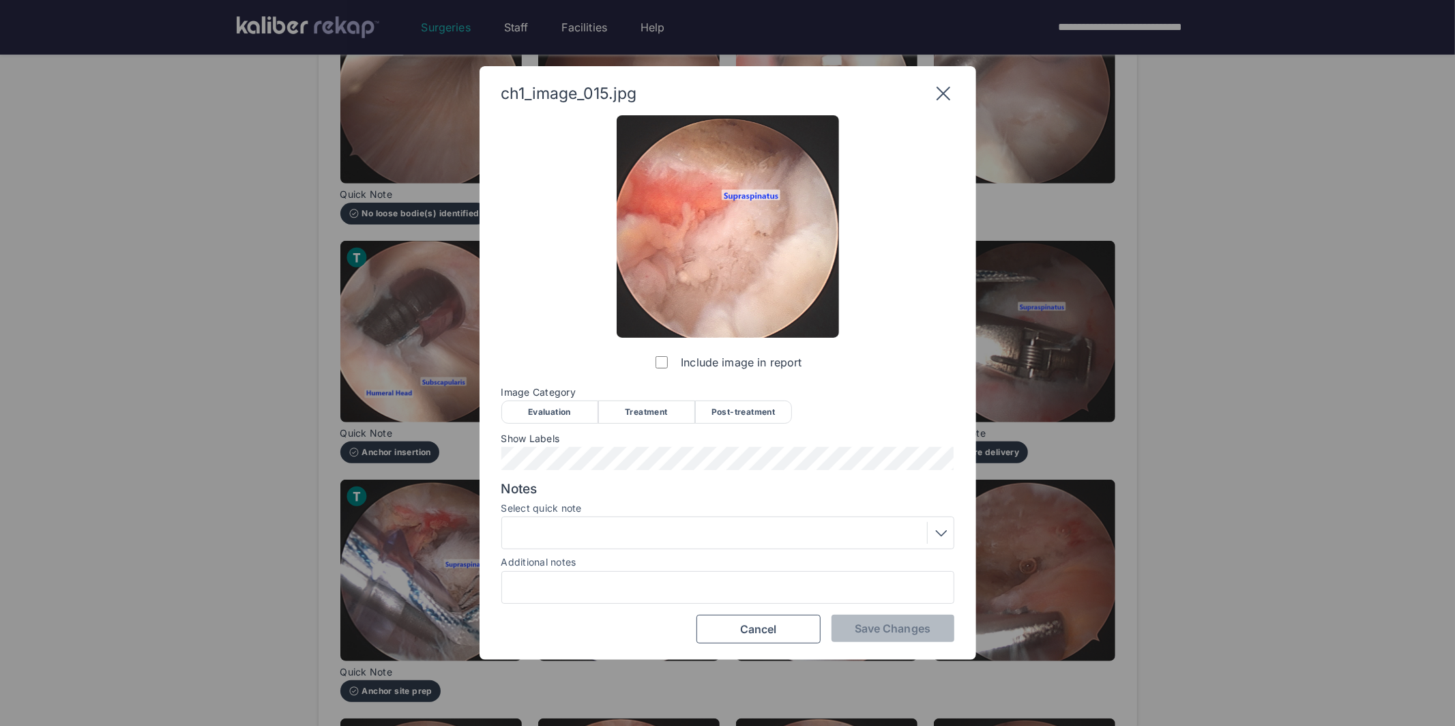
click at [643, 410] on div "Treatment" at bounding box center [646, 411] width 97 height 23
click at [921, 625] on span "Save Changes" at bounding box center [893, 628] width 76 height 14
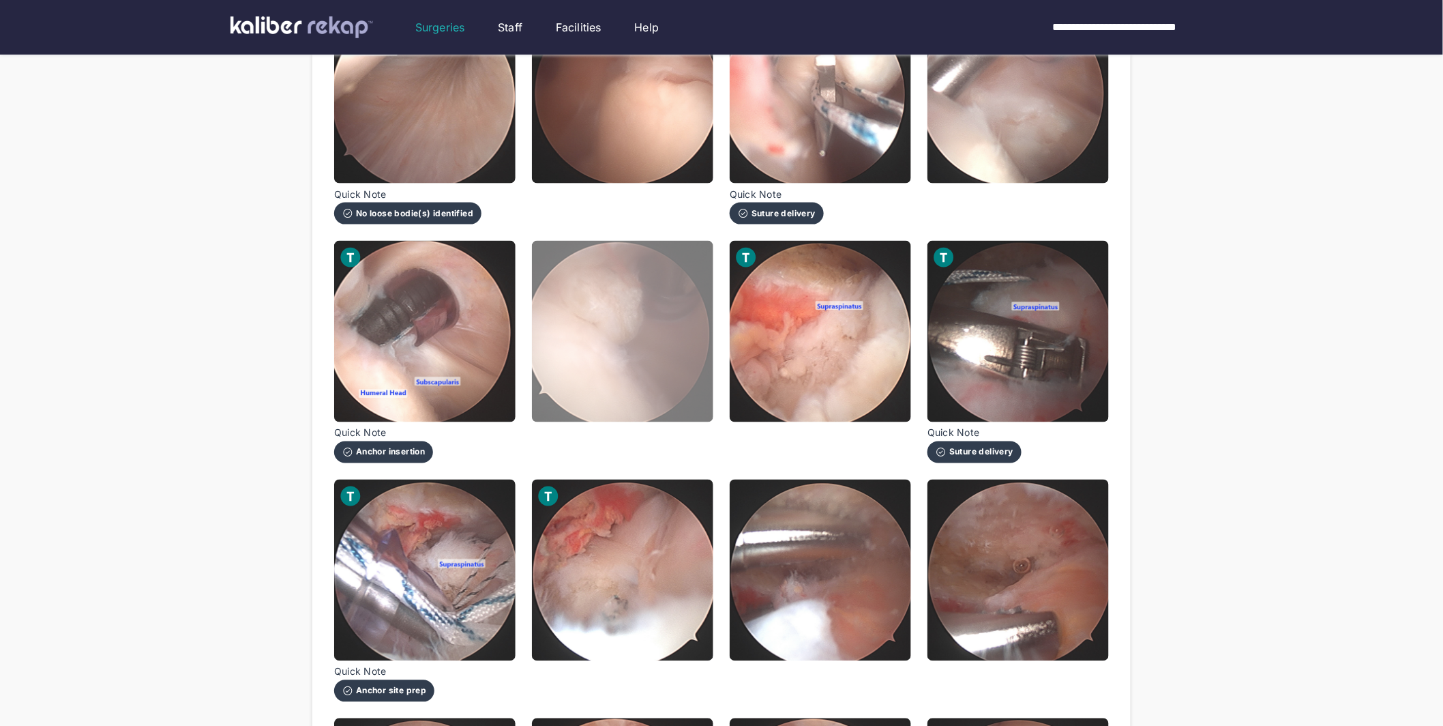
click at [649, 379] on img at bounding box center [622, 331] width 181 height 181
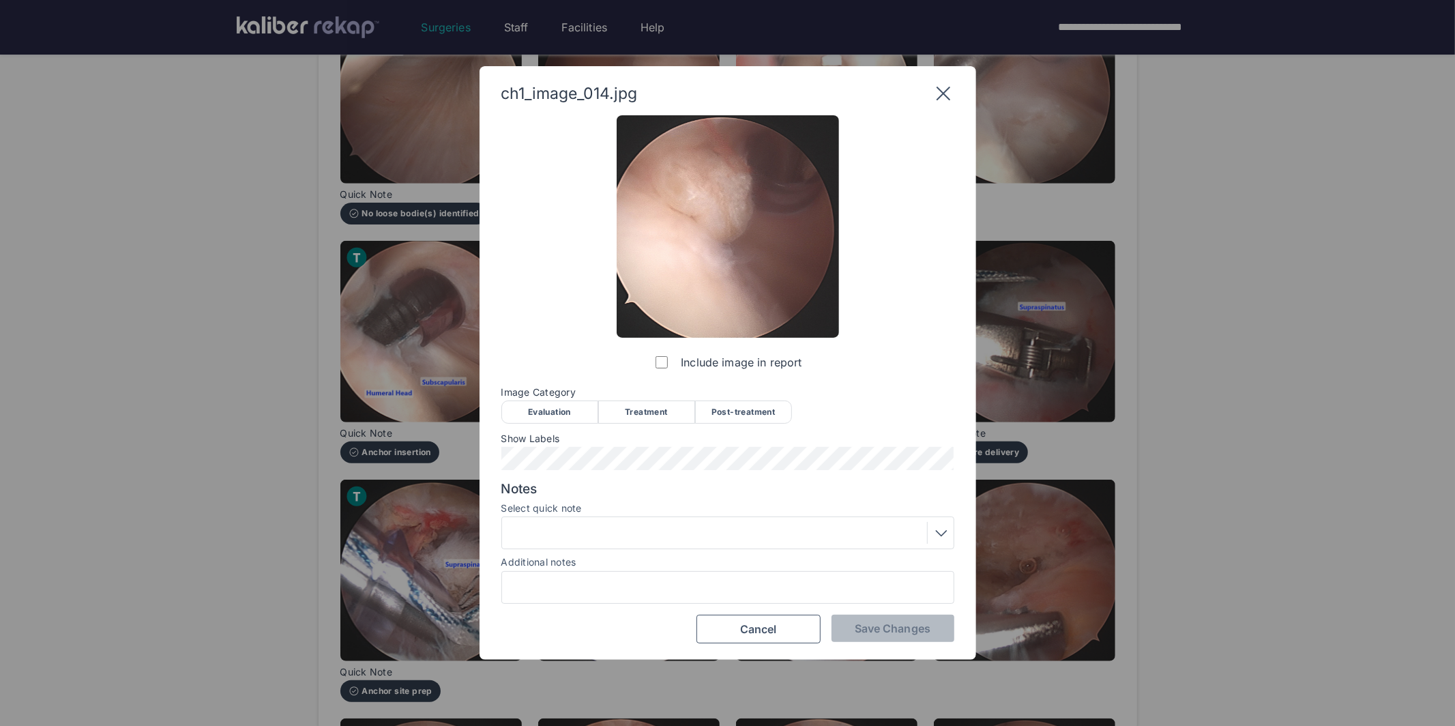
click at [660, 419] on div "Treatment" at bounding box center [646, 411] width 97 height 23
click at [922, 636] on button "Save Changes" at bounding box center [892, 627] width 123 height 27
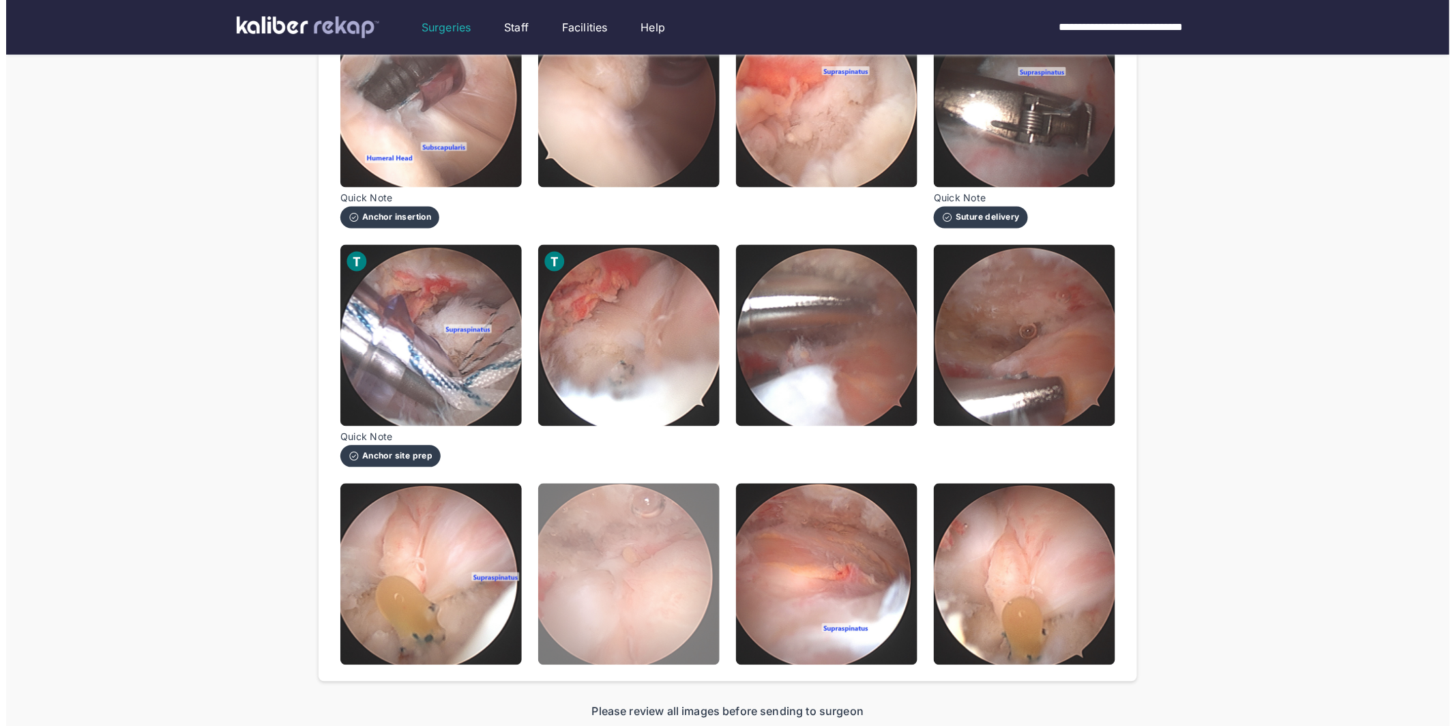
scroll to position [996, 0]
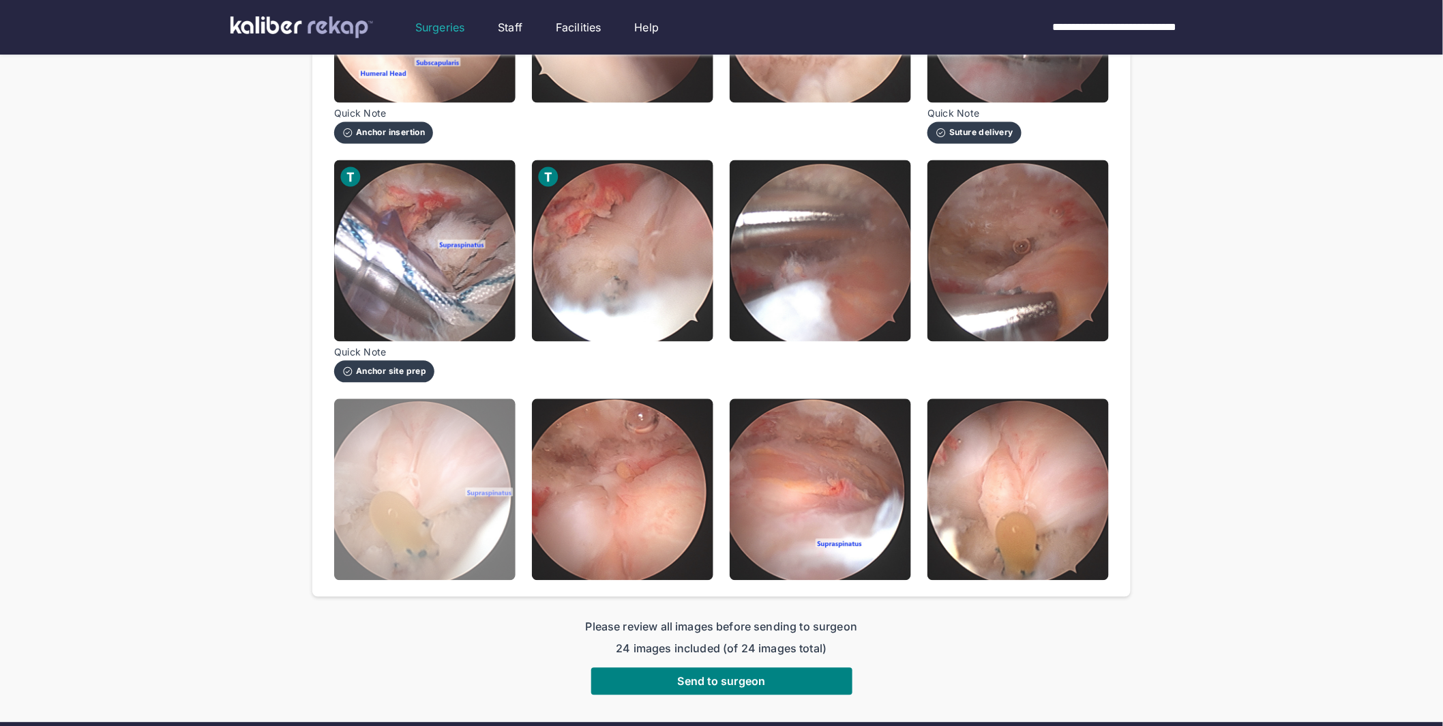
click at [421, 526] on img at bounding box center [424, 489] width 181 height 181
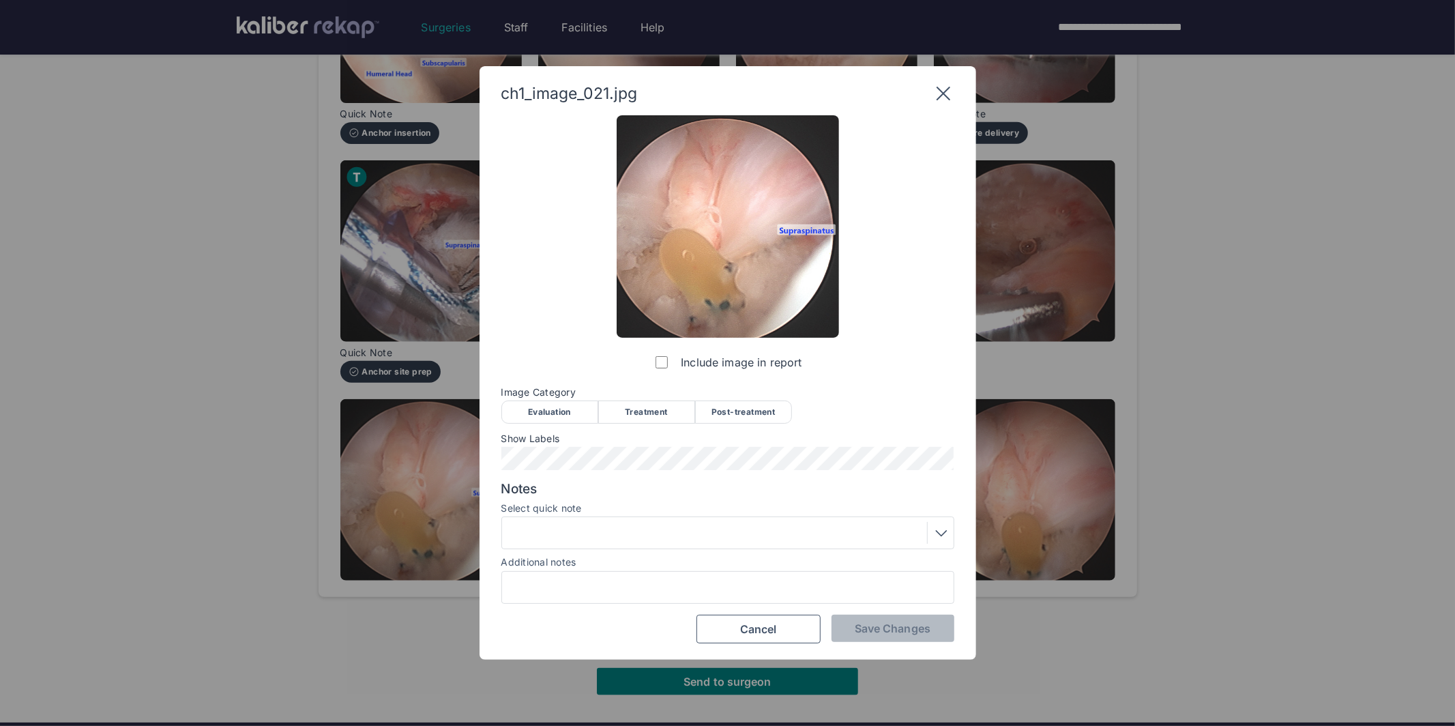
click at [741, 411] on div "Post-treatment" at bounding box center [743, 411] width 97 height 23
click at [646, 536] on div at bounding box center [727, 533] width 443 height 22
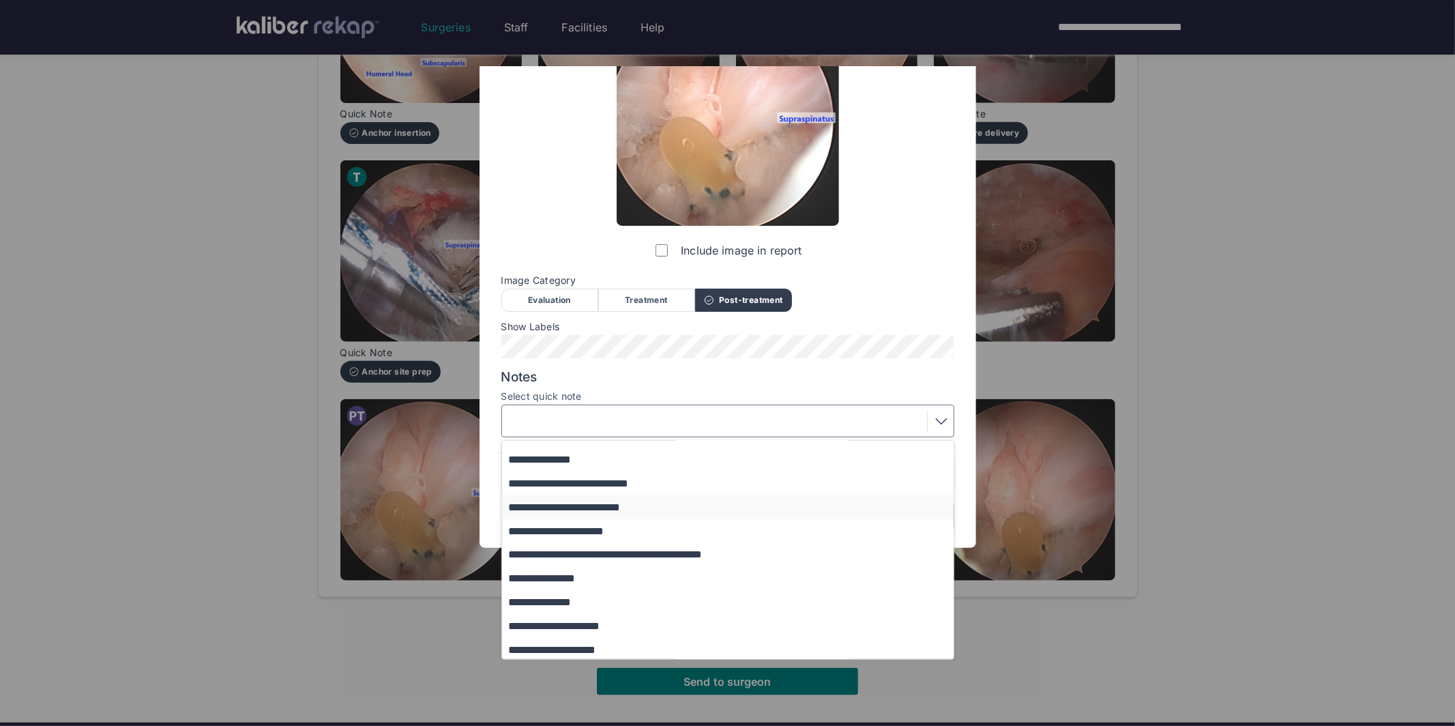
scroll to position [89, 0]
click at [560, 644] on button "**********" at bounding box center [734, 647] width 464 height 24
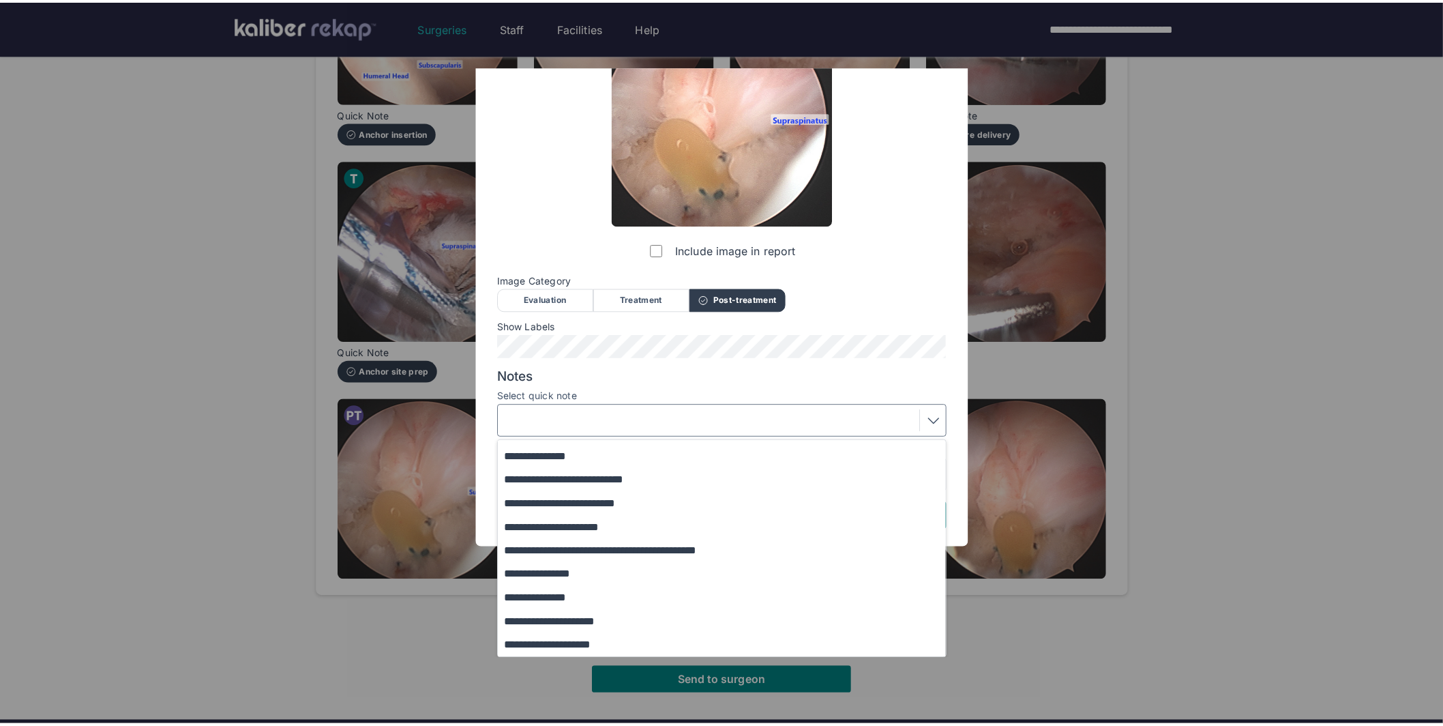
scroll to position [0, 0]
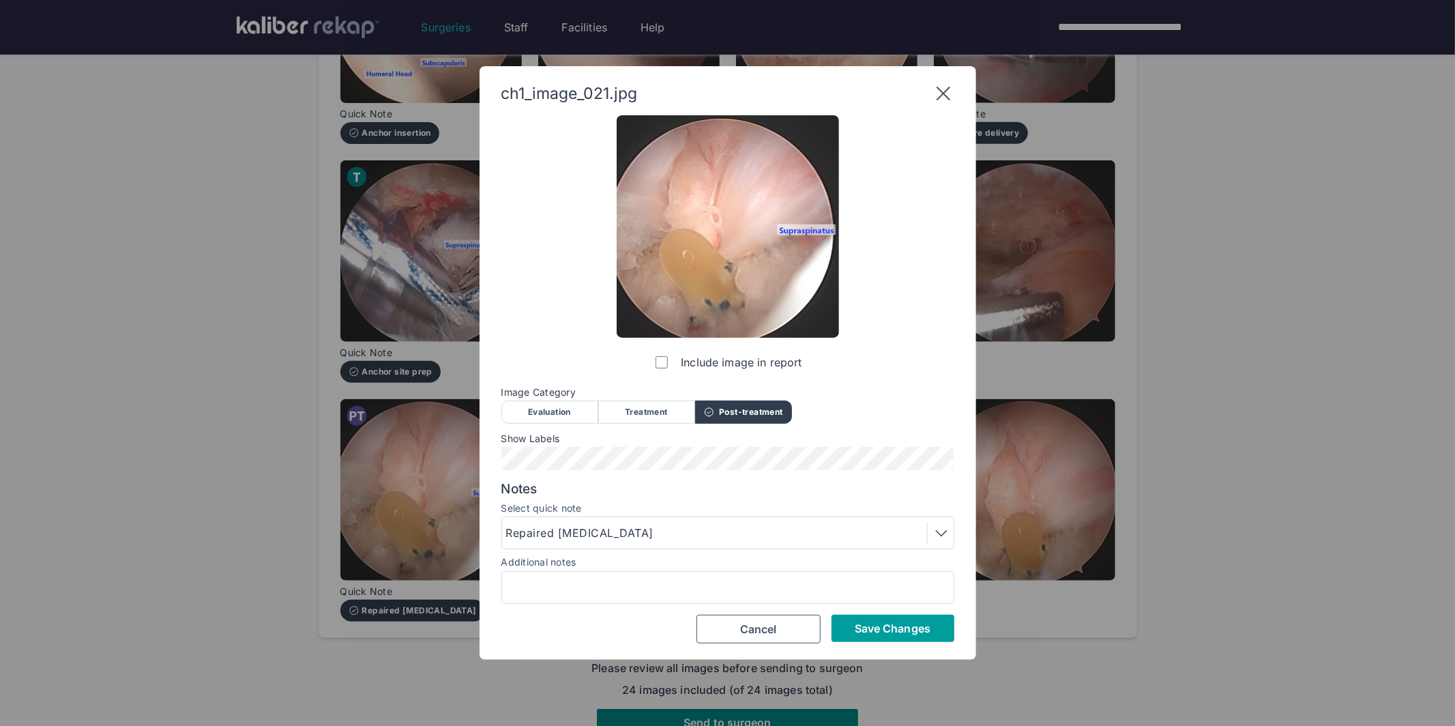
click at [885, 631] on span "Save Changes" at bounding box center [893, 628] width 76 height 14
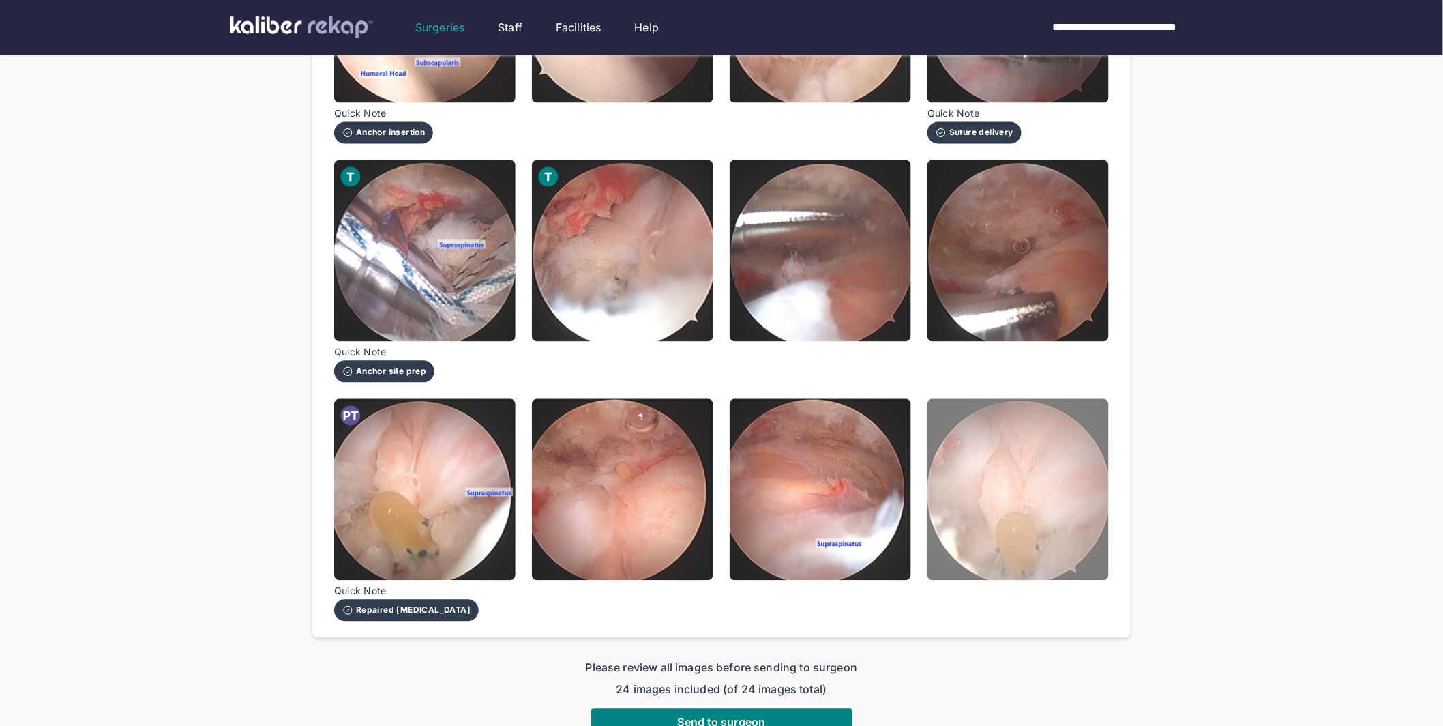
click at [983, 516] on img at bounding box center [1017, 489] width 181 height 181
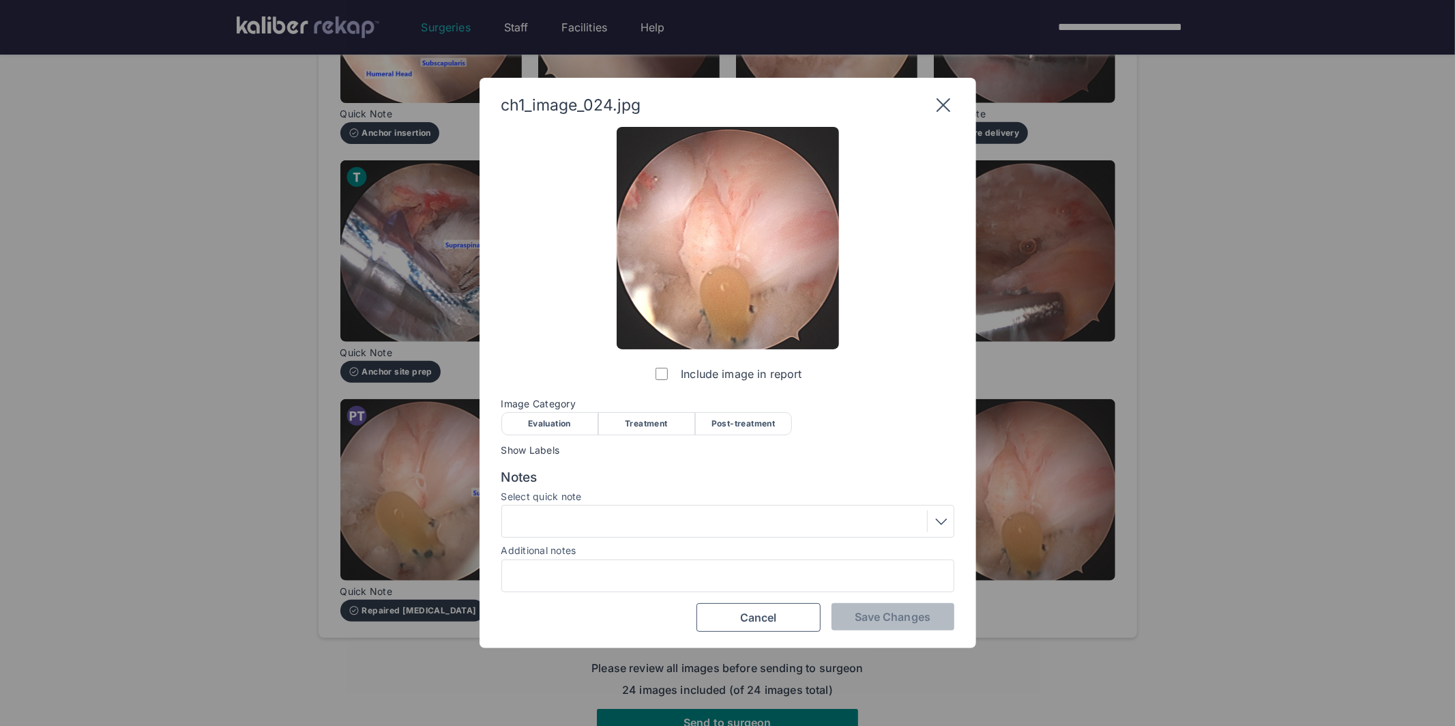
click at [767, 424] on div "Post-treatment" at bounding box center [743, 423] width 97 height 23
click at [915, 617] on span "Save Changes" at bounding box center [893, 617] width 76 height 14
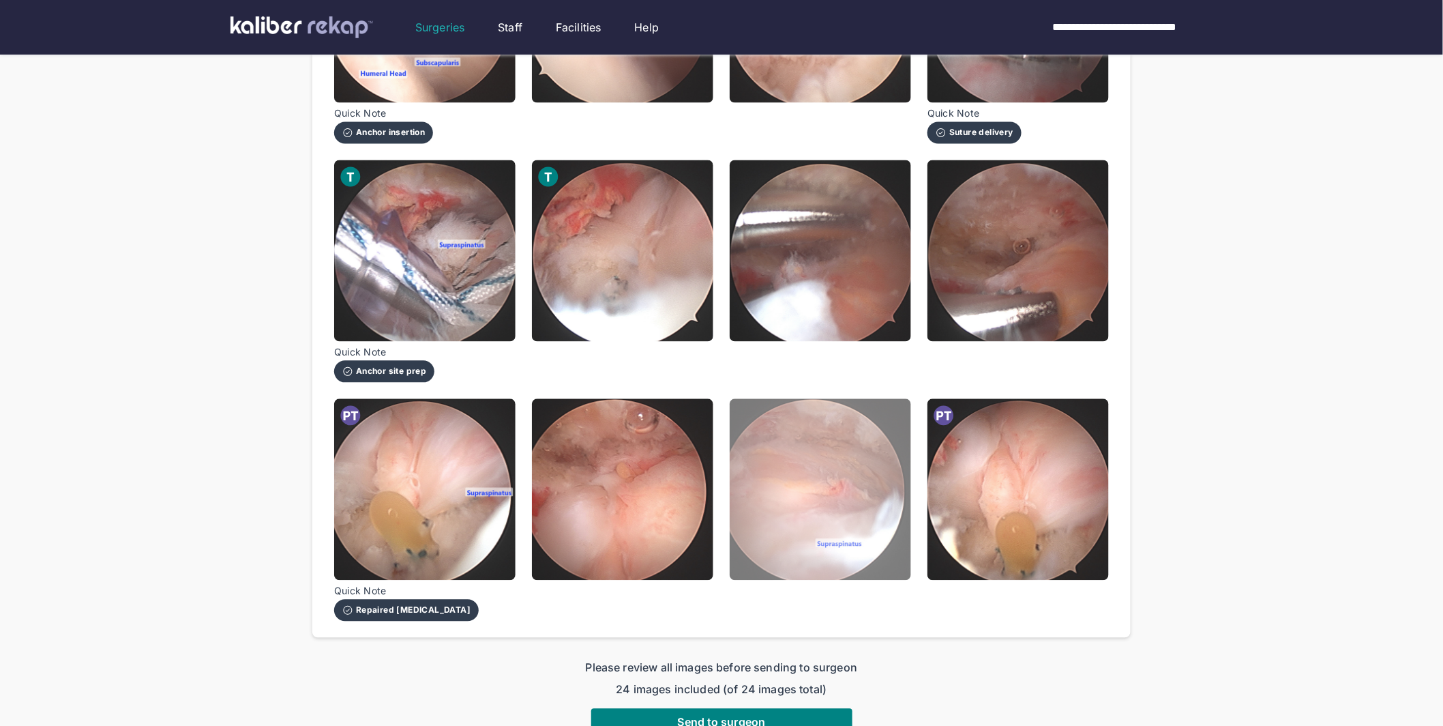
click at [830, 444] on img at bounding box center [820, 489] width 181 height 181
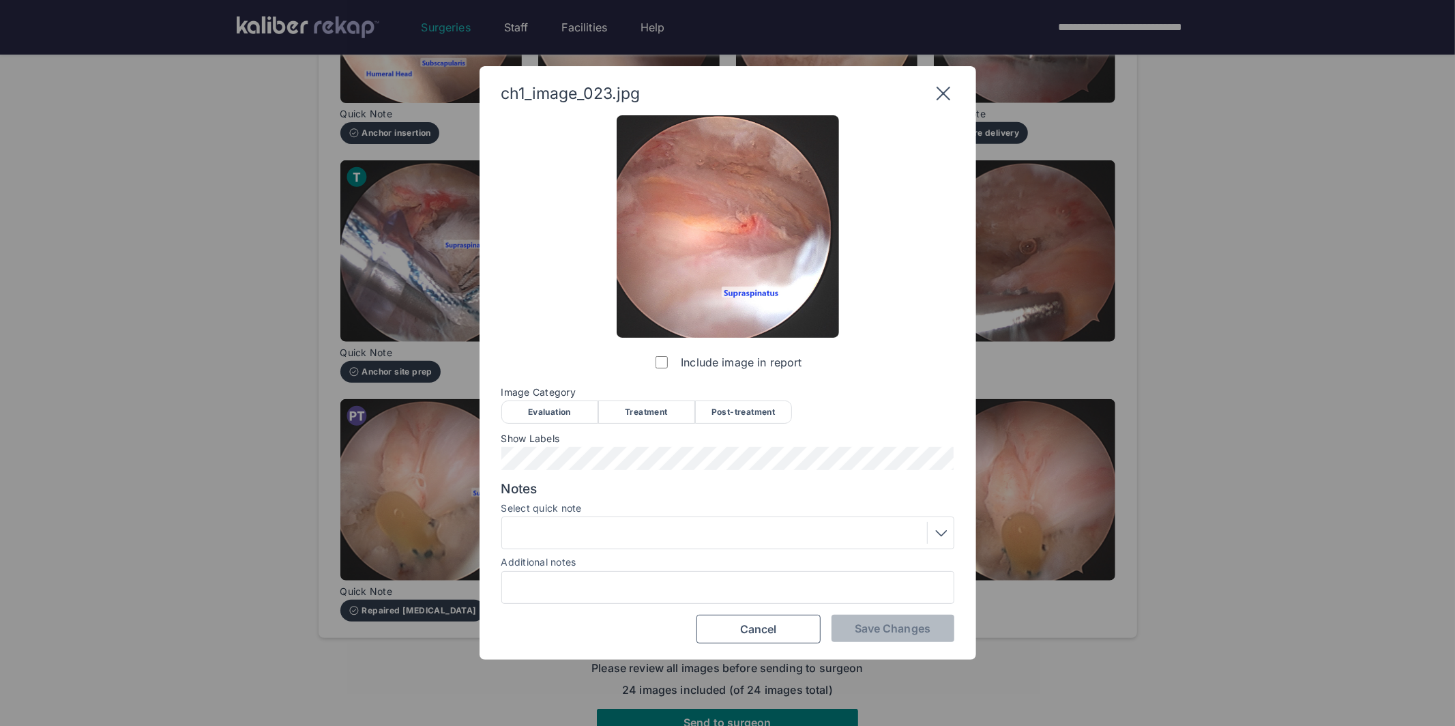
click at [773, 408] on div "Post-treatment" at bounding box center [743, 411] width 97 height 23
click at [899, 621] on span "Save Changes" at bounding box center [893, 628] width 76 height 14
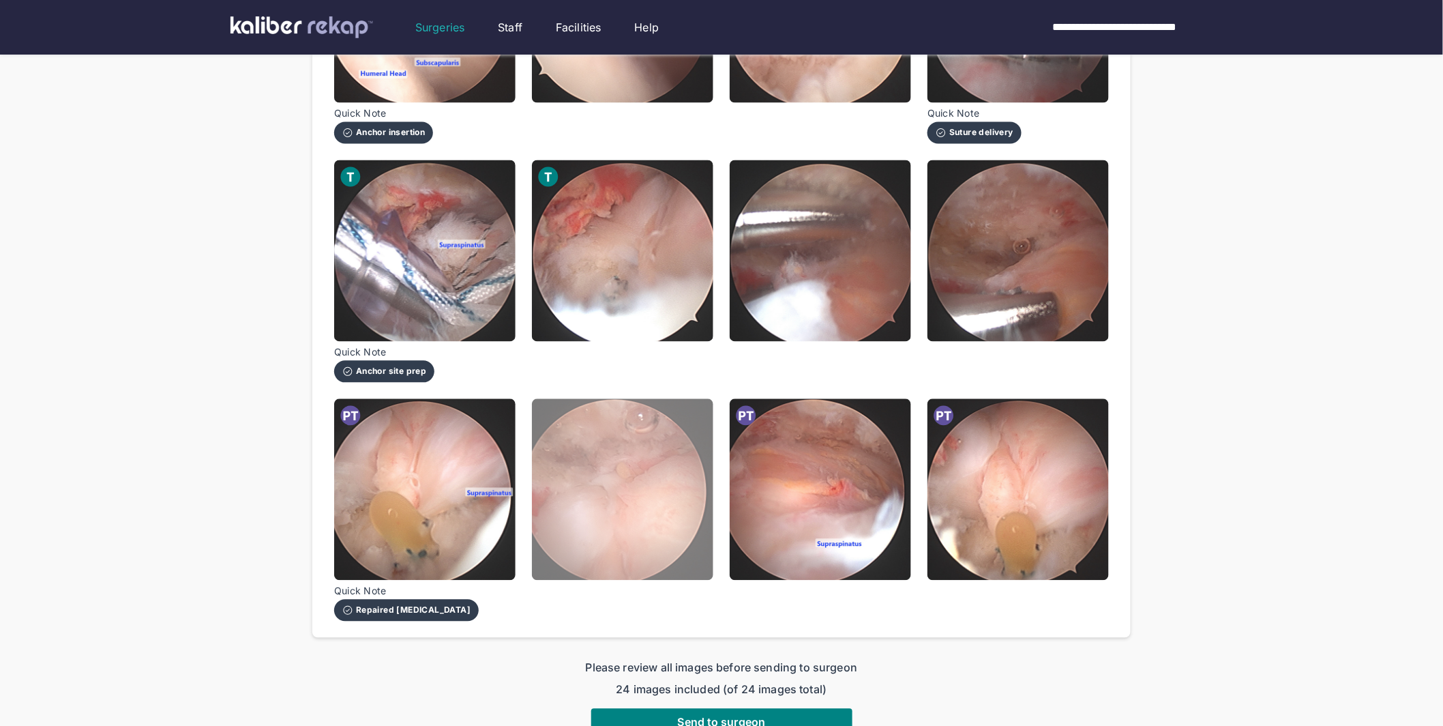
click at [653, 518] on img at bounding box center [622, 489] width 181 height 181
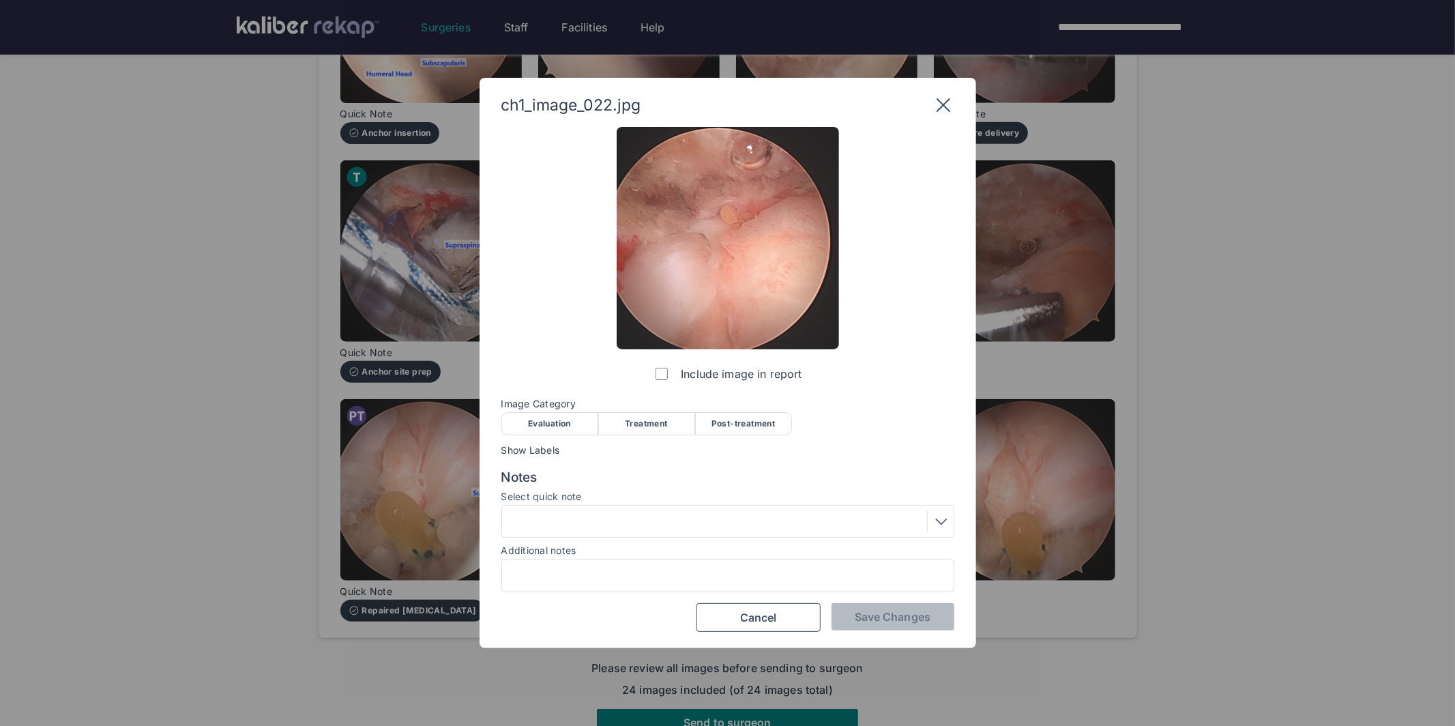
click at [741, 419] on div "Post-treatment" at bounding box center [743, 423] width 97 height 23
click at [899, 610] on span "Save Changes" at bounding box center [893, 617] width 76 height 14
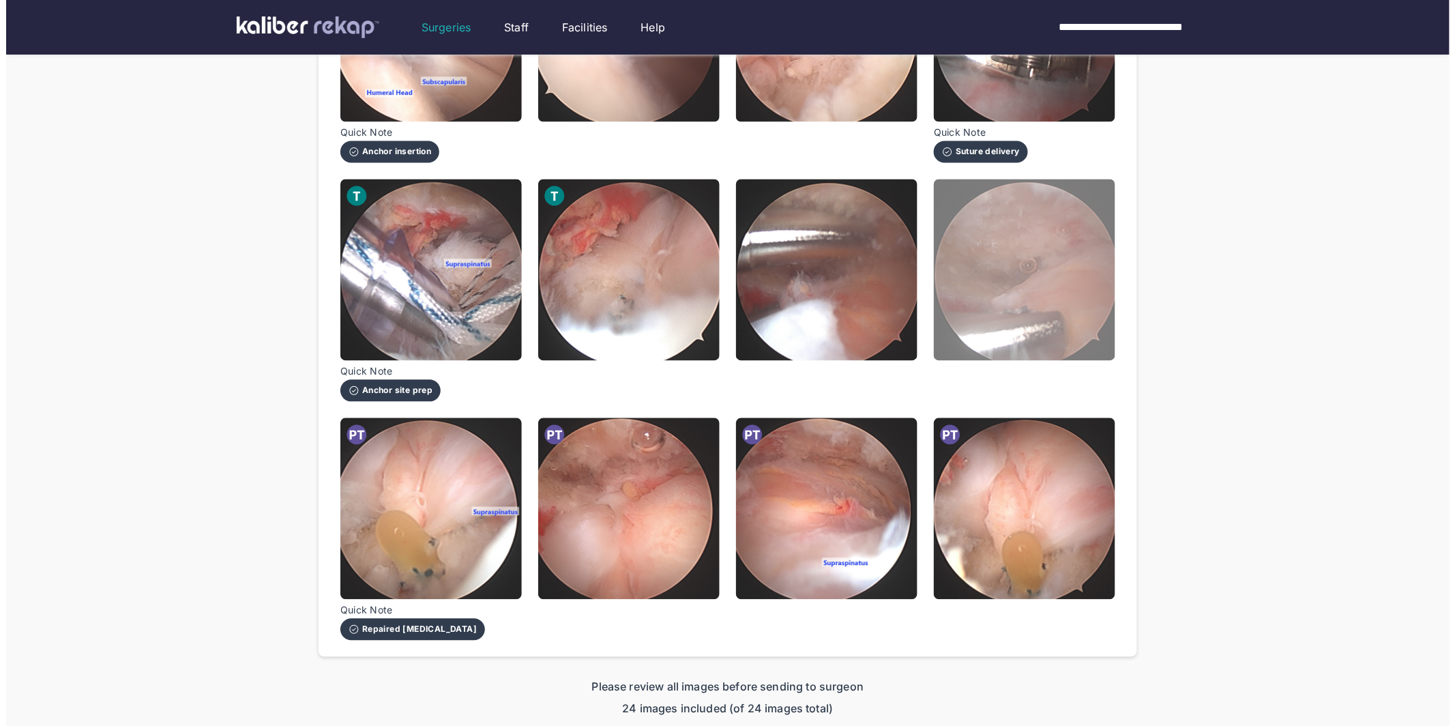
scroll to position [965, 0]
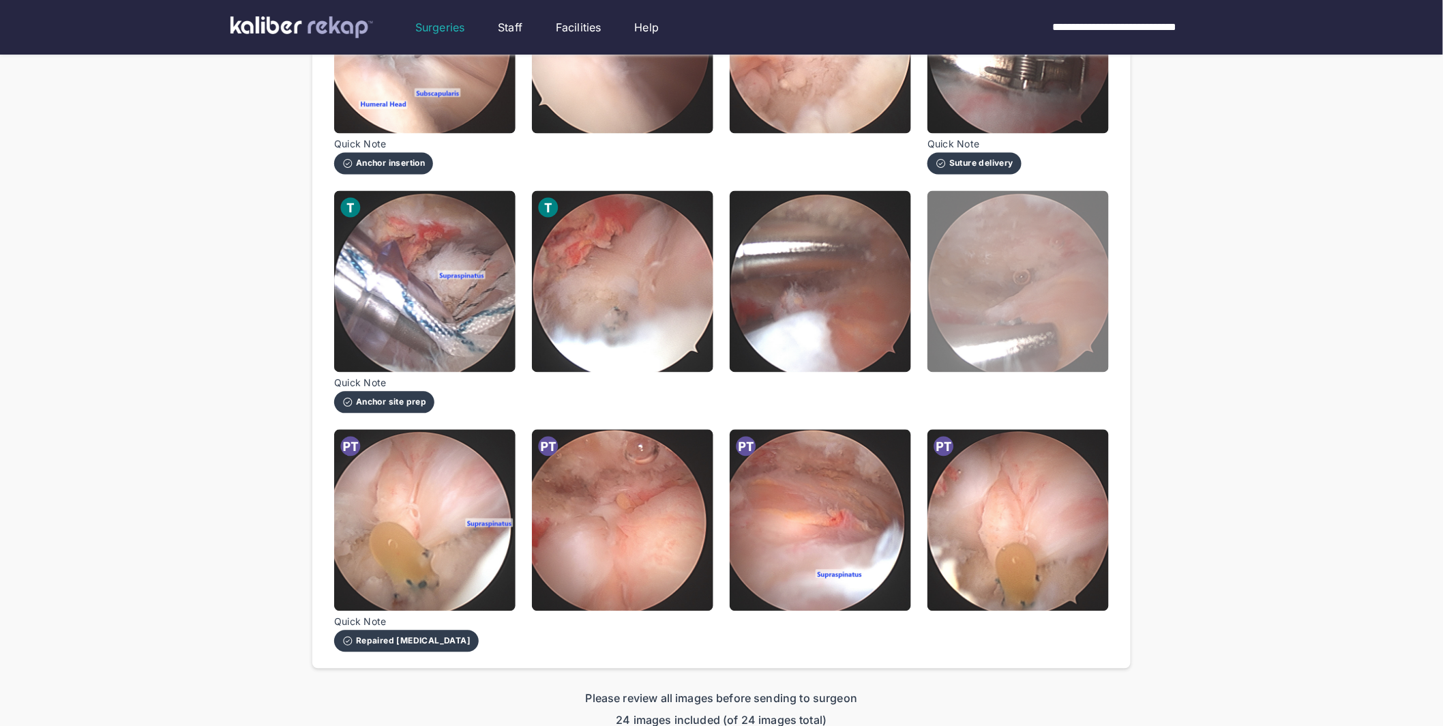
click at [1006, 304] on img at bounding box center [1017, 281] width 181 height 181
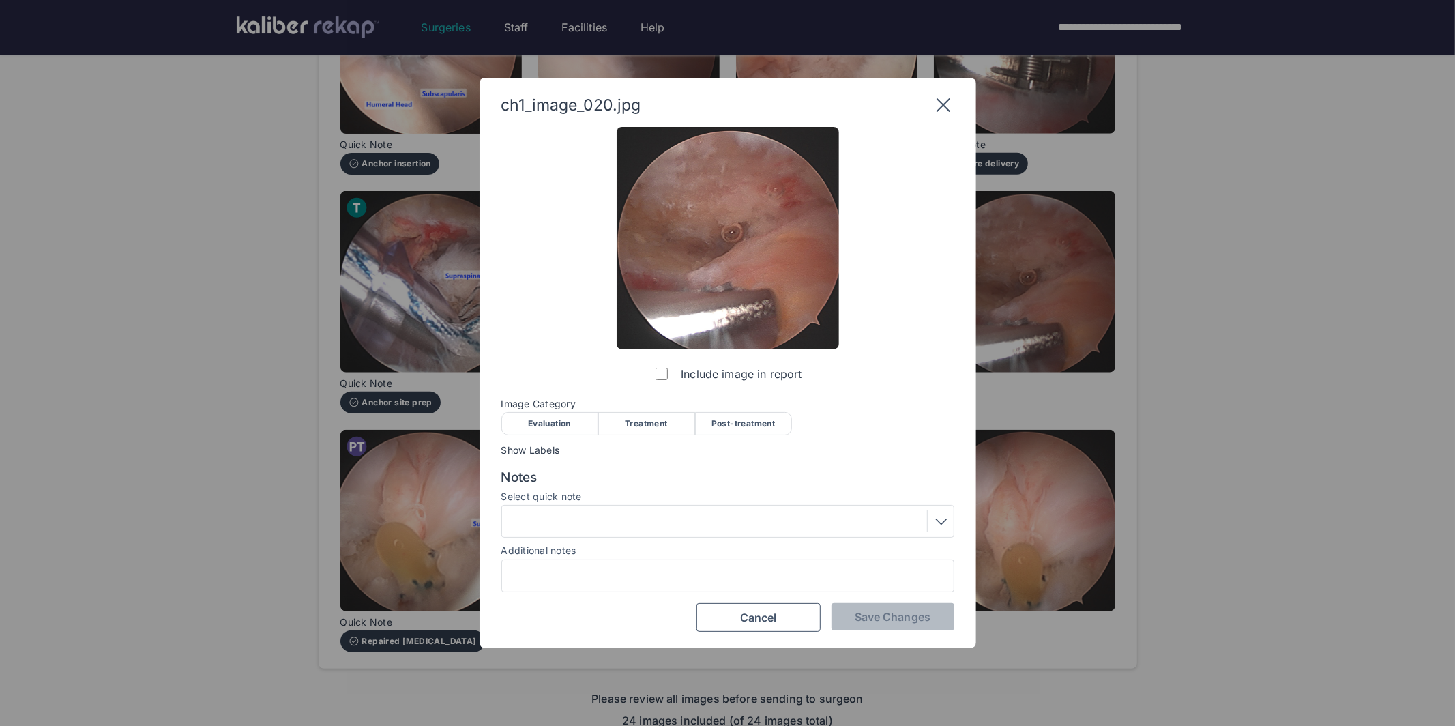
click at [659, 425] on div "Treatment" at bounding box center [646, 423] width 97 height 23
click at [887, 620] on span "Save Changes" at bounding box center [893, 617] width 76 height 14
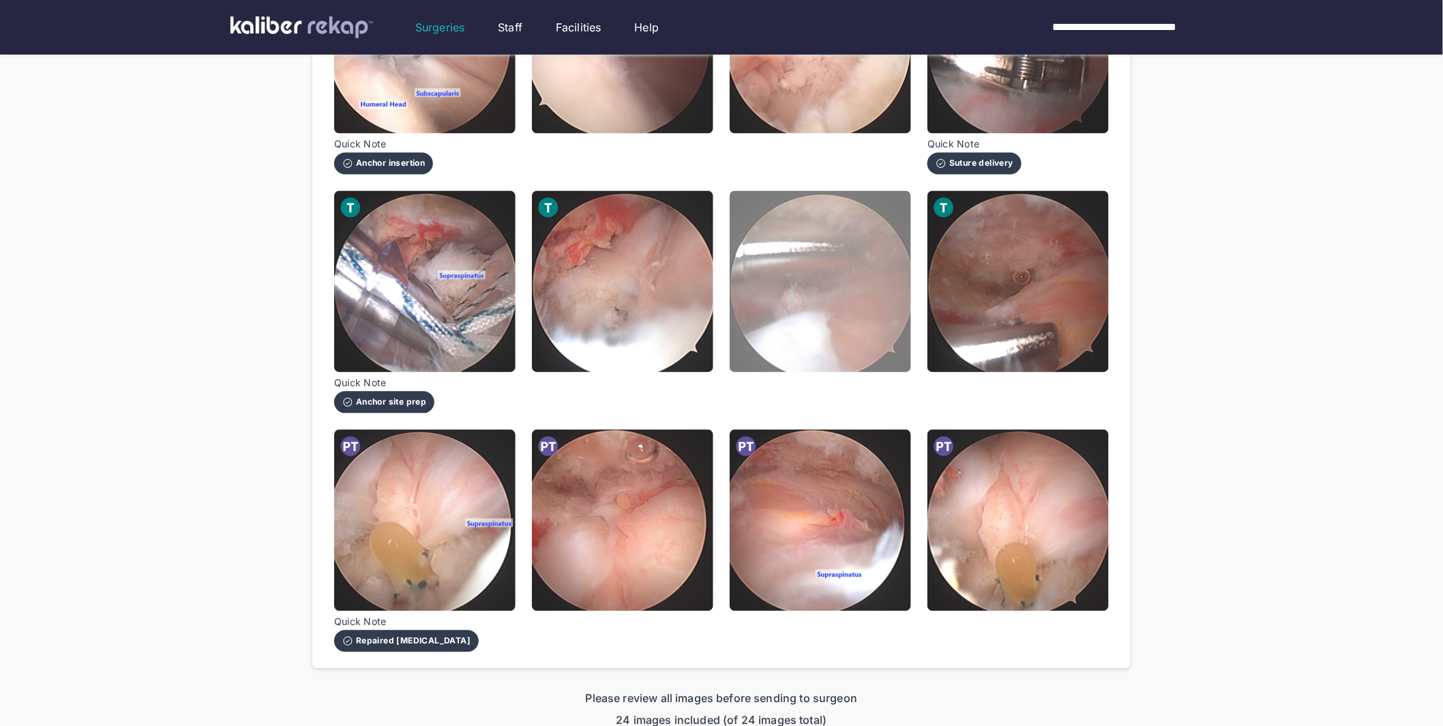
click at [792, 269] on img at bounding box center [820, 281] width 181 height 181
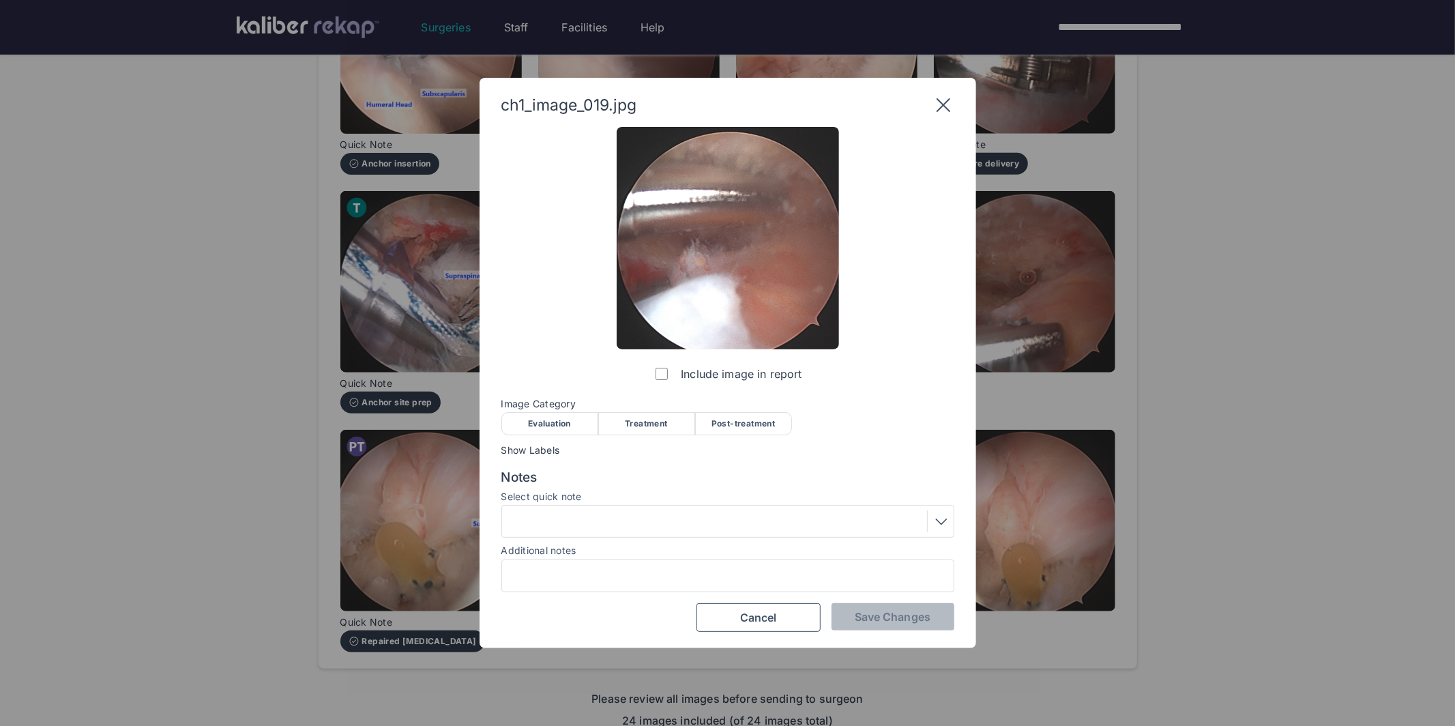
click at [633, 419] on div "Treatment" at bounding box center [646, 423] width 97 height 23
click at [668, 519] on div at bounding box center [727, 521] width 443 height 22
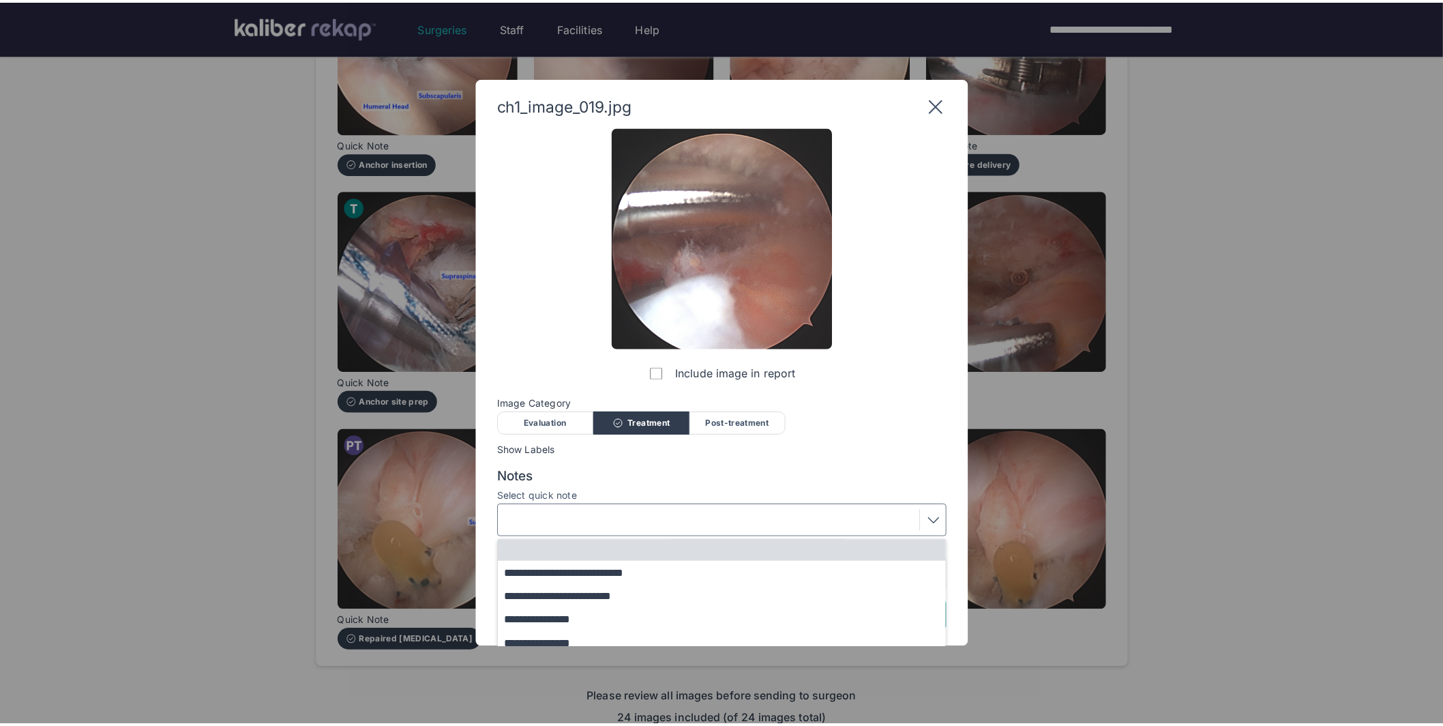
scroll to position [29, 0]
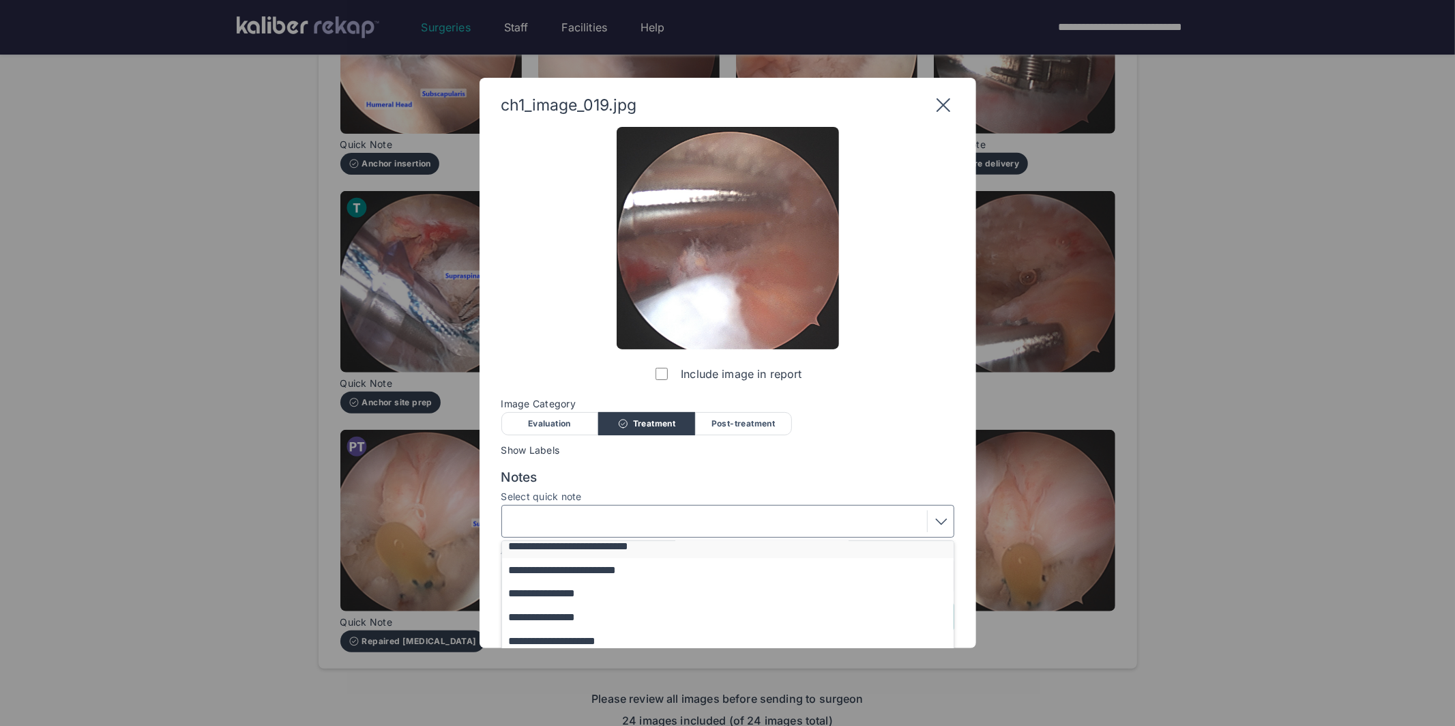
click at [596, 550] on button "**********" at bounding box center [734, 546] width 464 height 24
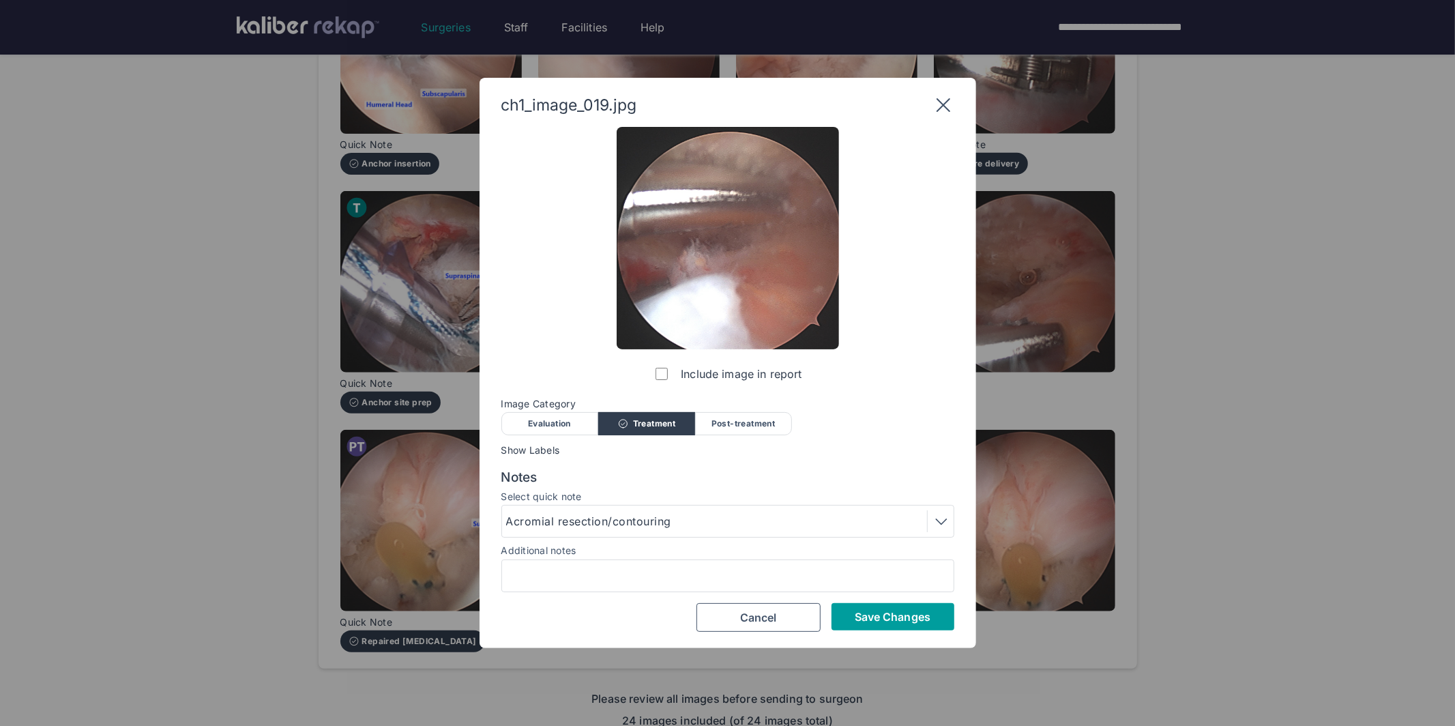
click at [844, 608] on button "Save Changes" at bounding box center [892, 616] width 123 height 27
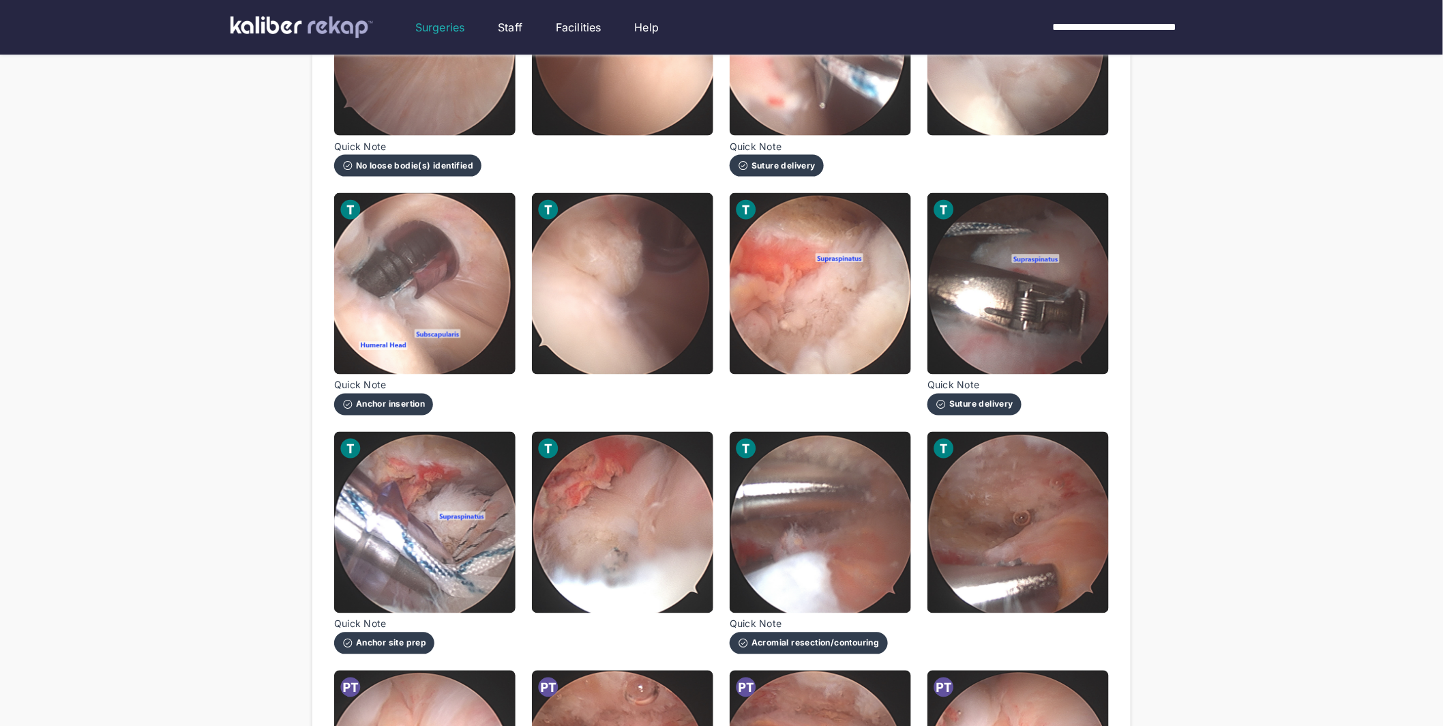
scroll to position [1141, 0]
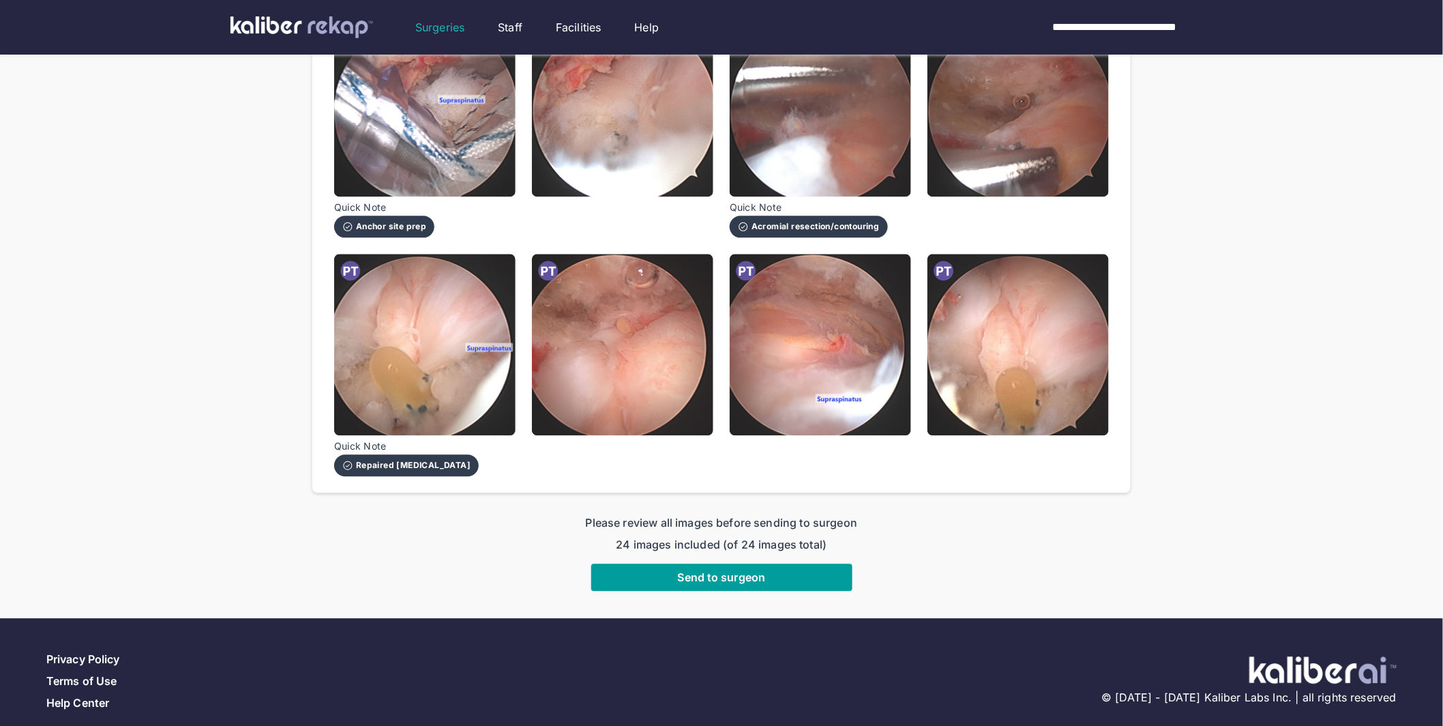
click at [749, 567] on button "Send to surgeon" at bounding box center [721, 576] width 261 height 27
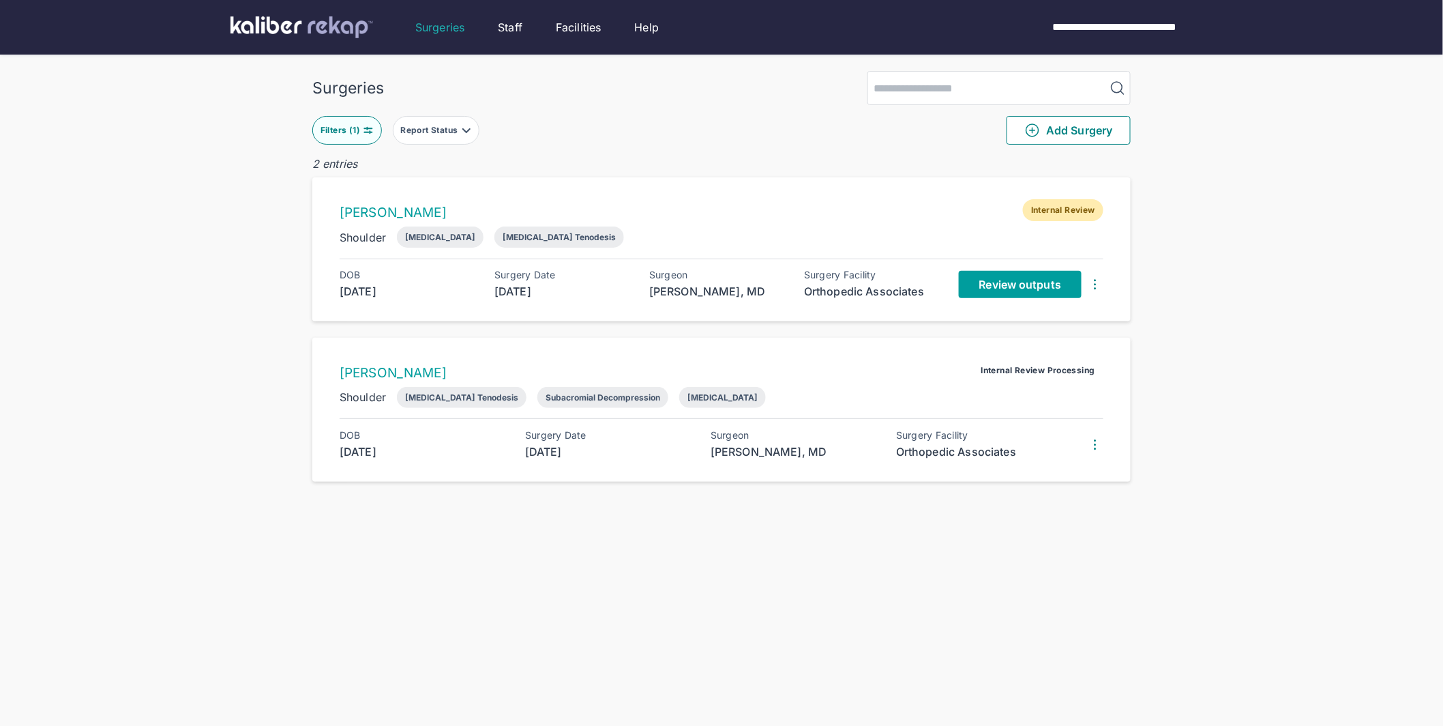
click at [1056, 284] on span "Review outputs" at bounding box center [1020, 285] width 82 height 14
